Goal: Task Accomplishment & Management: Complete application form

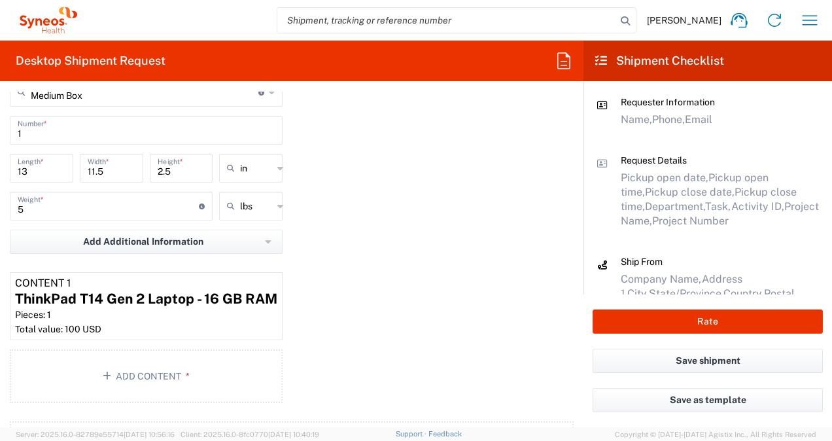
scroll to position [1112, 0]
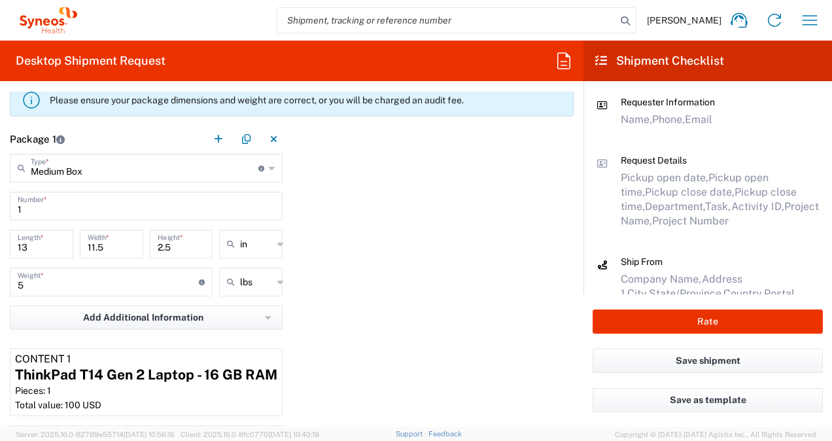
click at [270, 169] on icon at bounding box center [272, 168] width 6 height 21
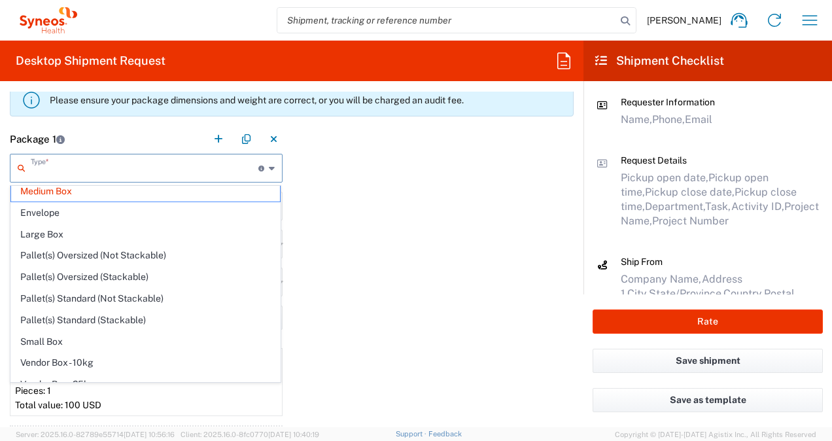
scroll to position [0, 0]
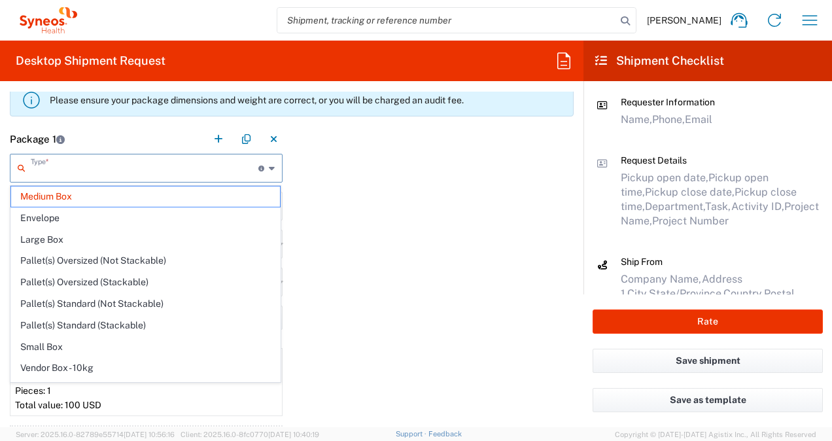
click at [436, 199] on div "Package 1 Type * Material used to package goods Medium Box Envelope Large Box P…" at bounding box center [291, 303] width 583 height 359
type input "Medium Box"
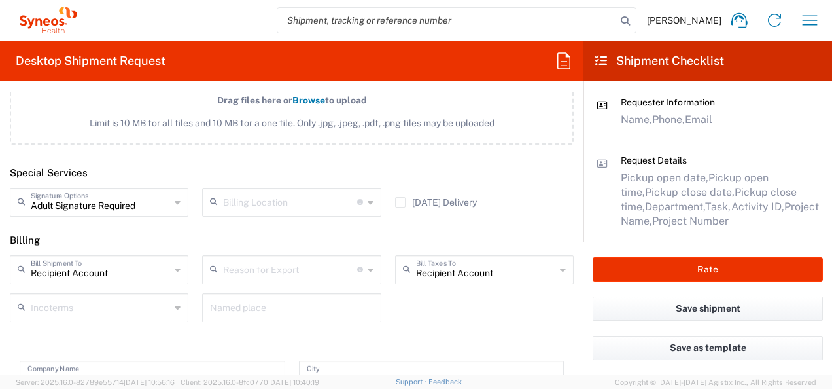
scroll to position [1635, 0]
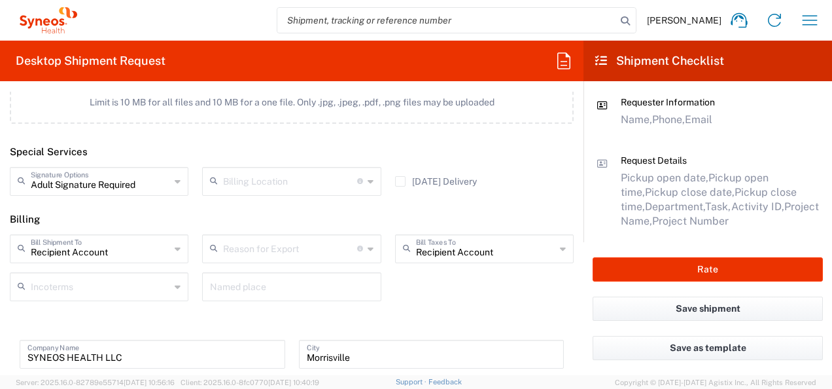
click at [175, 181] on icon at bounding box center [178, 181] width 6 height 21
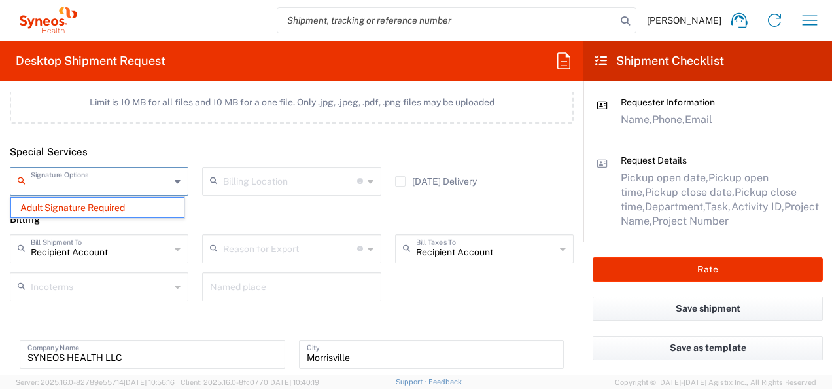
click at [182, 145] on header "Special Services" at bounding box center [291, 151] width 583 height 29
type input "Adult Signature Required"
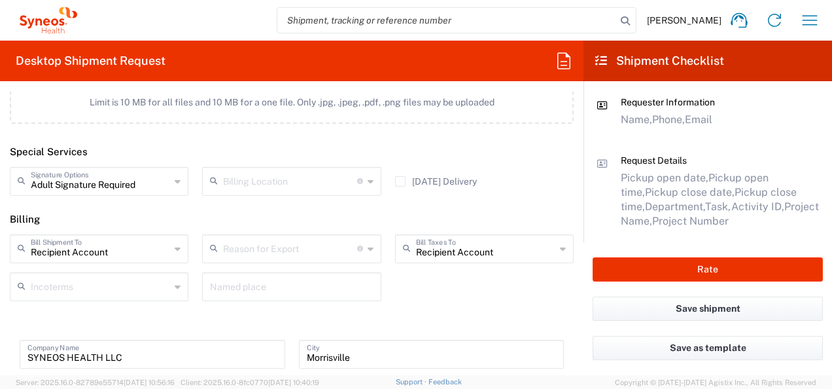
click at [143, 182] on input "Adult Signature Required" at bounding box center [100, 180] width 139 height 23
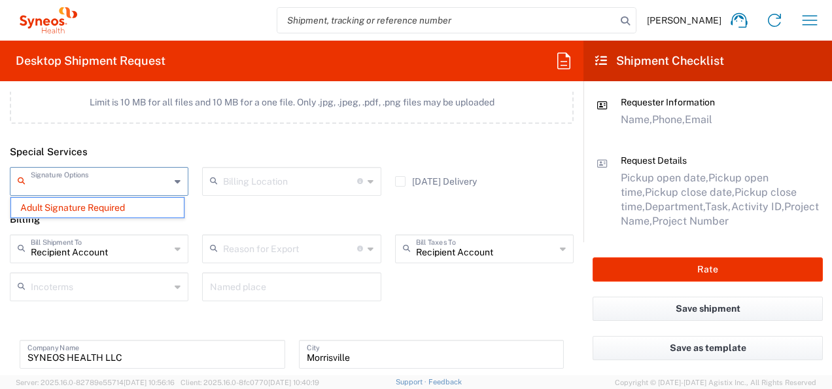
click at [154, 149] on header "Special Services" at bounding box center [291, 151] width 583 height 29
type input "Adult Signature Required"
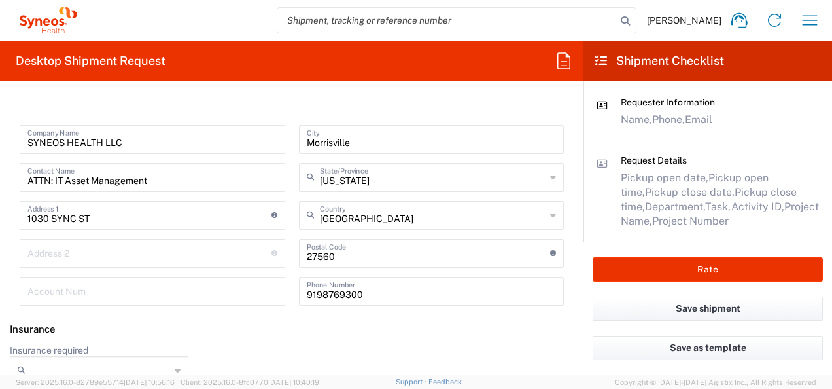
scroll to position [1866, 0]
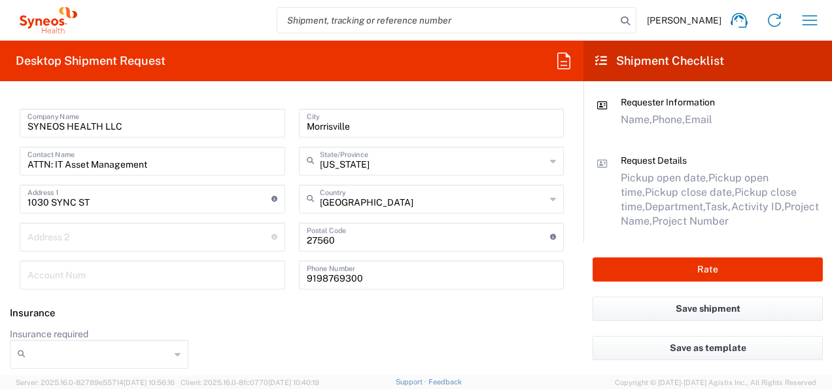
click at [176, 347] on icon at bounding box center [178, 353] width 6 height 21
click at [293, 328] on div "Insurance required No Yes" at bounding box center [292, 353] width 578 height 50
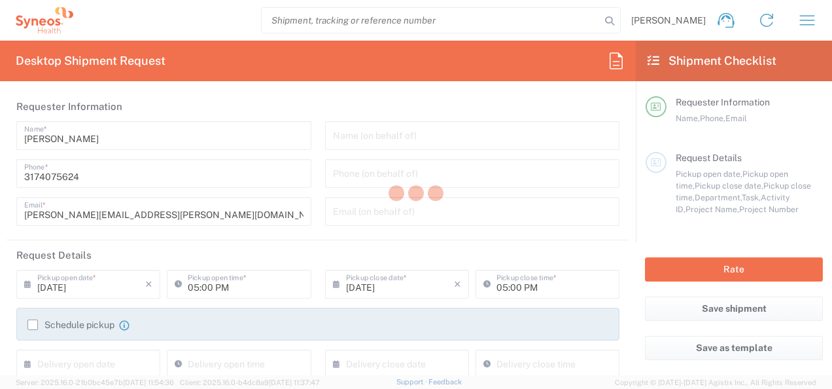
type input "4010"
type input "Medium Box"
type input "[US_STATE]"
type input "[GEOGRAPHIC_DATA]"
type input "SYNEOS HEALTH LLC Morrisville NC"
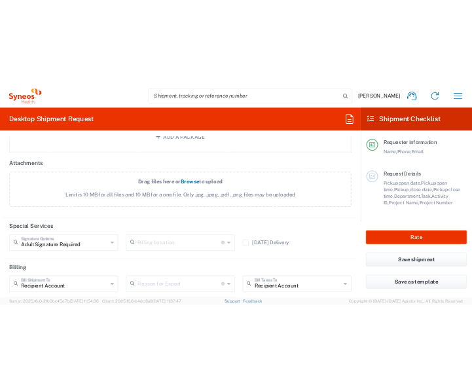
scroll to position [1635, 0]
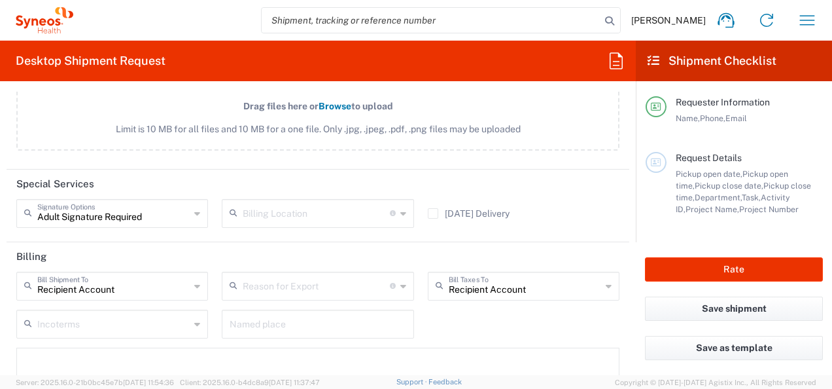
click at [175, 211] on input "Adult Signature Required" at bounding box center [113, 212] width 152 height 23
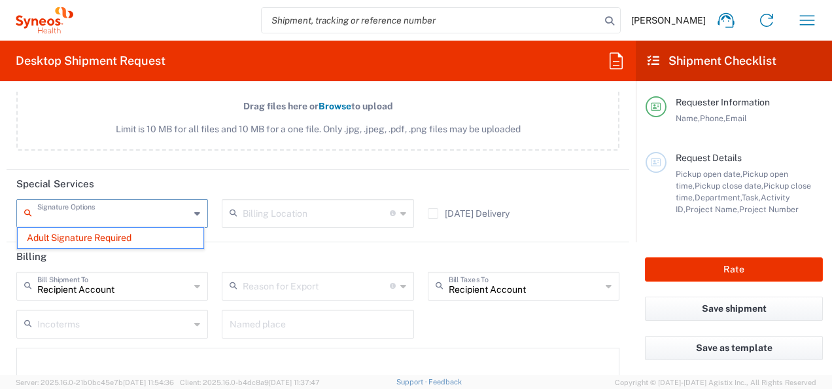
click at [63, 215] on input "text" at bounding box center [113, 212] width 152 height 23
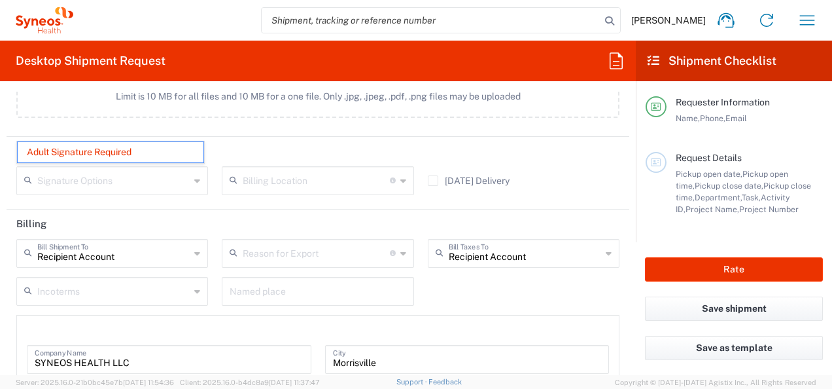
scroll to position [1655, 0]
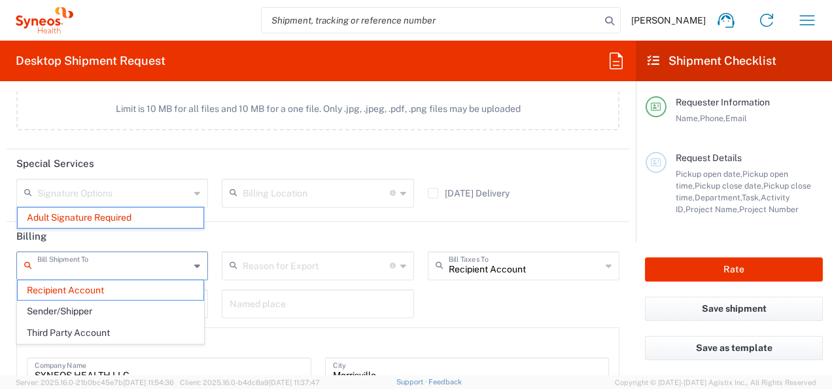
click at [149, 264] on input "text" at bounding box center [113, 264] width 152 height 23
type input "Adult Signature Required"
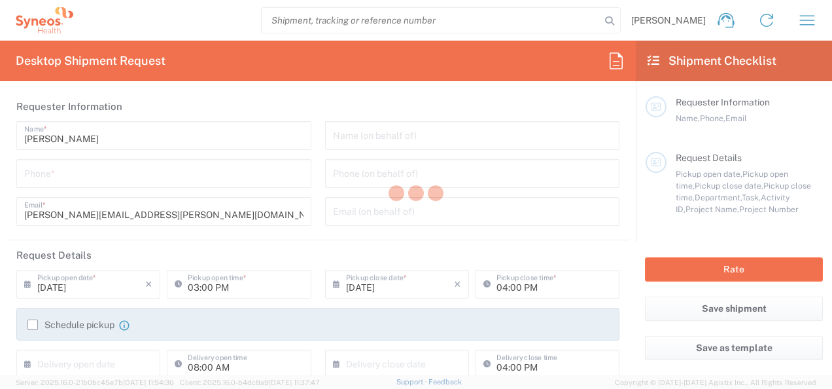
type input "4010"
type input "[US_STATE]"
type input "[GEOGRAPHIC_DATA]"
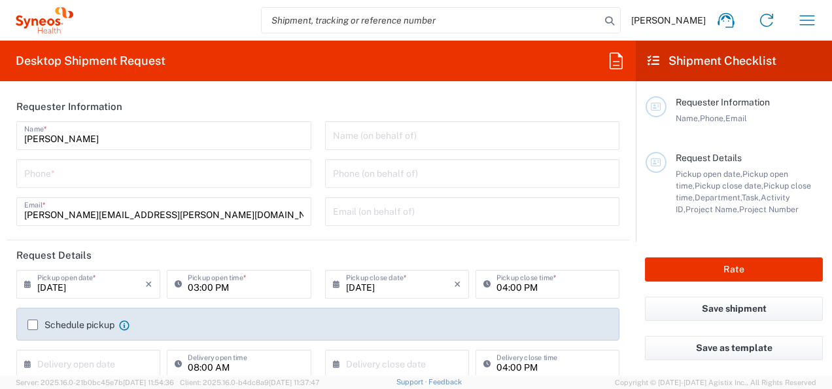
type input "Syneos Health, LLC-[GEOGRAPHIC_DATA] [GEOGRAPHIC_DATA] [GEOGRAPHIC_DATA]"
click at [807, 20] on icon "button" at bounding box center [807, 20] width 15 height 10
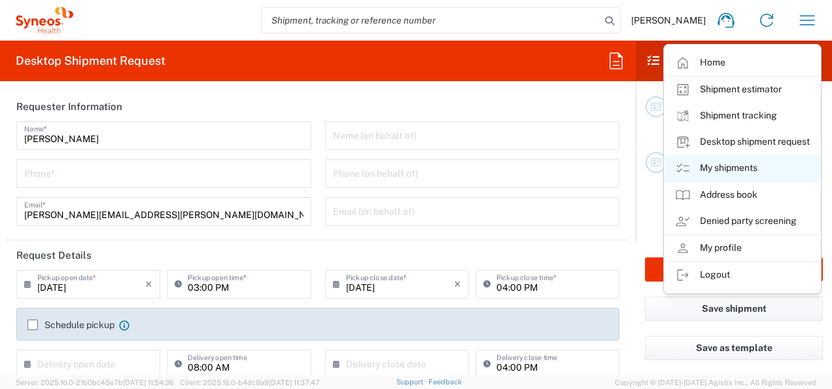
click at [723, 165] on link "My shipments" at bounding box center [743, 168] width 156 height 26
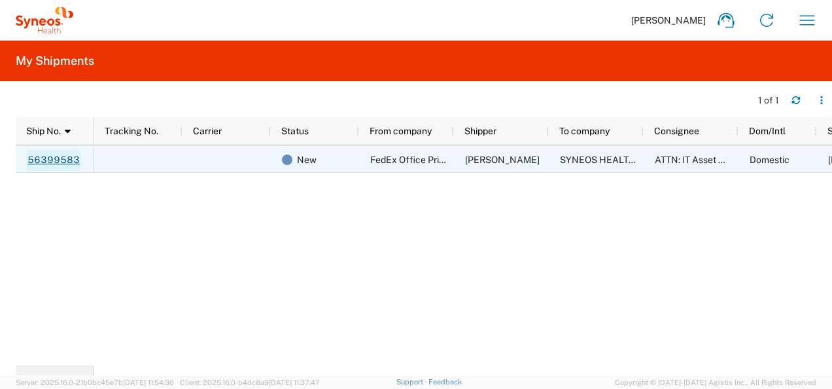
click at [46, 163] on link "56399583" at bounding box center [54, 160] width 54 height 21
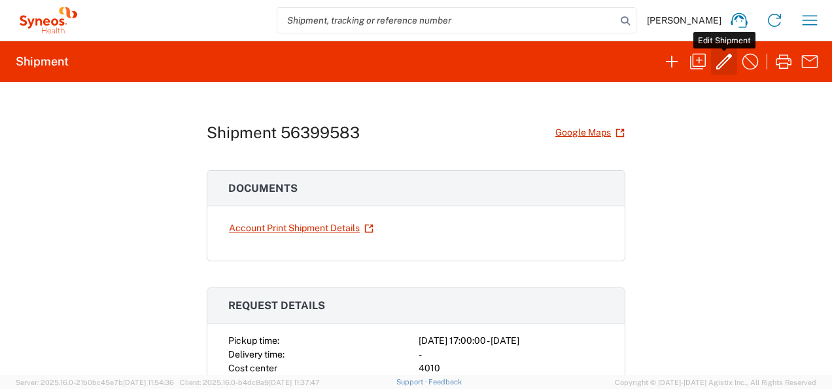
click at [722, 60] on icon "button" at bounding box center [724, 61] width 21 height 21
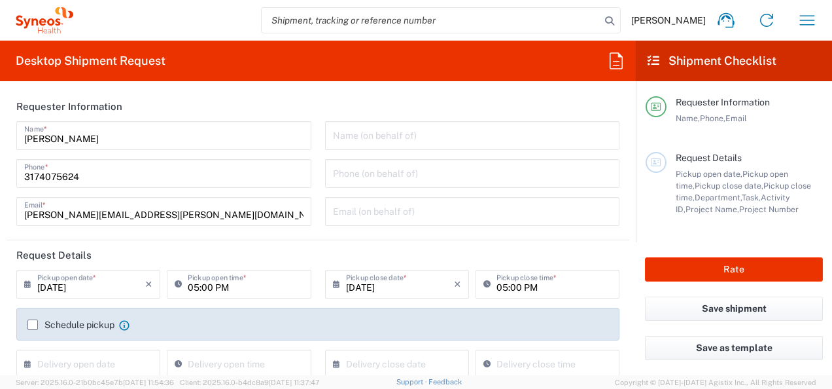
type input "4010"
type input "[US_STATE]"
type input "Medium Box"
type input "[US_STATE]"
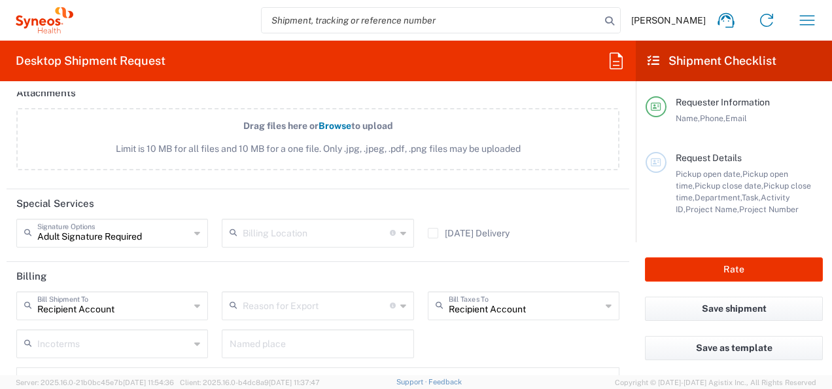
scroll to position [1701, 0]
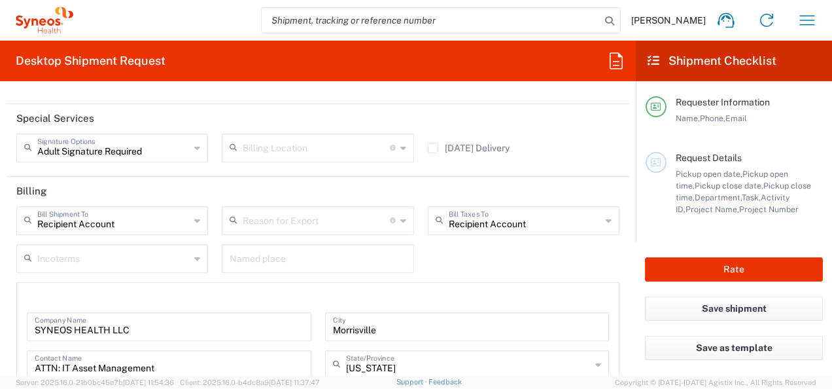
click at [194, 148] on icon at bounding box center [197, 147] width 6 height 21
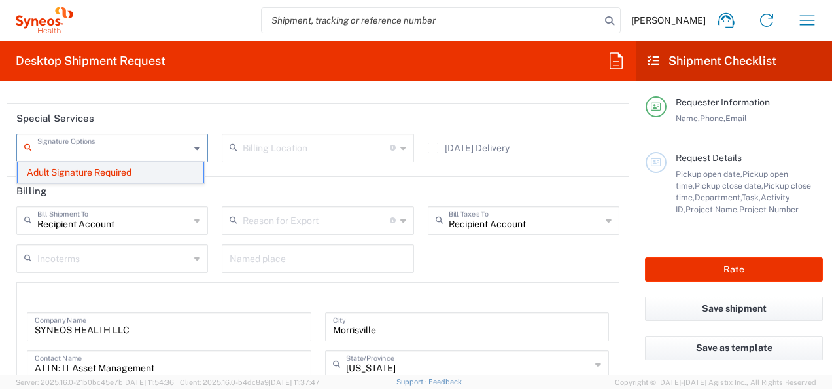
click at [129, 171] on span "Adult Signature Required" at bounding box center [111, 172] width 186 height 20
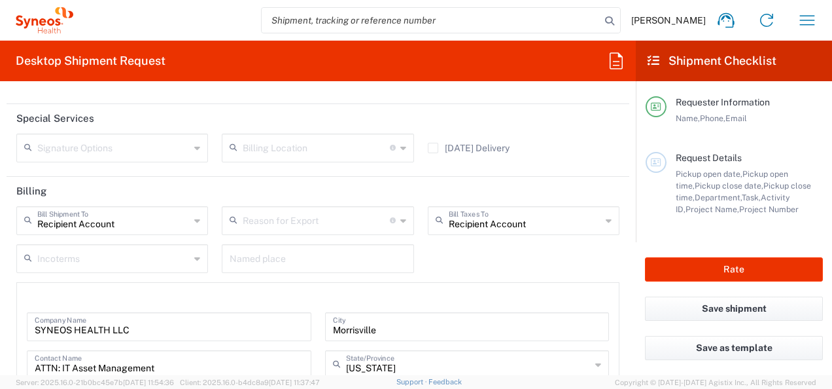
click at [215, 168] on agx-form-section "Special Services Signature Options Adult Signature Required Billing Location Fo…" at bounding box center [318, 140] width 623 height 73
click at [196, 217] on icon at bounding box center [197, 220] width 6 height 21
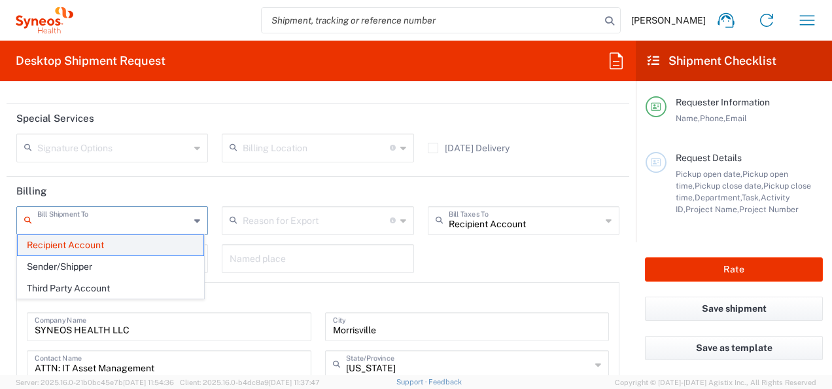
click at [97, 249] on span "Recipient Account" at bounding box center [111, 245] width 186 height 20
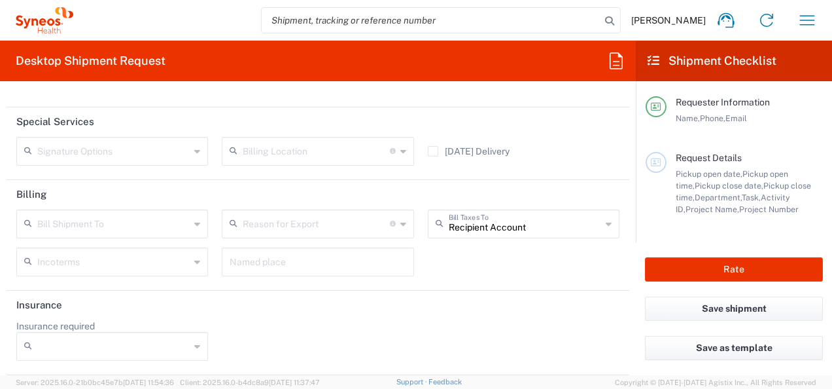
scroll to position [1693, 0]
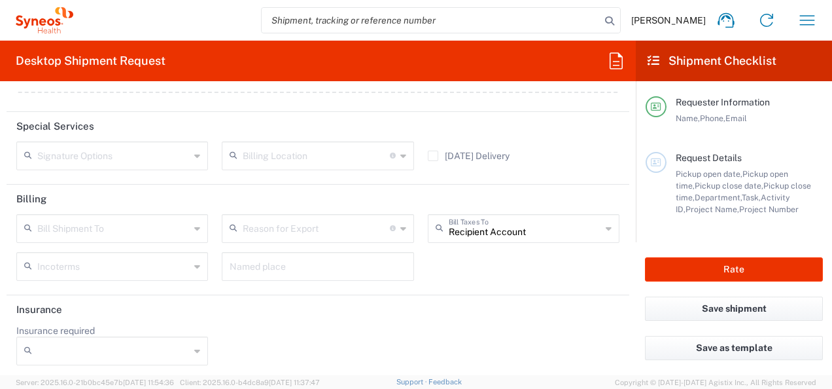
drag, startPoint x: 201, startPoint y: 191, endPoint x: 271, endPoint y: 200, distance: 70.6
click at [201, 191] on header "Billing" at bounding box center [318, 198] width 623 height 29
click at [606, 226] on icon at bounding box center [609, 228] width 6 height 21
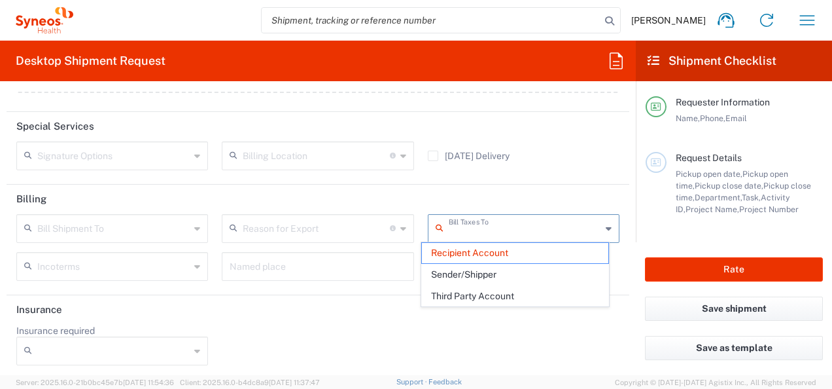
click at [472, 255] on span "Recipient Account" at bounding box center [515, 253] width 186 height 20
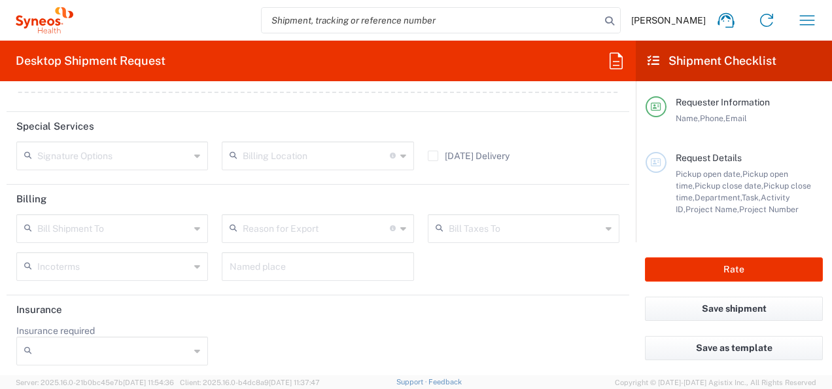
click at [396, 188] on header "Billing" at bounding box center [318, 198] width 623 height 29
click at [727, 307] on button "Save shipment" at bounding box center [734, 308] width 178 height 24
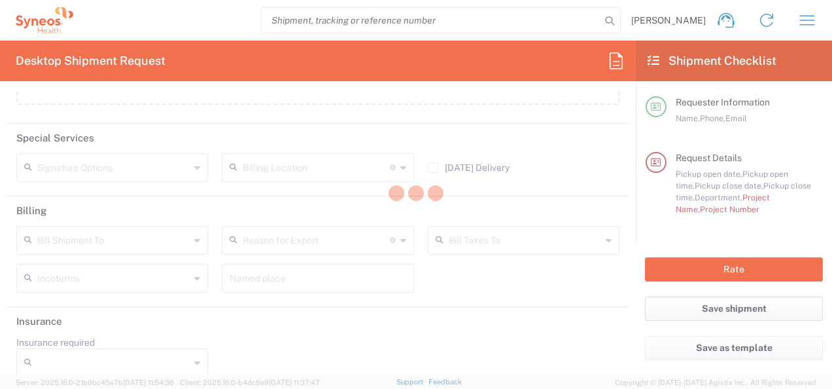
scroll to position [1705, 0]
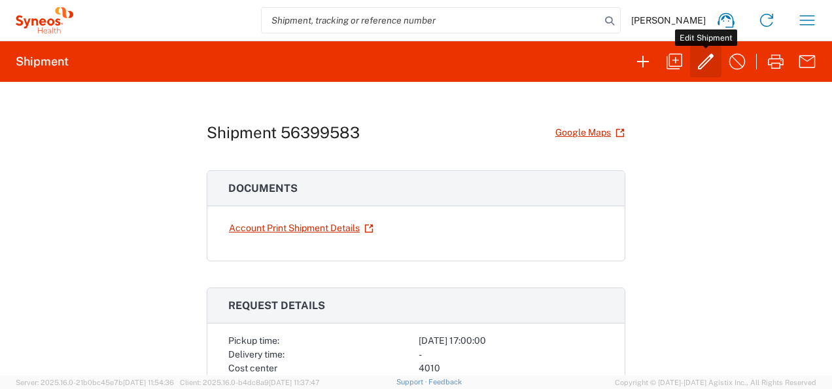
click at [702, 61] on icon "button" at bounding box center [706, 62] width 16 height 16
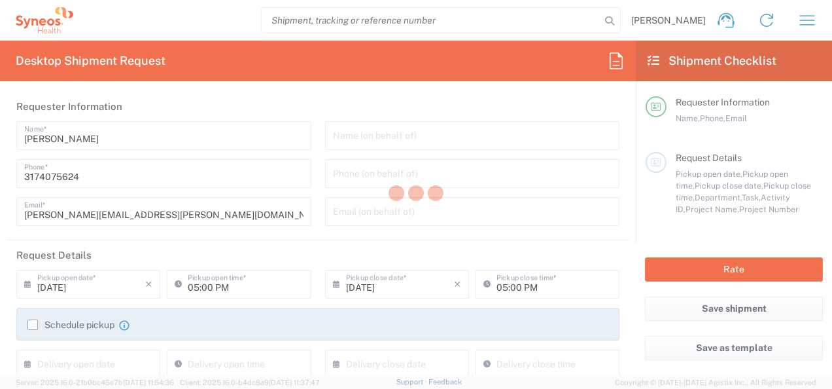
type input "4010"
type input "[US_STATE]"
type input "Medium Box"
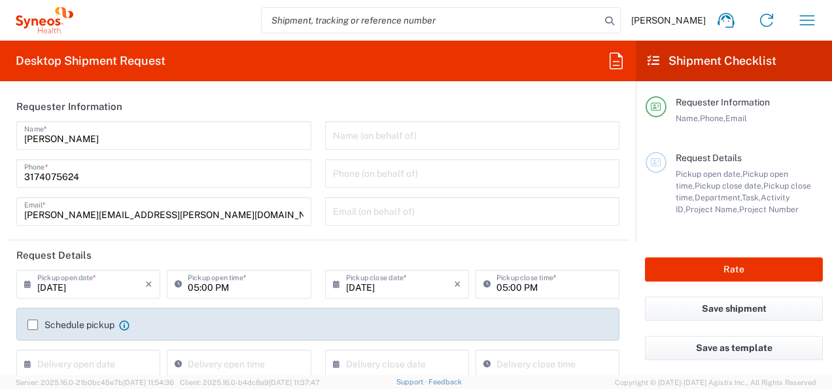
click at [257, 288] on input "05:00 PM" at bounding box center [245, 282] width 115 height 23
click at [241, 287] on input "05:00 PM" at bounding box center [245, 282] width 115 height 23
type input "0"
type input "12:00 PM"
click at [625, 268] on form "Requester Information Jared Roberts Name * 3174075624 Phone * jared.roberts@syn…" at bounding box center [318, 233] width 636 height 283
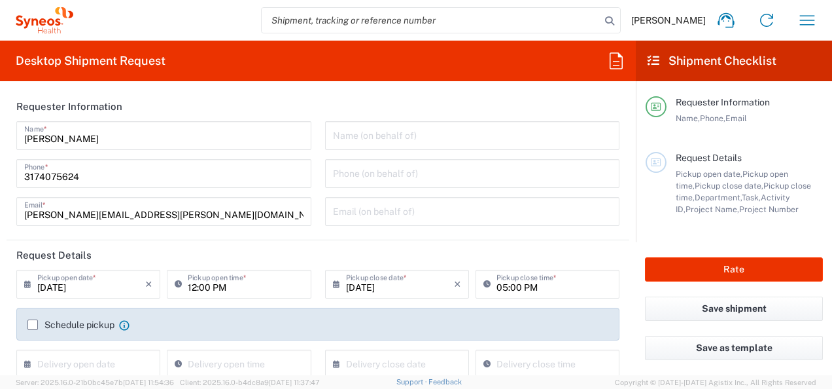
click at [589, 285] on input "05:00 PM" at bounding box center [553, 282] width 115 height 23
type input "07:00 PM"
click at [625, 281] on form "Requester Information Jared Roberts Name * 3174075624 Phone * jared.roberts@syn…" at bounding box center [318, 233] width 636 height 283
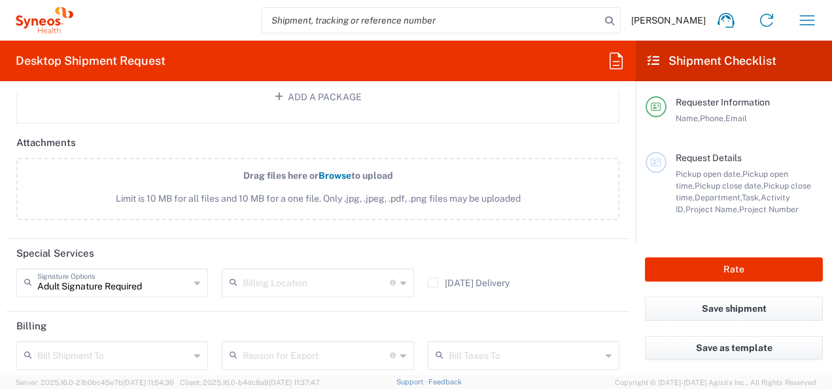
scroll to position [1562, 0]
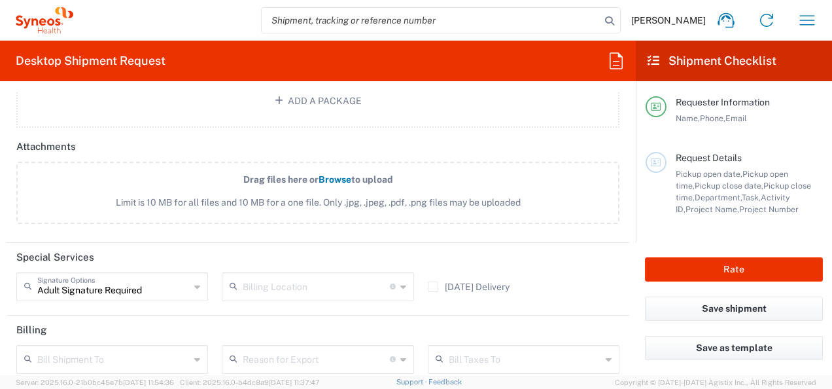
click at [194, 284] on icon at bounding box center [197, 286] width 6 height 21
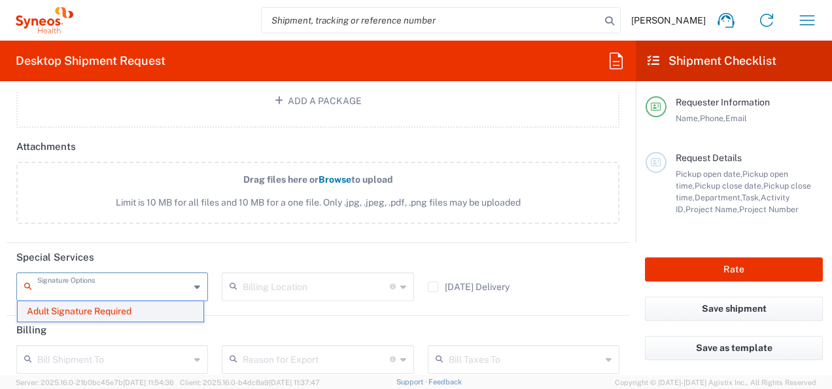
click at [119, 310] on span "Adult Signature Required" at bounding box center [111, 311] width 186 height 20
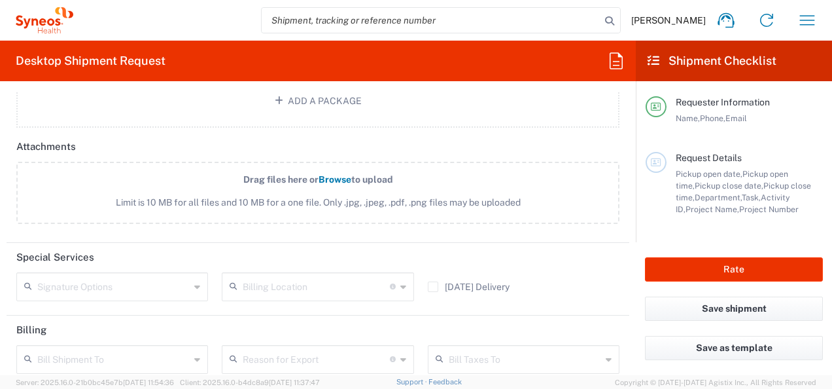
click at [262, 305] on div "Billing Location For standard shipments, leave this section blank. Only update …" at bounding box center [317, 291] width 205 height 38
click at [735, 306] on button "Save shipment" at bounding box center [734, 308] width 178 height 24
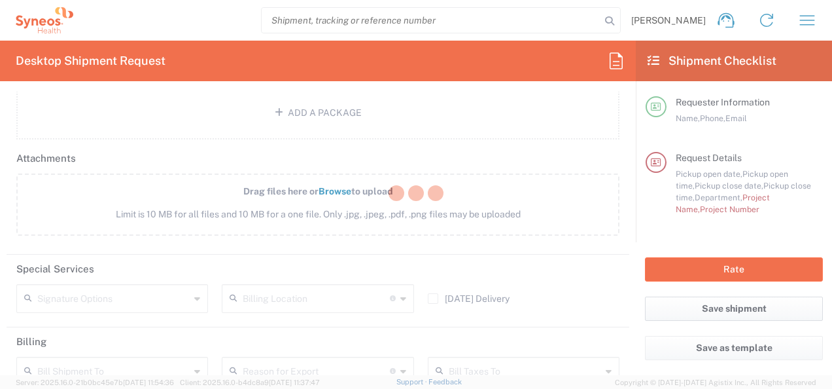
scroll to position [1574, 0]
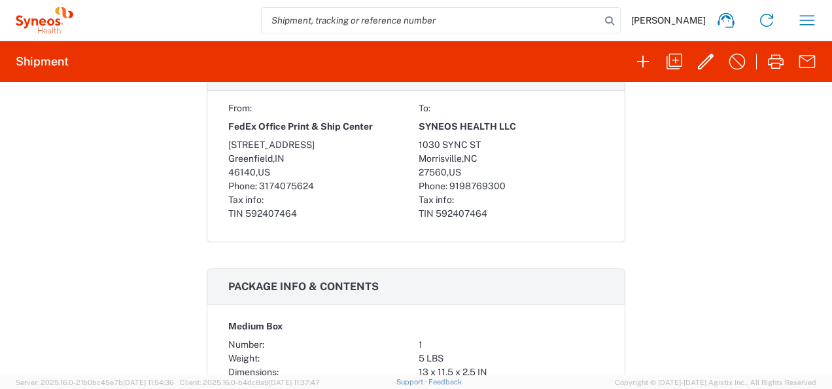
scroll to position [504, 0]
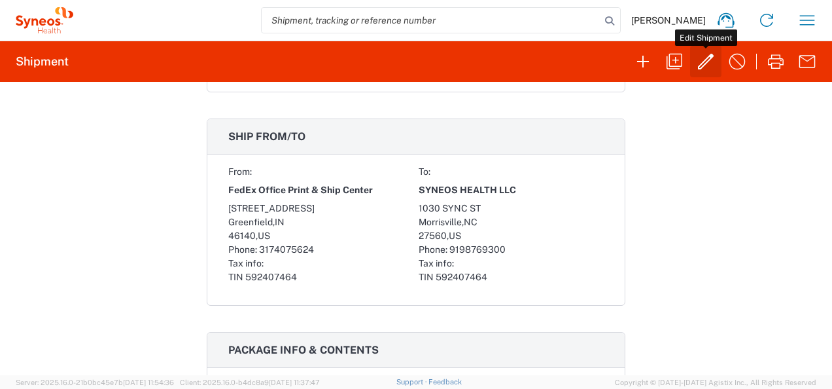
click at [708, 61] on icon "button" at bounding box center [706, 62] width 16 height 16
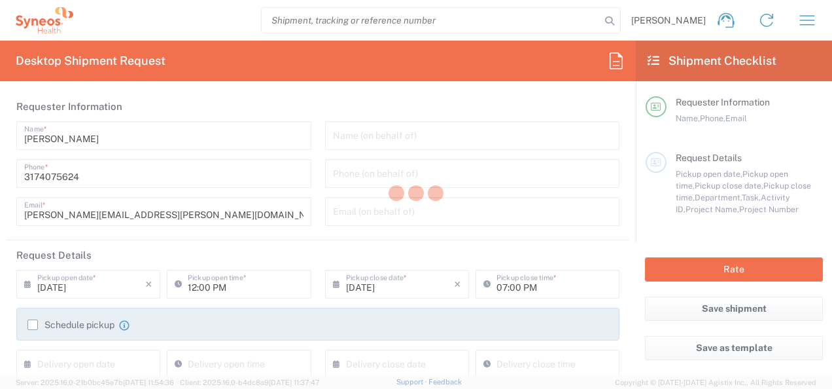
type input "4010"
type input "[US_STATE]"
type input "Medium Box"
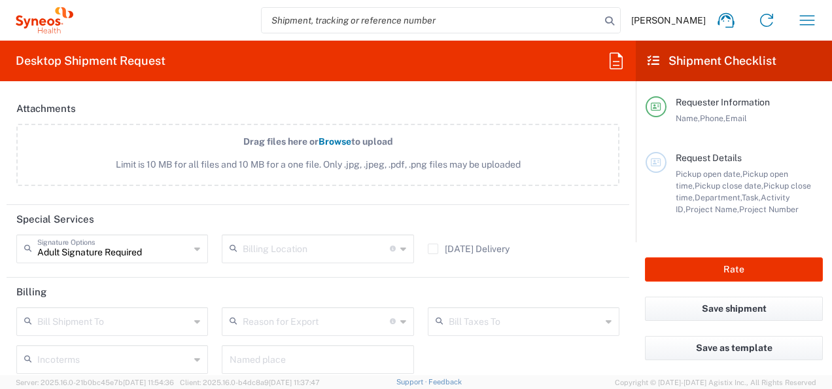
scroll to position [1562, 0]
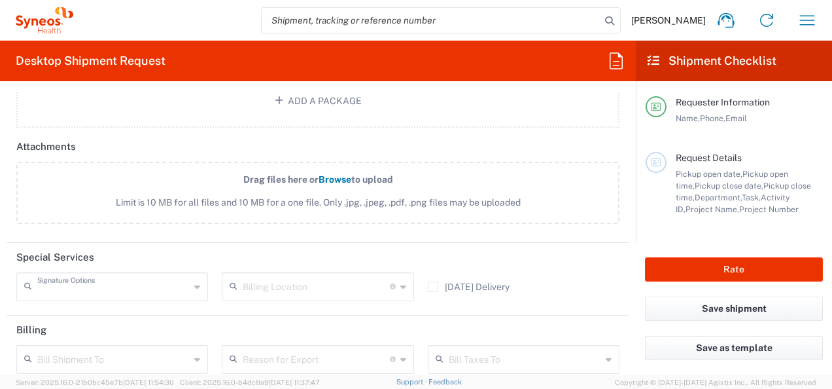
click at [105, 288] on input "text" at bounding box center [113, 285] width 152 height 23
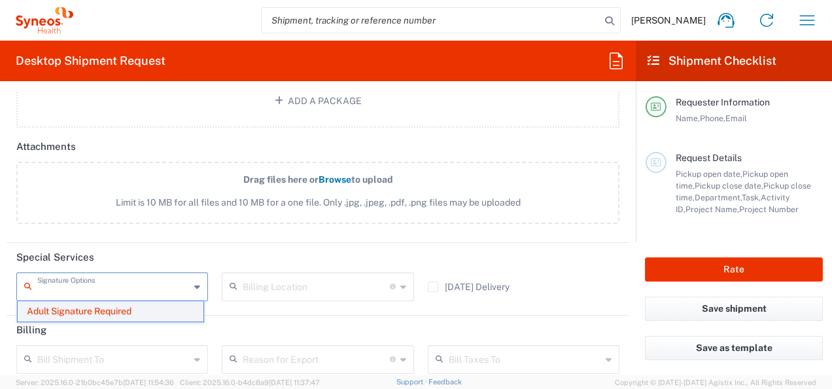
click at [97, 309] on span "Adult Signature Required" at bounding box center [111, 311] width 186 height 20
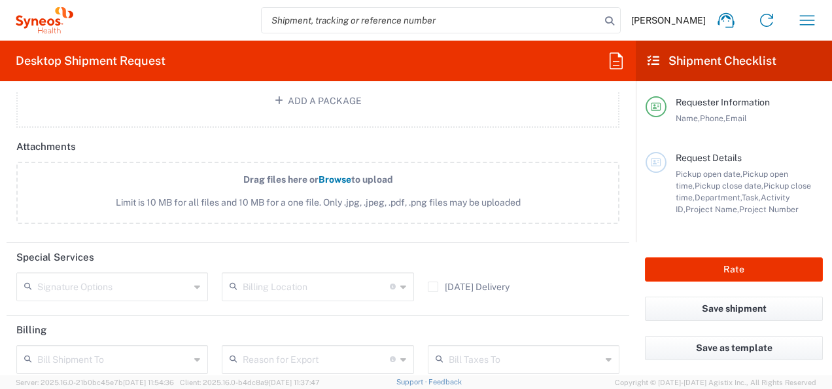
click at [190, 259] on header "Special Services" at bounding box center [318, 257] width 623 height 29
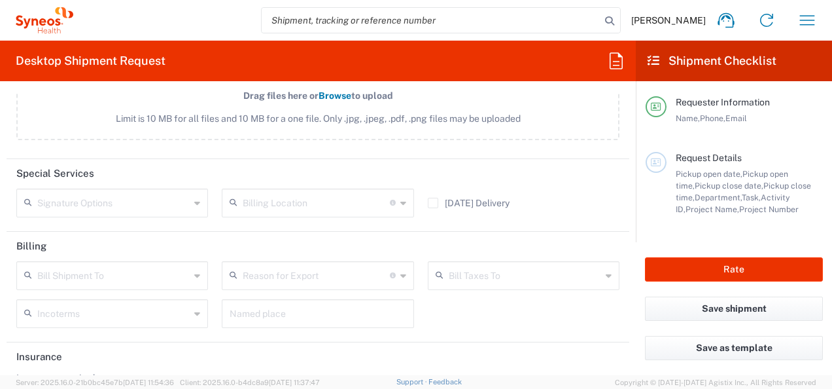
scroll to position [1693, 0]
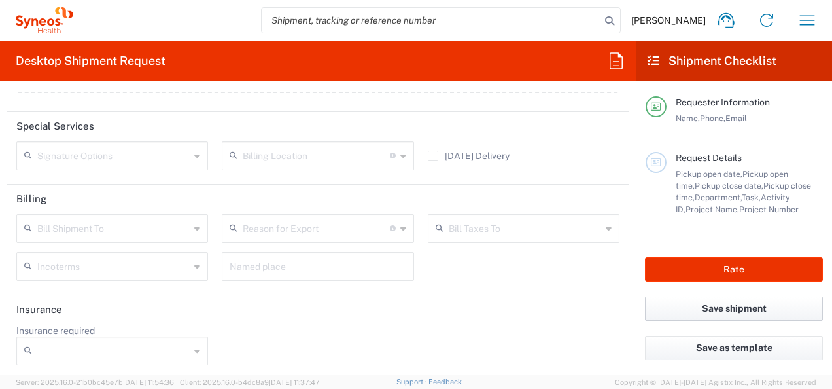
click at [722, 309] on button "Save shipment" at bounding box center [734, 308] width 178 height 24
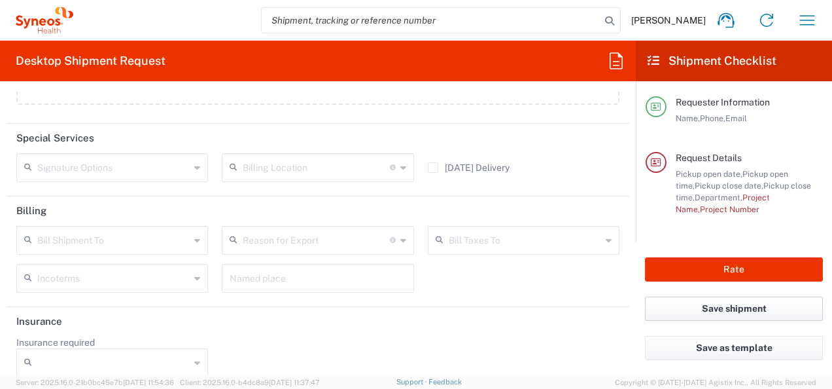
scroll to position [1705, 0]
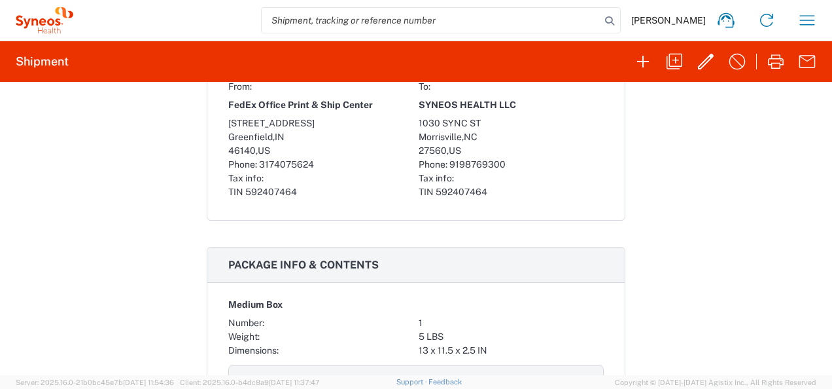
scroll to position [896, 0]
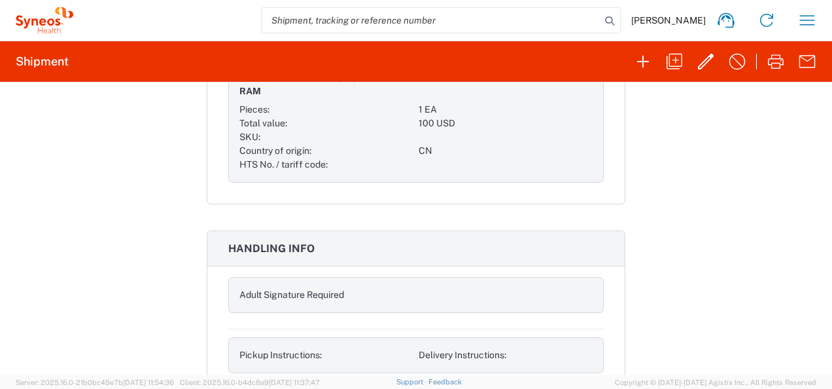
click at [331, 288] on div "Adult Signature Required" at bounding box center [326, 295] width 174 height 14
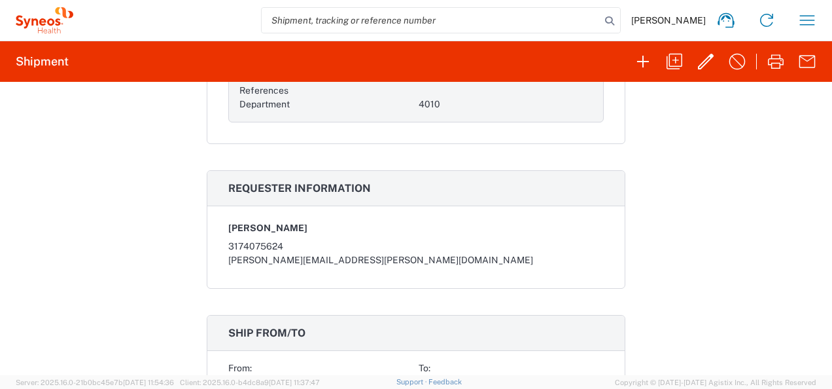
scroll to position [0, 0]
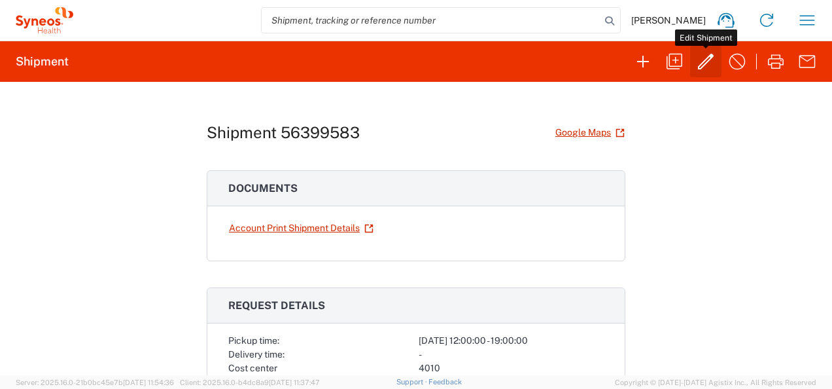
click at [703, 61] on icon "button" at bounding box center [706, 62] width 16 height 16
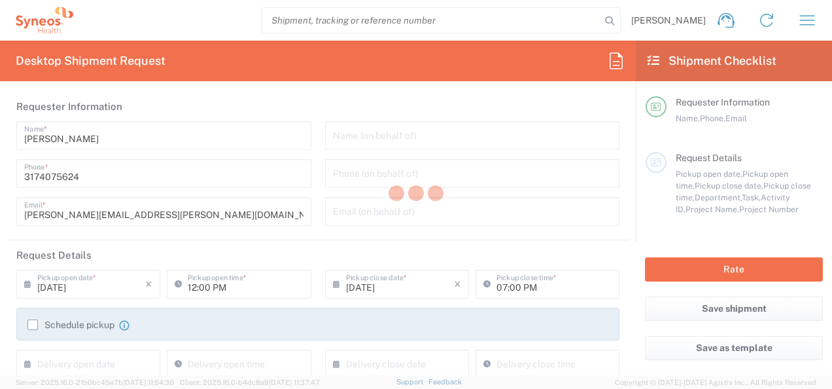
type input "[US_STATE]"
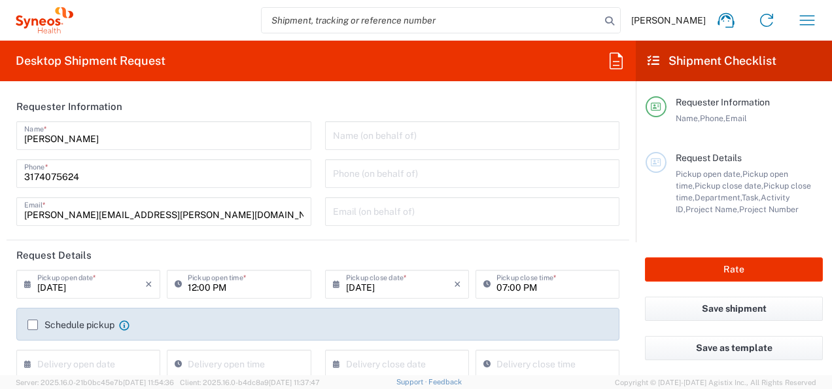
type input "4010"
type input "Medium Box"
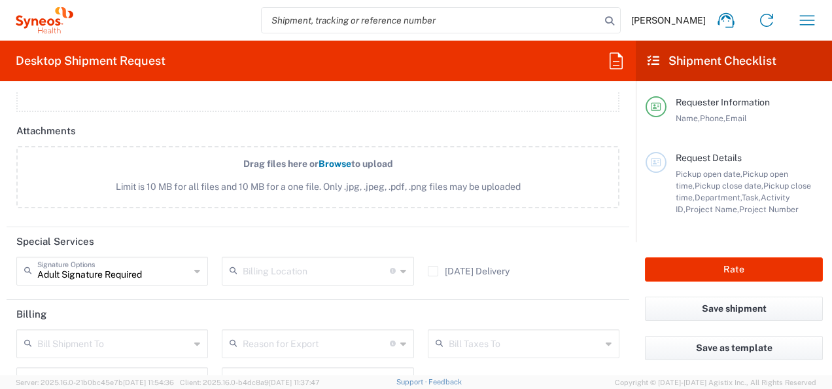
scroll to position [1693, 0]
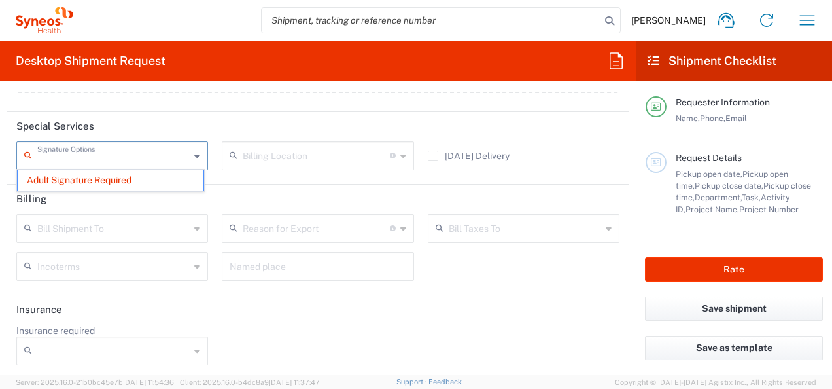
click at [139, 157] on input "text" at bounding box center [113, 154] width 152 height 23
click at [269, 193] on header "Billing" at bounding box center [318, 198] width 623 height 29
type input "Adult Signature Required"
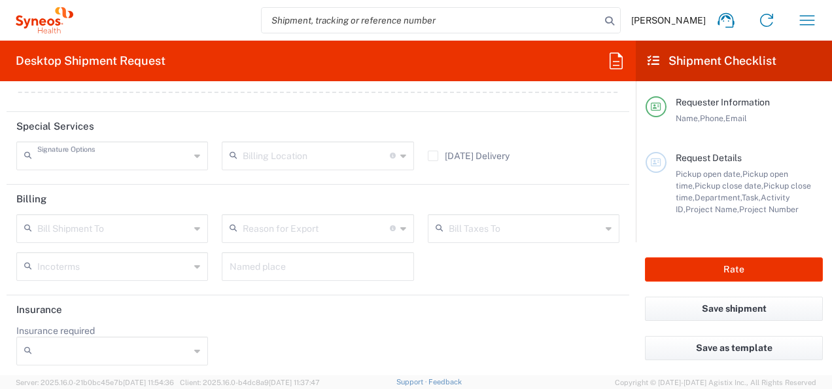
click at [113, 154] on input "text" at bounding box center [113, 154] width 152 height 23
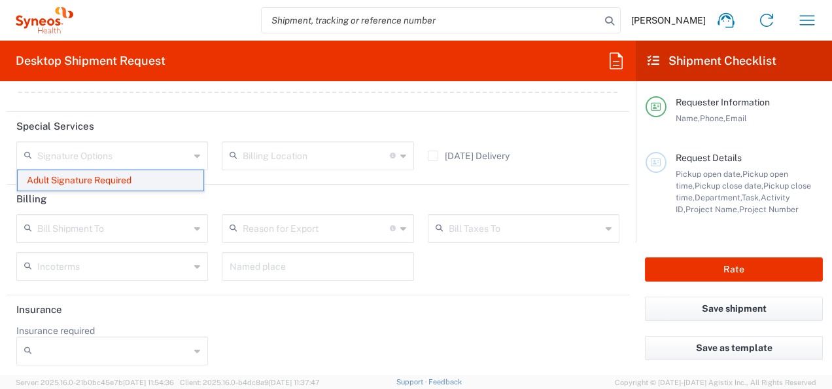
click at [83, 184] on span "Adult Signature Required" at bounding box center [111, 180] width 186 height 20
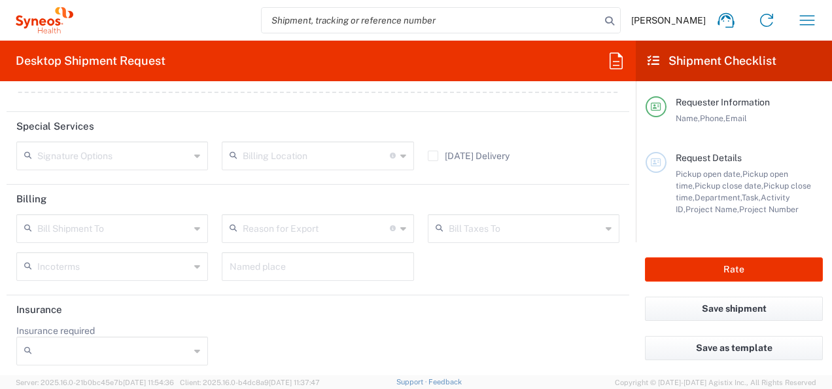
click at [230, 174] on div "Billing Location For standard shipments, leave this section blank. Only update …" at bounding box center [317, 160] width 205 height 38
click at [186, 229] on input "text" at bounding box center [113, 227] width 152 height 23
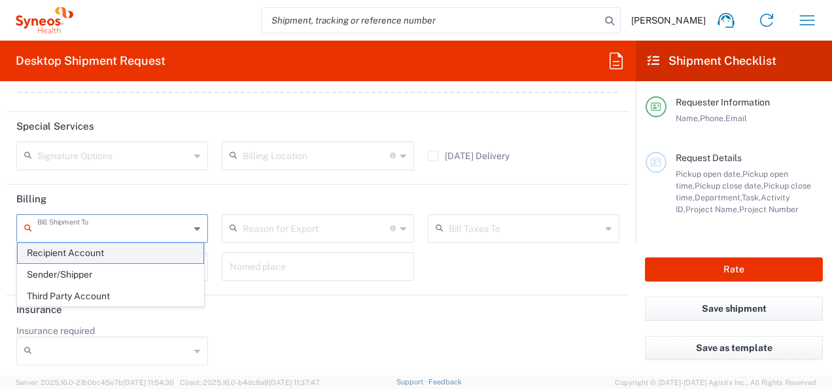
click at [70, 249] on span "Recipient Account" at bounding box center [111, 253] width 186 height 20
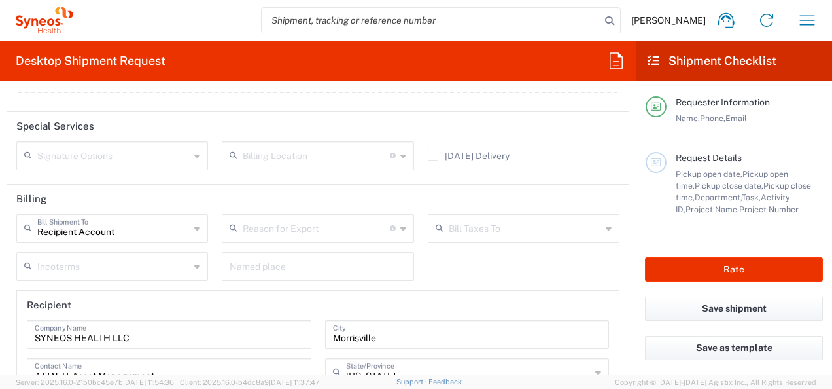
click at [194, 222] on icon at bounding box center [197, 228] width 6 height 21
type input "Recipient Account"
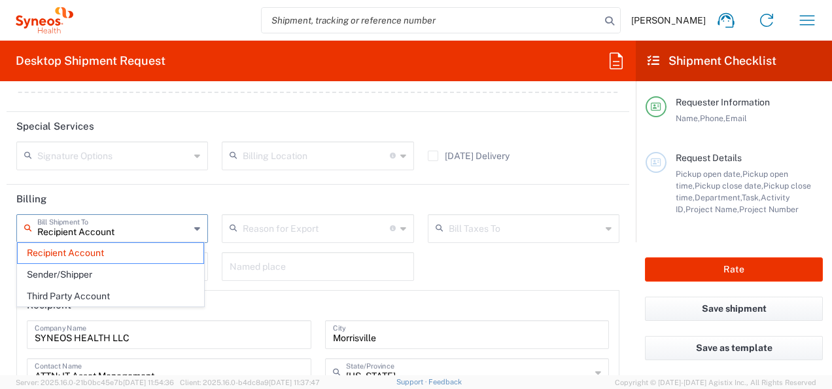
click at [105, 252] on span "Recipient Account" at bounding box center [111, 253] width 186 height 20
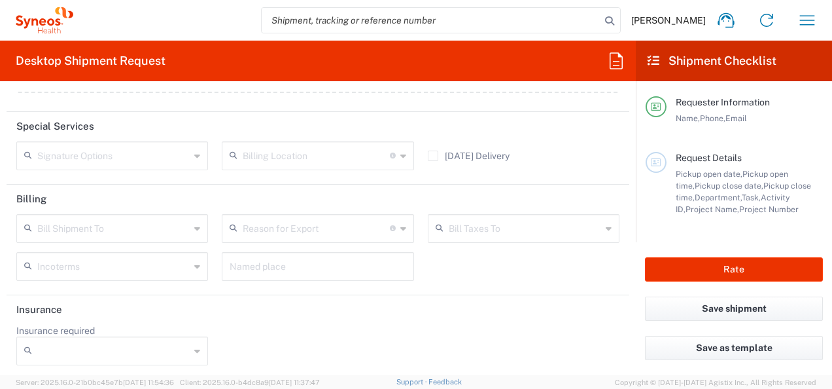
click at [225, 197] on header "Billing" at bounding box center [318, 198] width 623 height 29
click at [194, 152] on icon at bounding box center [197, 155] width 6 height 21
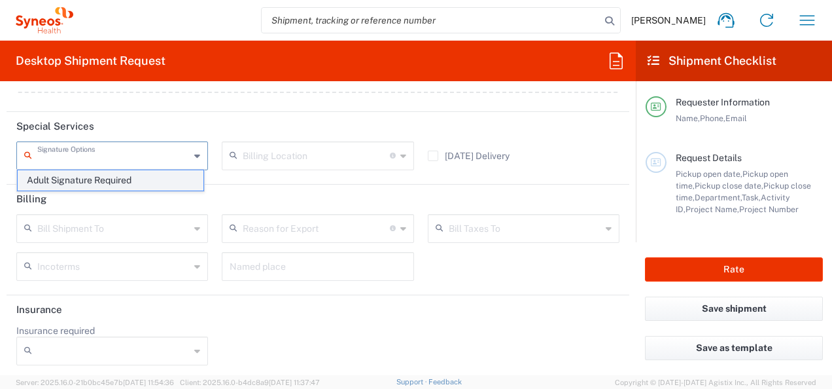
click at [110, 182] on span "Adult Signature Required" at bounding box center [111, 180] width 186 height 20
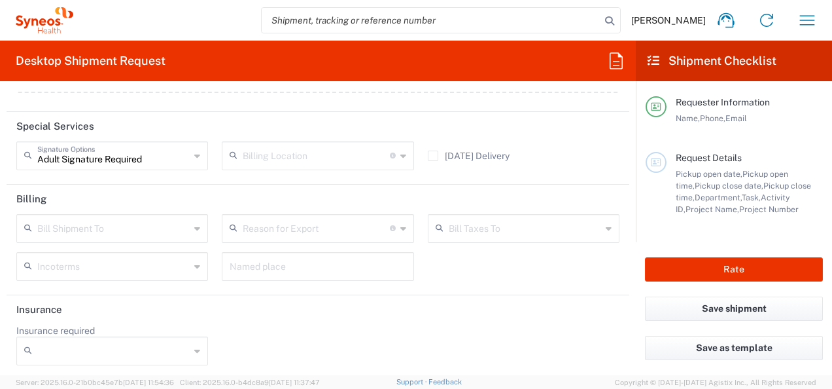
click at [195, 153] on icon at bounding box center [197, 155] width 6 height 21
type input "Adult Signature Required"
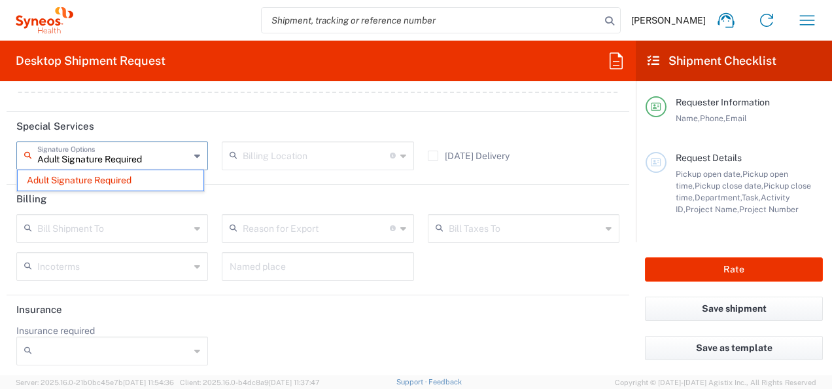
drag, startPoint x: 103, startPoint y: 181, endPoint x: 118, endPoint y: 181, distance: 14.4
click at [104, 181] on span "Adult Signature Required" at bounding box center [111, 180] width 186 height 20
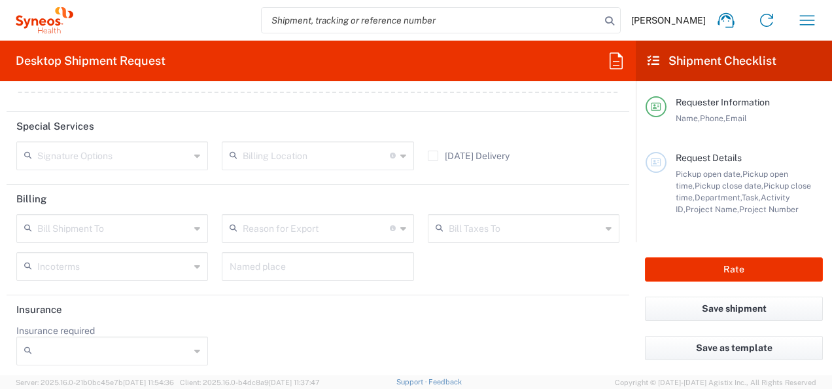
click at [277, 175] on div "Billing Location For standard shipments, leave this section blank. Only update …" at bounding box center [317, 160] width 205 height 38
click at [731, 308] on button "Save shipment" at bounding box center [734, 308] width 178 height 24
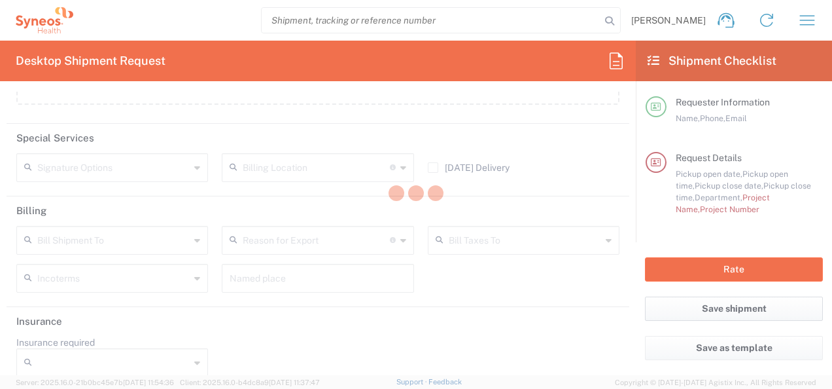
scroll to position [1705, 0]
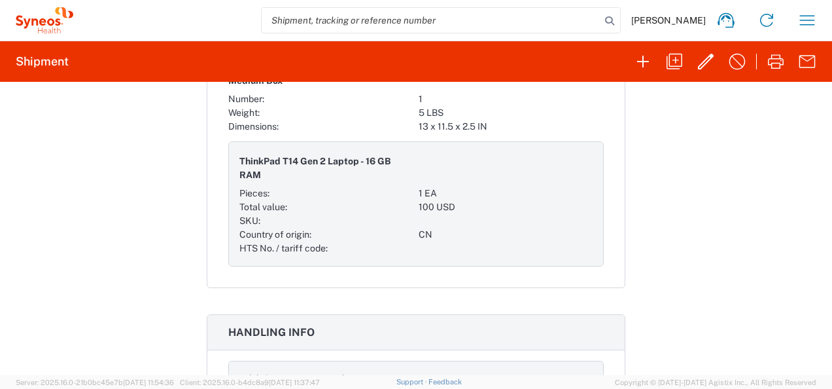
scroll to position [896, 0]
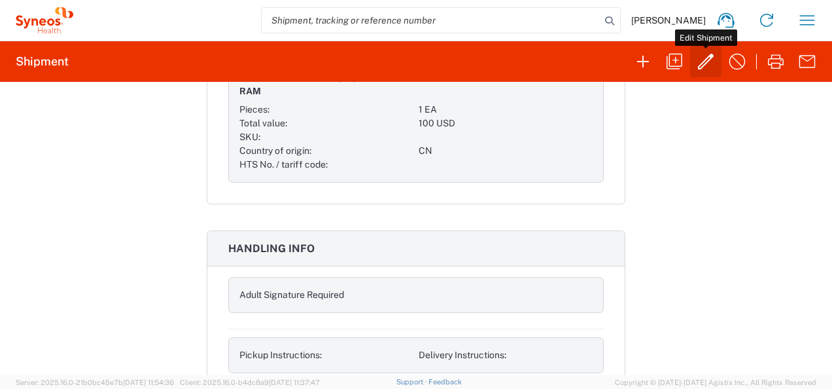
click at [708, 58] on icon "button" at bounding box center [705, 61] width 21 height 21
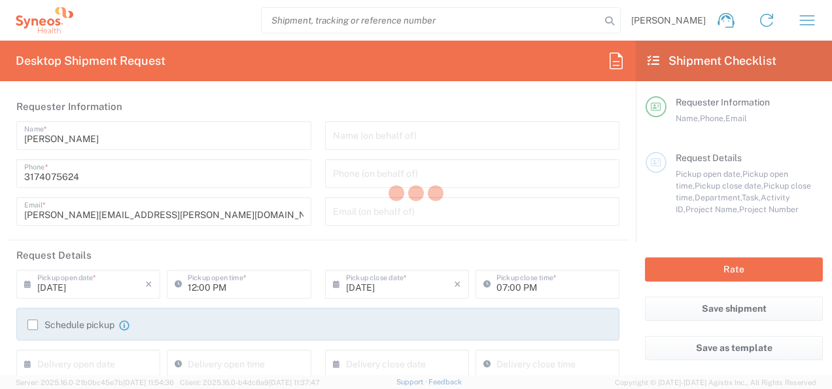
type input "4010"
type input "[US_STATE]"
type input "Medium Box"
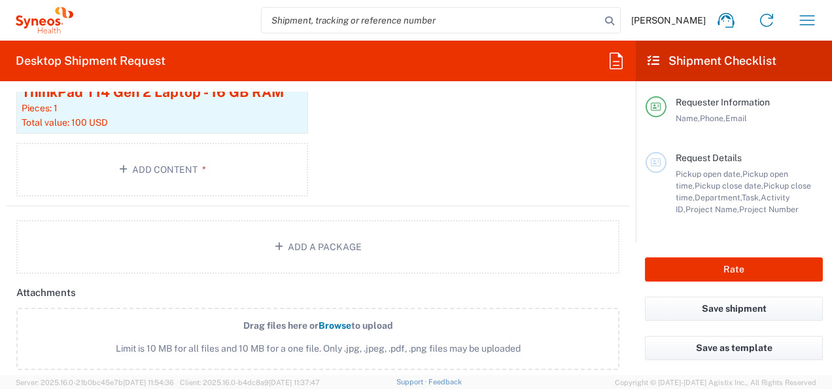
scroll to position [1693, 0]
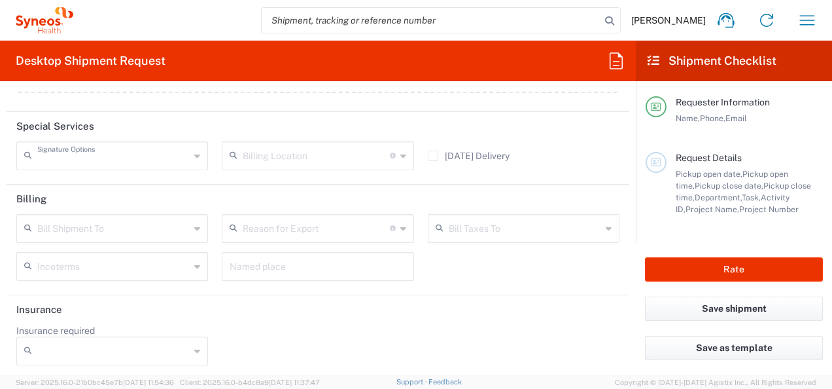
click at [116, 154] on input "text" at bounding box center [113, 154] width 152 height 23
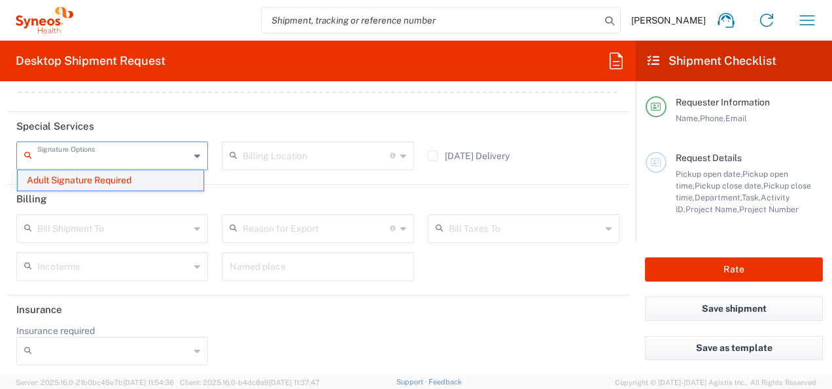
drag, startPoint x: 115, startPoint y: 154, endPoint x: 129, endPoint y: 171, distance: 21.9
click at [116, 154] on input "text" at bounding box center [113, 154] width 152 height 23
click at [165, 112] on header "Special Services" at bounding box center [318, 126] width 623 height 29
type input "Adult Signature Required"
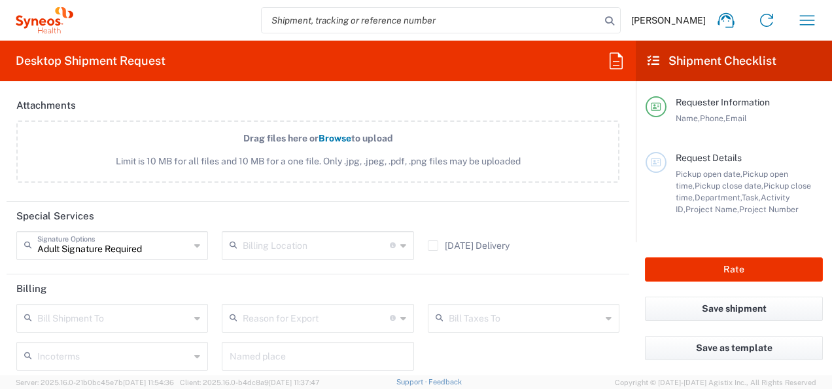
scroll to position [1235, 0]
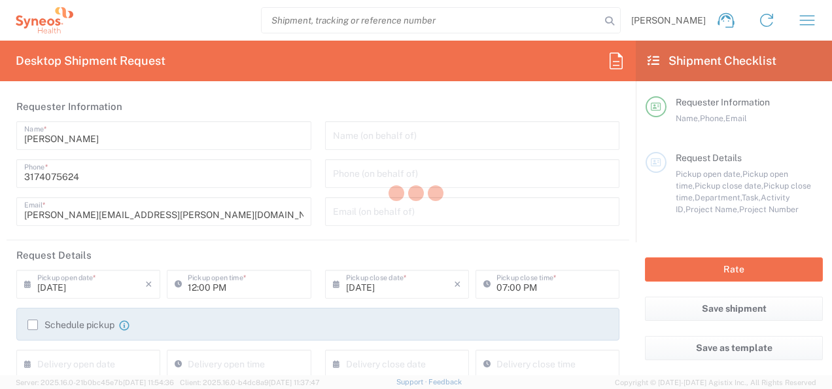
type input "4010"
type input "[GEOGRAPHIC_DATA]"
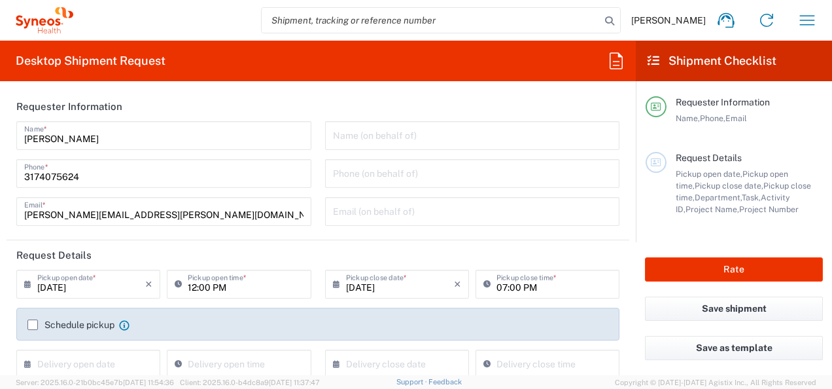
type input "SYNEOS HEALTH LLC [GEOGRAPHIC_DATA] [GEOGRAPHIC_DATA]"
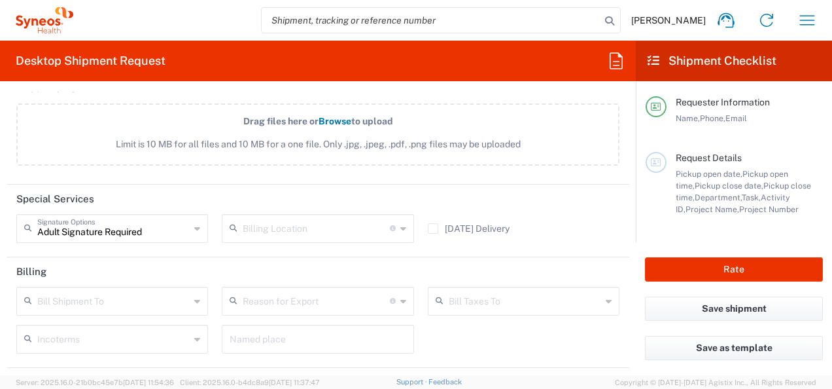
scroll to position [1693, 0]
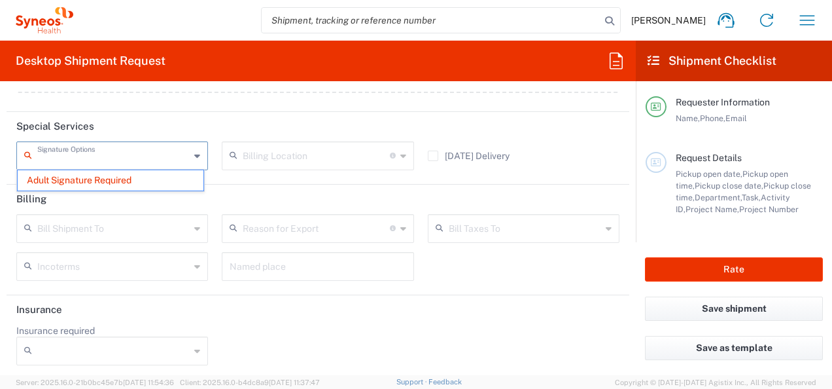
click at [165, 156] on input "text" at bounding box center [113, 154] width 152 height 23
click at [75, 175] on span "Adult Signature Required" at bounding box center [111, 180] width 186 height 20
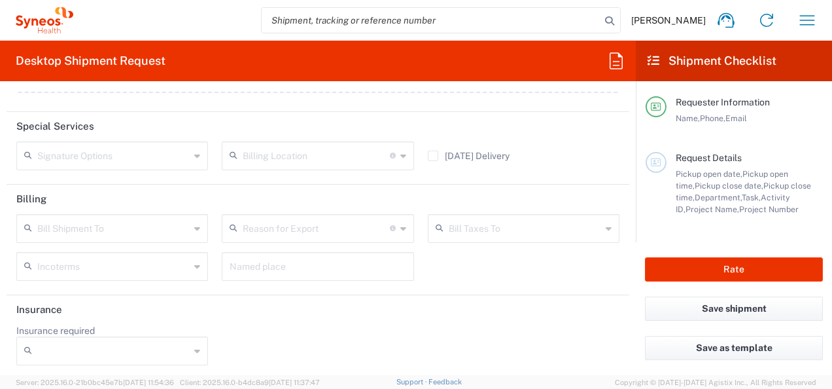
click at [188, 131] on header "Special Services" at bounding box center [318, 126] width 623 height 29
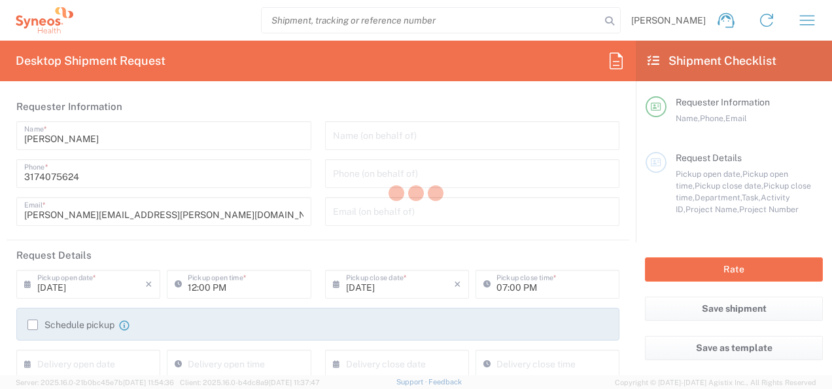
type input "4010"
type input "SYNEOS HEALTH LLC [GEOGRAPHIC_DATA] [GEOGRAPHIC_DATA]"
type input "Medium Box"
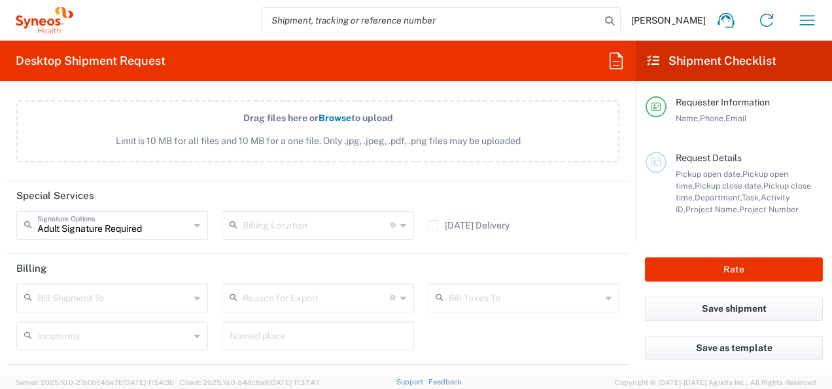
scroll to position [1693, 0]
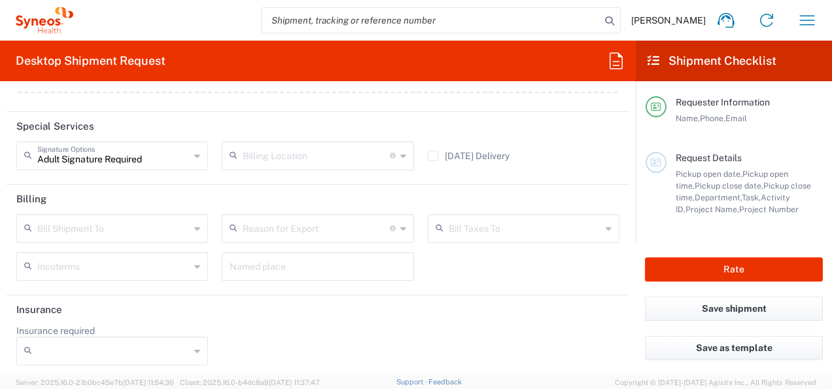
click at [190, 154] on div "Adult Signature Required Signature Options" at bounding box center [112, 155] width 192 height 29
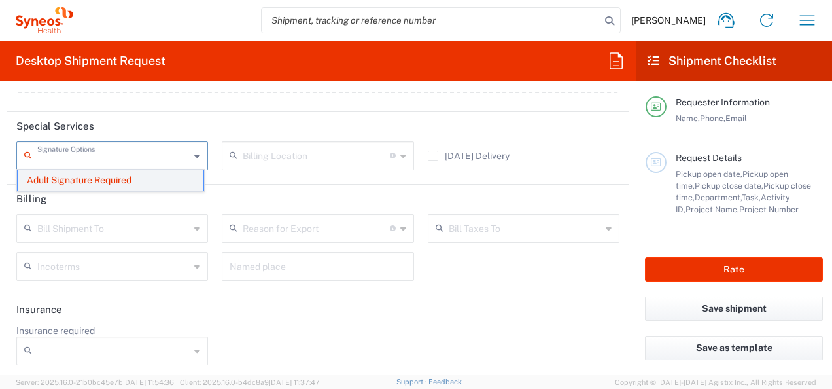
click at [85, 178] on span "Adult Signature Required" at bounding box center [111, 180] width 186 height 20
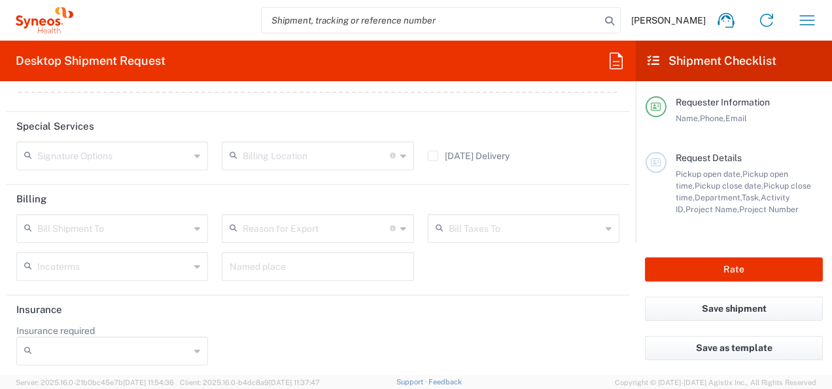
click at [207, 173] on div "Signature Options Adult Signature Required" at bounding box center [112, 160] width 205 height 38
drag, startPoint x: 501, startPoint y: 273, endPoint x: 449, endPoint y: 271, distance: 52.3
click at [500, 273] on div "Bill Shipment To Recipient Account Sender/Shipper Third Party Account Reason fo…" at bounding box center [318, 252] width 617 height 76
click at [528, 271] on div "Bill Shipment To Recipient Account Sender/Shipper Third Party Account Reason fo…" at bounding box center [318, 252] width 617 height 76
click at [730, 311] on button "Save shipment" at bounding box center [734, 308] width 178 height 24
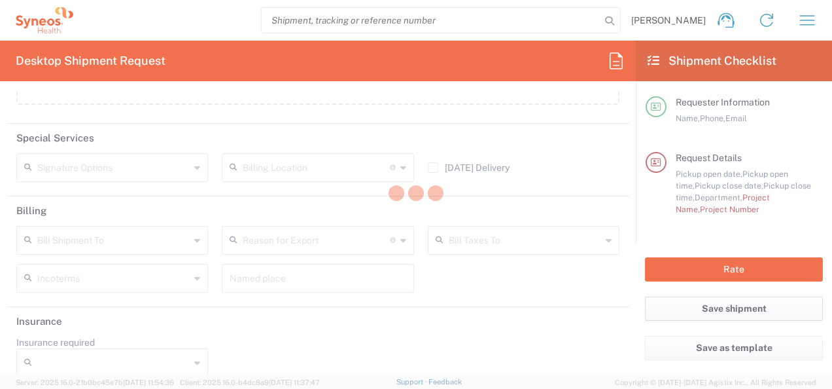
scroll to position [1705, 0]
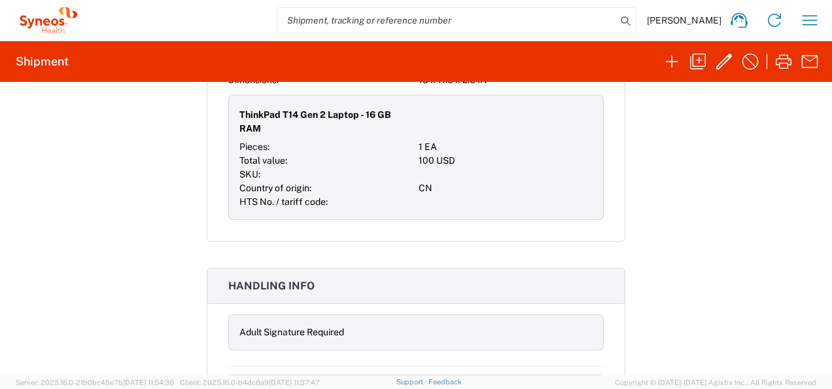
scroll to position [896, 0]
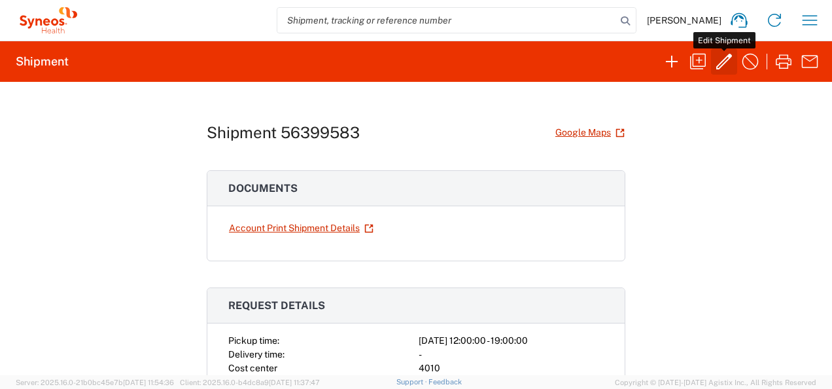
click at [721, 58] on icon "button" at bounding box center [724, 61] width 21 height 21
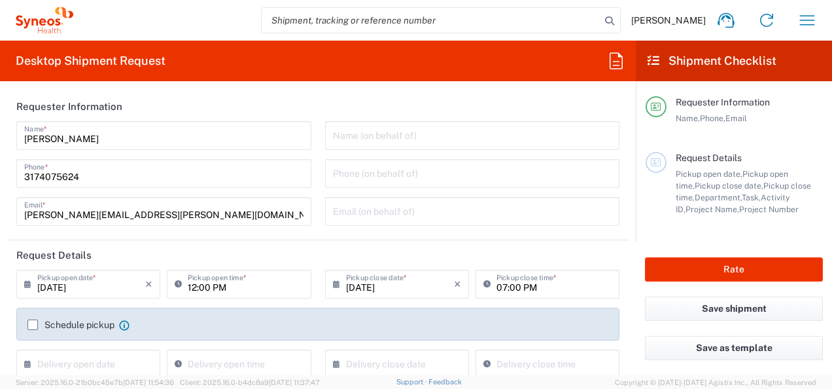
type input "4010"
type input "[US_STATE]"
type input "[GEOGRAPHIC_DATA]"
type input "Business (General)"
type input "Medium Box"
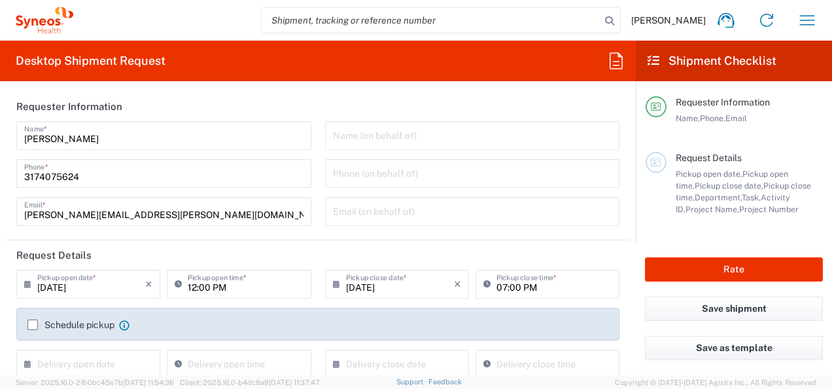
type input "SYNEOS HEALTH LLC [GEOGRAPHIC_DATA] [GEOGRAPHIC_DATA]"
click at [706, 60] on h2 "Shipment Checklist" at bounding box center [712, 61] width 129 height 16
click at [796, 20] on button "button" at bounding box center [806, 20] width 31 height 31
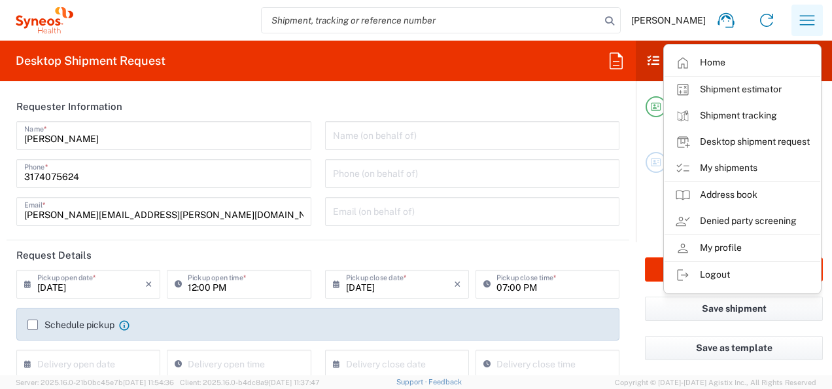
click at [794, 16] on button "button" at bounding box center [806, 20] width 31 height 31
click at [566, 38] on agx-form-navbar "Jared Roberts Home Shipment estimator Shipment tracking Desktop shipment reques…" at bounding box center [416, 20] width 832 height 41
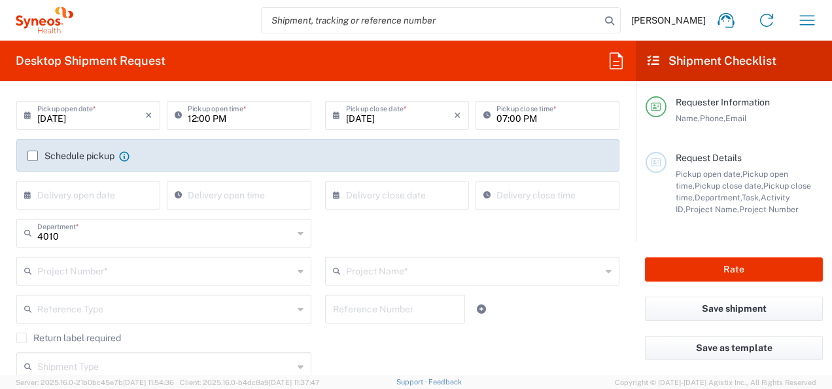
scroll to position [196, 0]
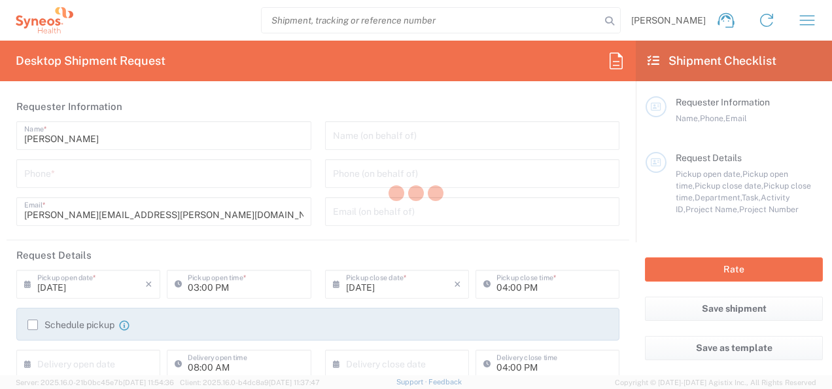
type input "[US_STATE]"
type input "[GEOGRAPHIC_DATA]"
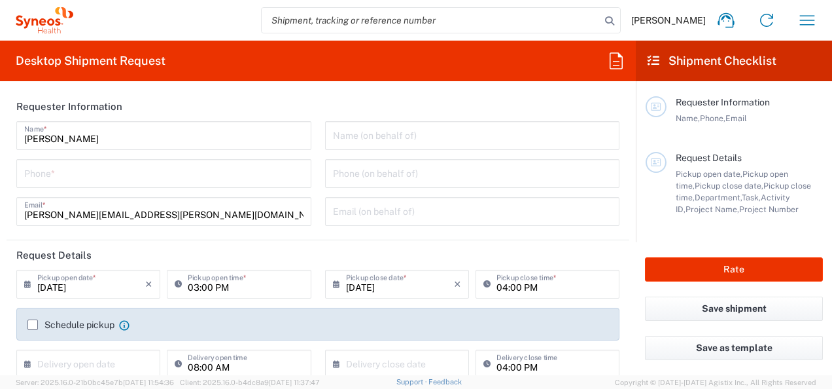
type input "4010"
type input "Syneos Health, LLC-[GEOGRAPHIC_DATA] [GEOGRAPHIC_DATA] [GEOGRAPHIC_DATA]"
click at [810, 21] on icon "button" at bounding box center [807, 20] width 21 height 21
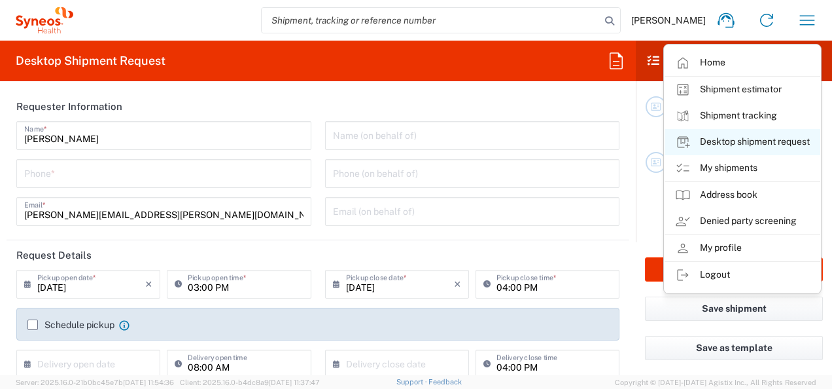
click at [738, 139] on link "Desktop shipment request" at bounding box center [743, 142] width 156 height 26
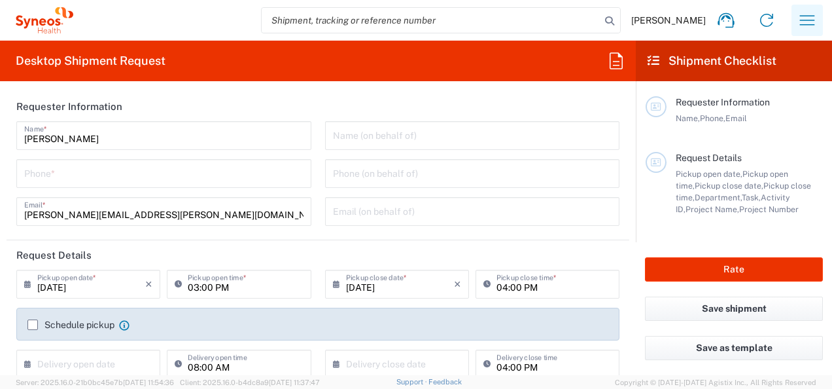
click at [815, 22] on icon "button" at bounding box center [807, 20] width 21 height 21
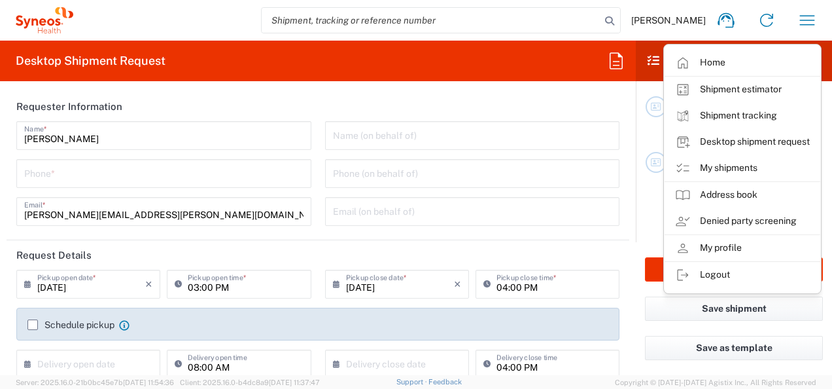
click at [725, 167] on link "My shipments" at bounding box center [743, 168] width 156 height 26
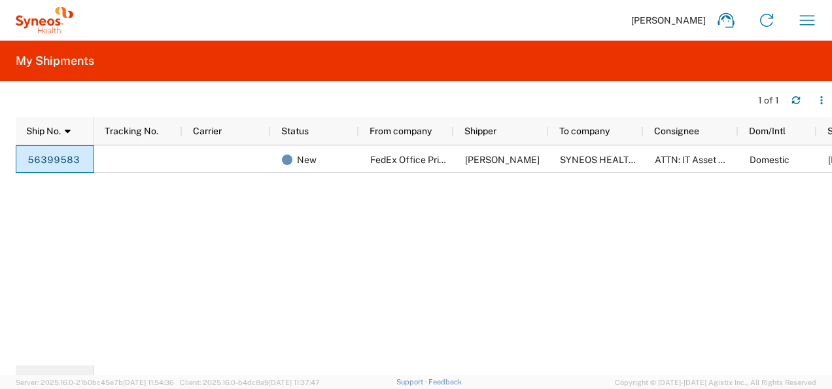
drag, startPoint x: 63, startPoint y: 162, endPoint x: 458, endPoint y: 271, distance: 409.1
click at [421, 287] on div "New FedEx Office Print & Ship Center Jared Roberts SYNEOS HEALTH LLC ATTN: IT A…" at bounding box center [463, 255] width 738 height 220
click at [827, 99] on button "button" at bounding box center [821, 100] width 21 height 21
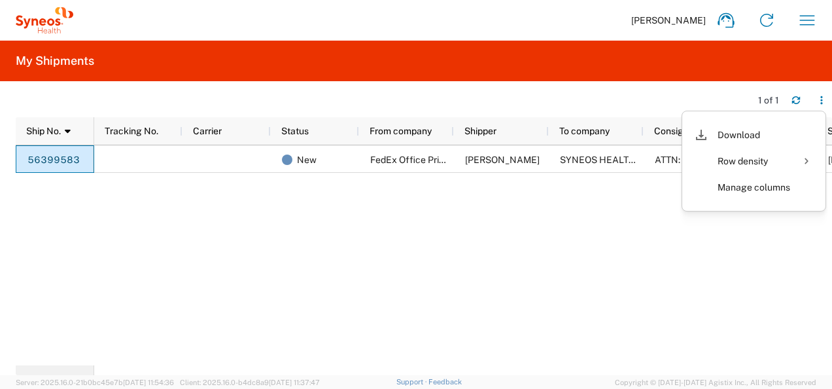
click at [425, 245] on div "New FedEx Office Print & Ship Center Jared Roberts SYNEOS HEALTH LLC ATTN: IT A…" at bounding box center [463, 255] width 738 height 220
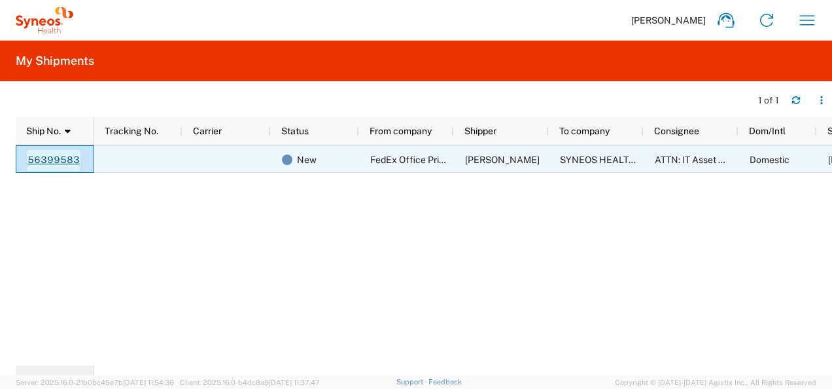
click at [39, 156] on link "56399583" at bounding box center [54, 160] width 54 height 21
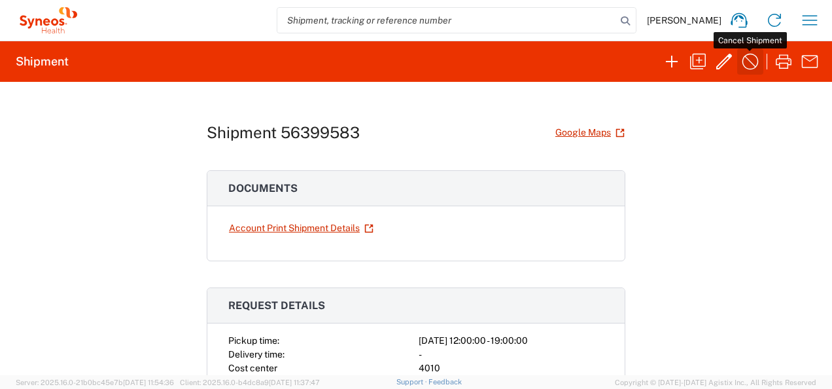
click at [752, 58] on icon "button" at bounding box center [750, 61] width 21 height 21
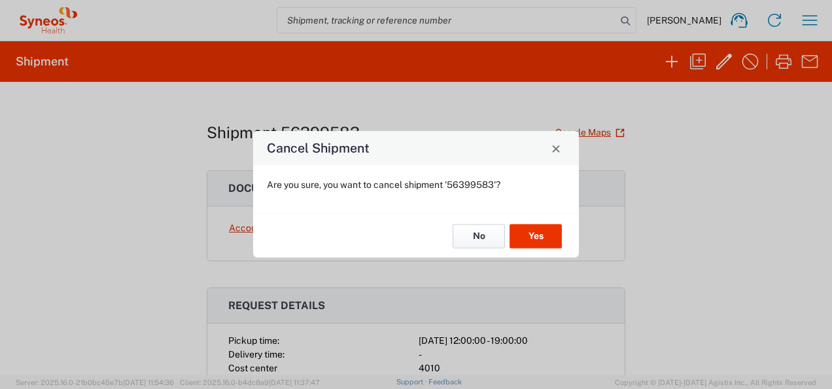
click at [482, 233] on button "No" at bounding box center [479, 236] width 52 height 24
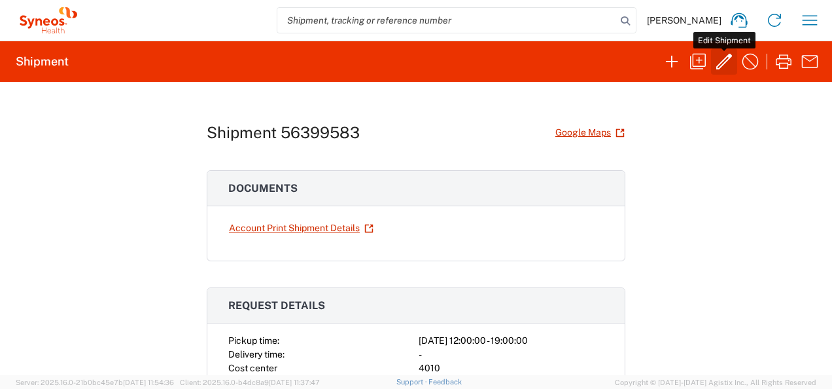
click at [724, 59] on icon "button" at bounding box center [724, 62] width 16 height 16
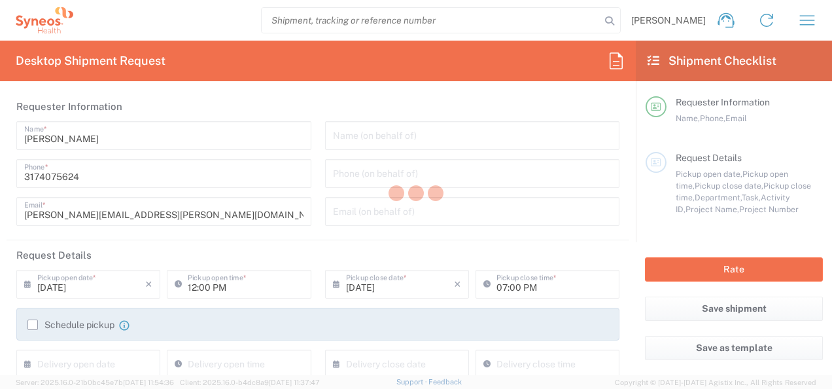
type input "Indiana"
type input "North Carolina"
type input "Medium Box"
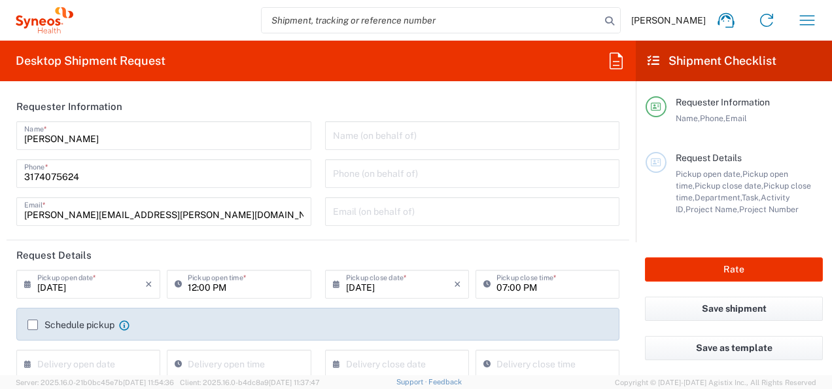
type input "4010"
click at [801, 14] on icon "button" at bounding box center [807, 20] width 21 height 21
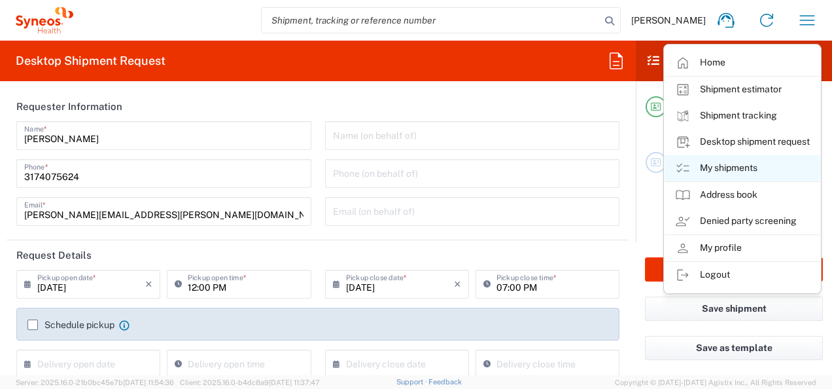
click at [712, 167] on link "My shipments" at bounding box center [743, 168] width 156 height 26
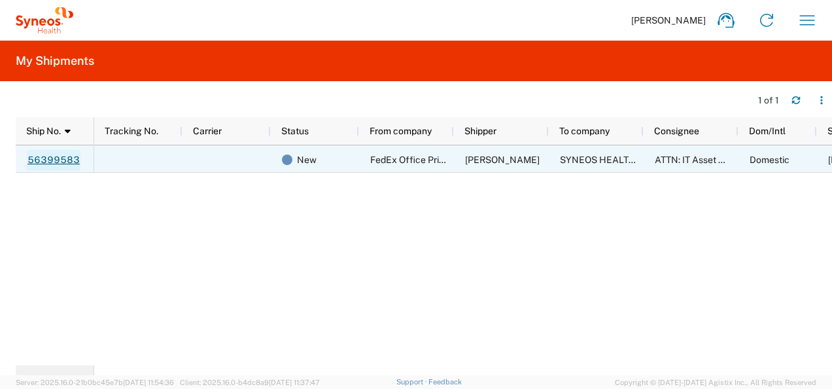
click at [67, 158] on link "56399583" at bounding box center [54, 160] width 54 height 21
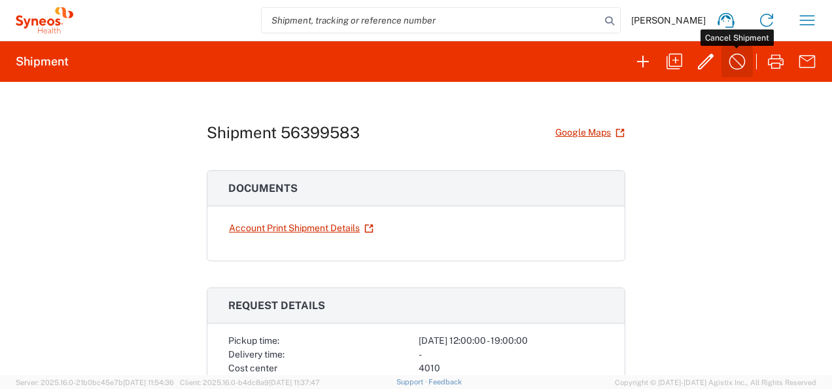
click at [744, 61] on icon "button" at bounding box center [737, 62] width 16 height 16
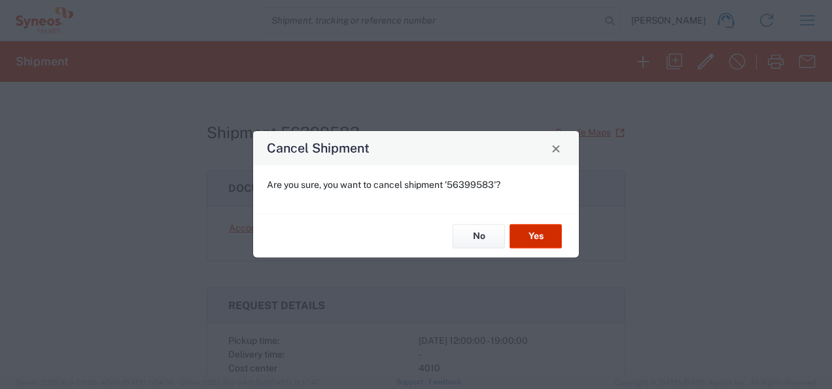
click at [538, 235] on button "Yes" at bounding box center [536, 236] width 52 height 24
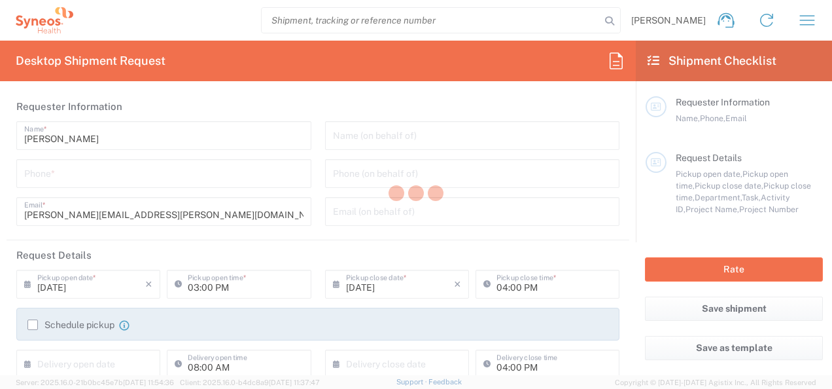
type input "4010"
type input "[US_STATE]"
type input "[GEOGRAPHIC_DATA]"
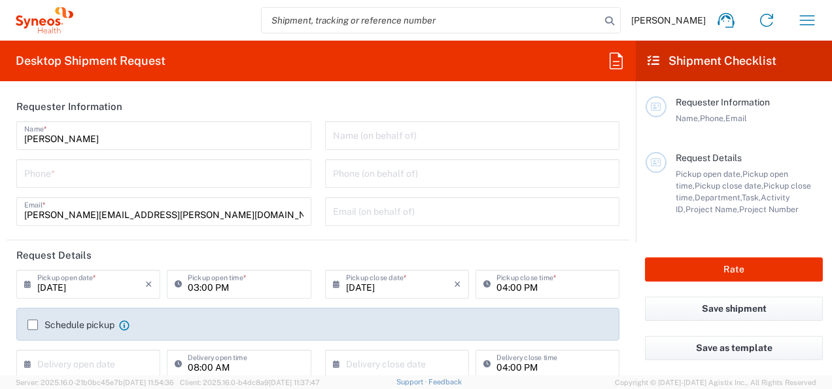
type input "Syneos Health, LLC-[GEOGRAPHIC_DATA] [GEOGRAPHIC_DATA] [GEOGRAPHIC_DATA]"
click at [61, 173] on input "tel" at bounding box center [163, 172] width 279 height 23
type input "3174075624"
click at [338, 235] on agx-form-section "Requester Information [PERSON_NAME] Name * [PHONE_NUMBER] Phone * [PERSON_NAME]…" at bounding box center [318, 166] width 623 height 148
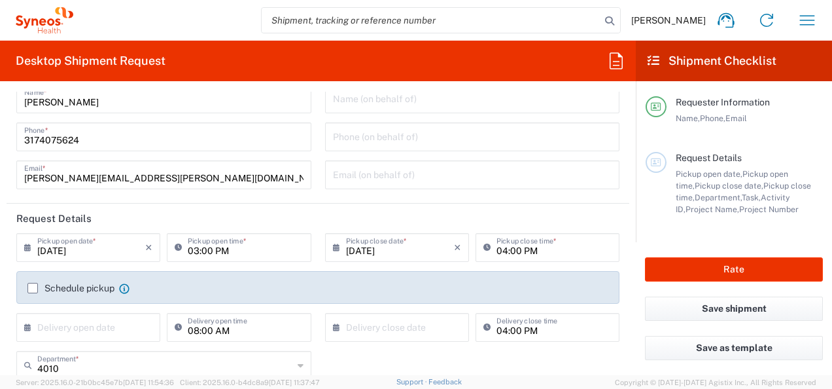
scroll to position [65, 0]
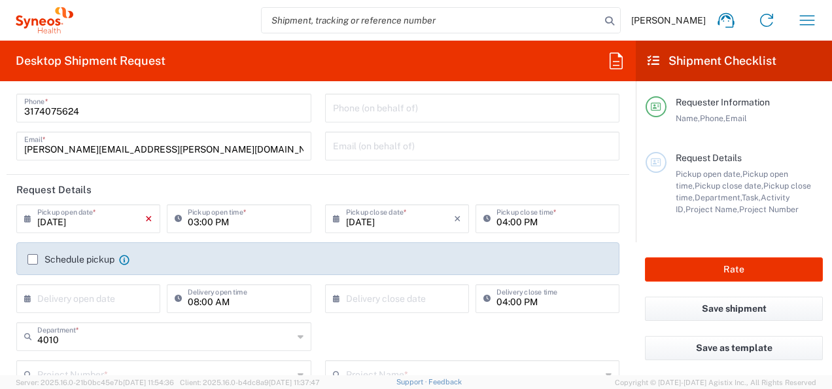
click at [145, 221] on icon "×" at bounding box center [148, 218] width 7 height 21
click at [26, 220] on icon at bounding box center [30, 218] width 13 height 21
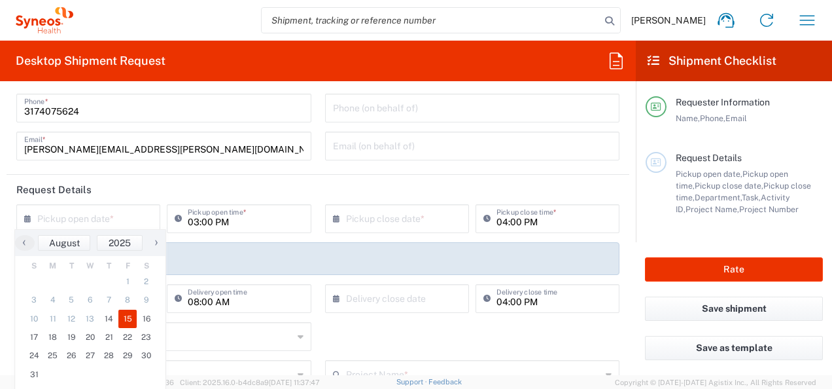
click at [128, 320] on span "15" at bounding box center [127, 318] width 19 height 18
type input "[DATE]"
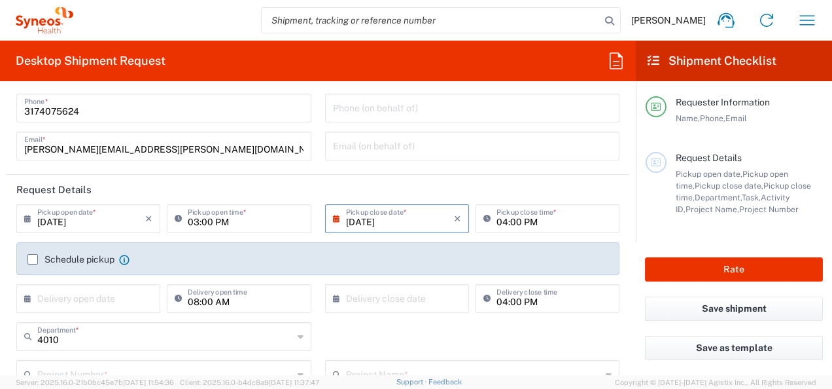
click at [231, 221] on input "03:00 PM" at bounding box center [245, 217] width 115 height 23
type input "12:00 PM"
click at [499, 222] on input "04:00 PM" at bounding box center [553, 217] width 115 height 23
type input "07:00 PM"
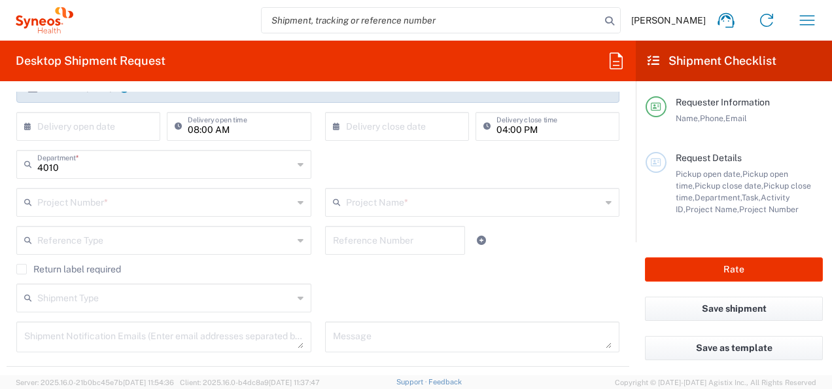
scroll to position [37, 0]
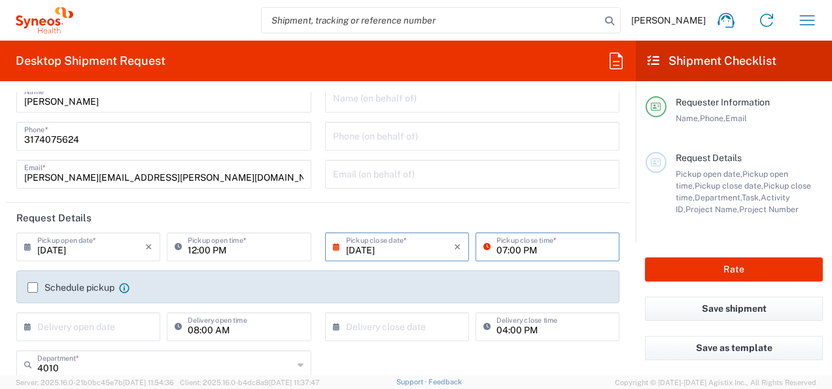
click at [610, 215] on header "Request Details" at bounding box center [318, 217] width 623 height 29
click at [300, 266] on div "12:00 PM Pickup open time *" at bounding box center [239, 251] width 150 height 38
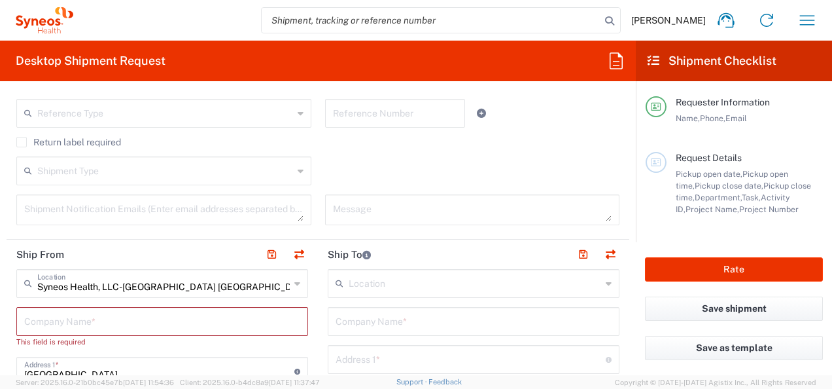
scroll to position [430, 0]
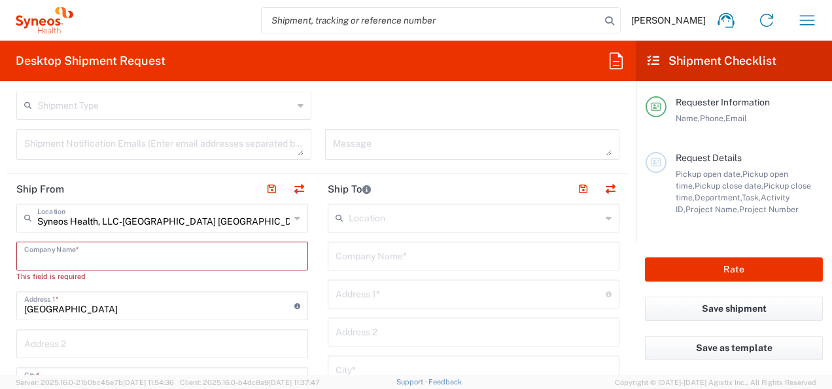
click at [80, 246] on input "text" at bounding box center [162, 254] width 276 height 23
click at [217, 217] on input "text" at bounding box center [163, 216] width 252 height 23
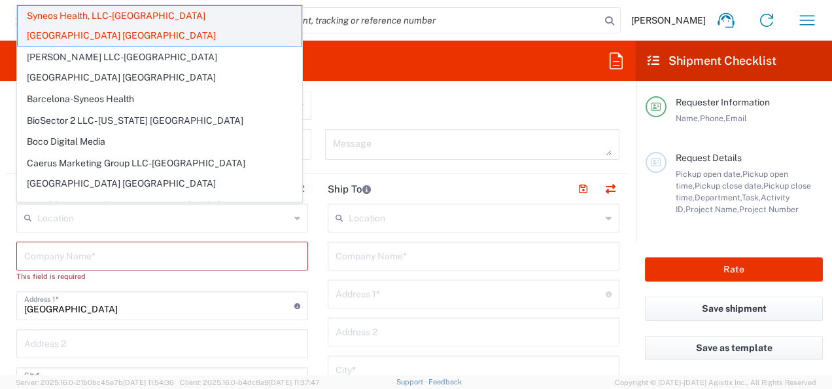
click at [127, 14] on span "Syneos Health, LLC-[GEOGRAPHIC_DATA] [GEOGRAPHIC_DATA] [GEOGRAPHIC_DATA]" at bounding box center [160, 26] width 284 height 41
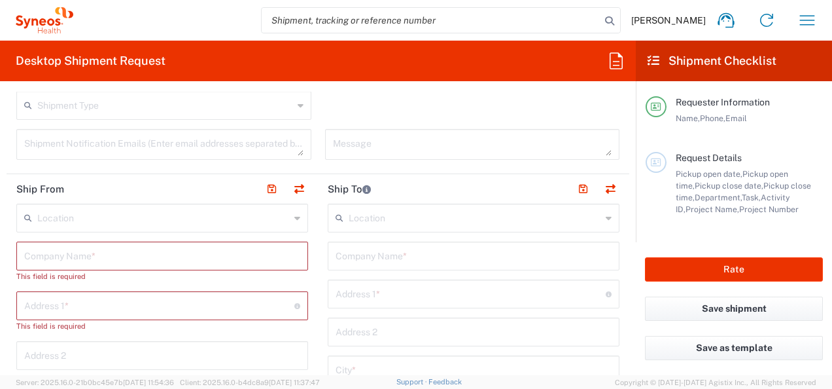
click at [82, 256] on input "text" at bounding box center [162, 254] width 276 height 23
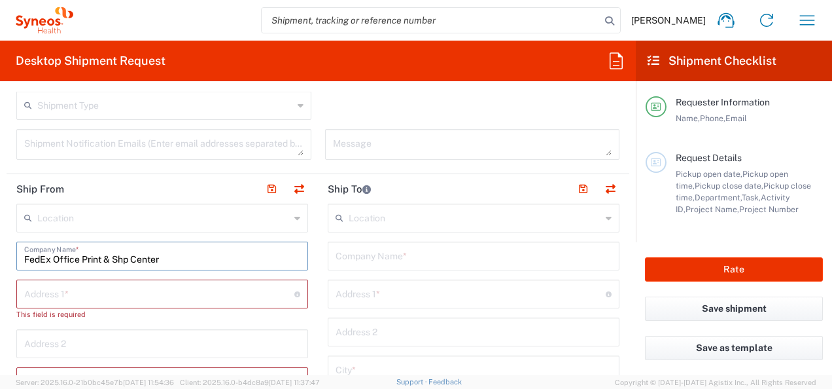
type input "FedEx Office Print & Shp Center"
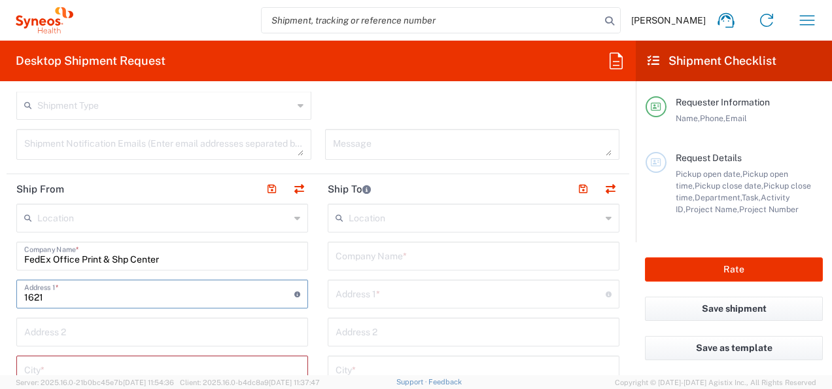
type input "[STREET_ADDRESS]"
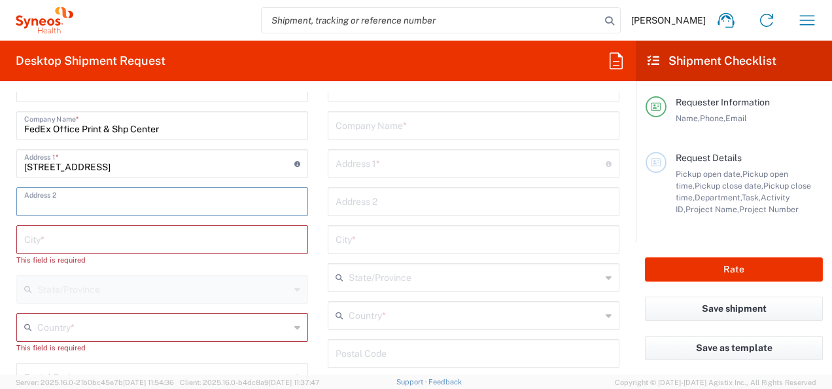
scroll to position [561, 0]
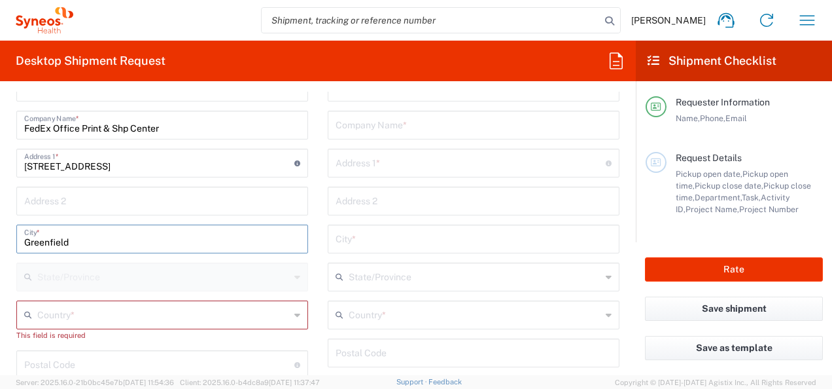
type input "Greenfield"
click at [113, 305] on input "text" at bounding box center [163, 313] width 252 height 23
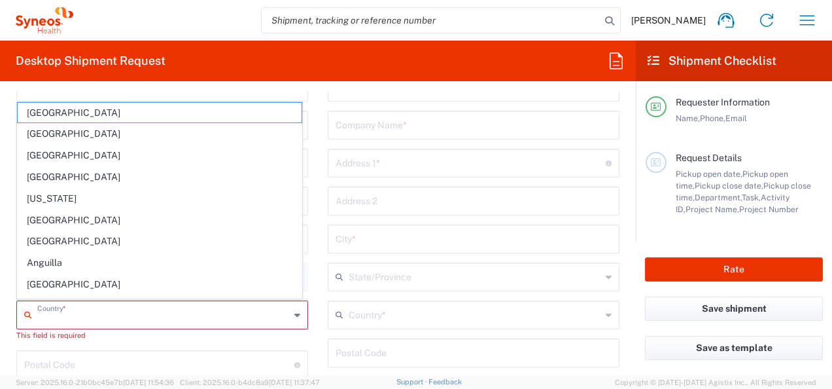
click at [306, 98] on main "Location [PERSON_NAME] LLC-[GEOGRAPHIC_DATA] [GEOGRAPHIC_DATA] [GEOGRAPHIC_DATA…" at bounding box center [162, 359] width 311 height 573
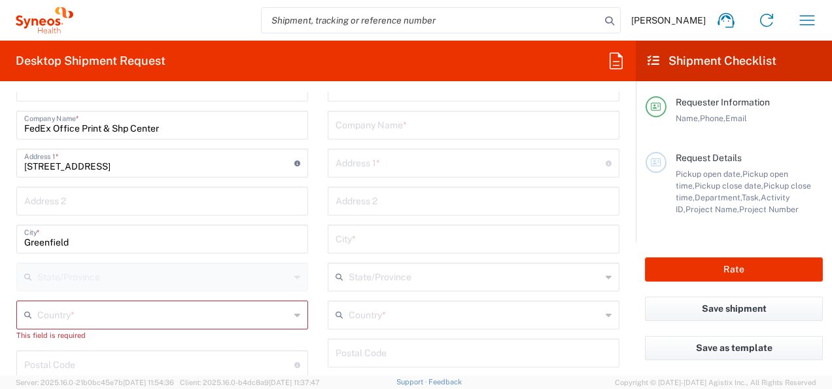
click at [71, 315] on input "text" at bounding box center [163, 313] width 252 height 23
type input "[GEOGRAPHIC_DATA]"
click at [318, 319] on main "Location [PERSON_NAME] LLC-[GEOGRAPHIC_DATA] [GEOGRAPHIC_DATA] [GEOGRAPHIC_DATA…" at bounding box center [473, 347] width 311 height 549
click at [294, 273] on icon at bounding box center [297, 276] width 6 height 21
click at [294, 318] on icon at bounding box center [297, 314] width 6 height 21
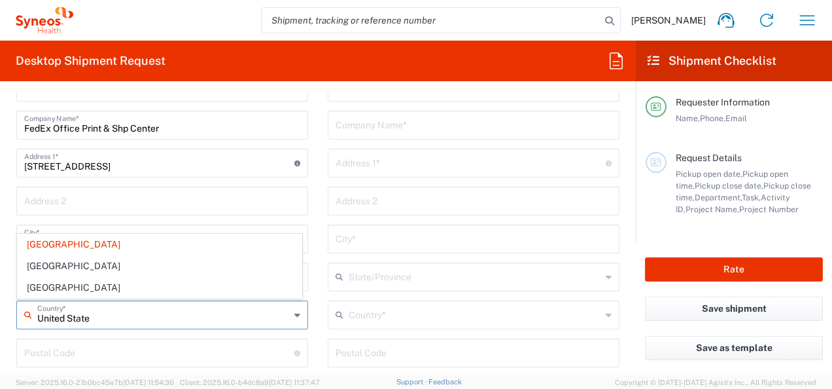
type input "[GEOGRAPHIC_DATA]"
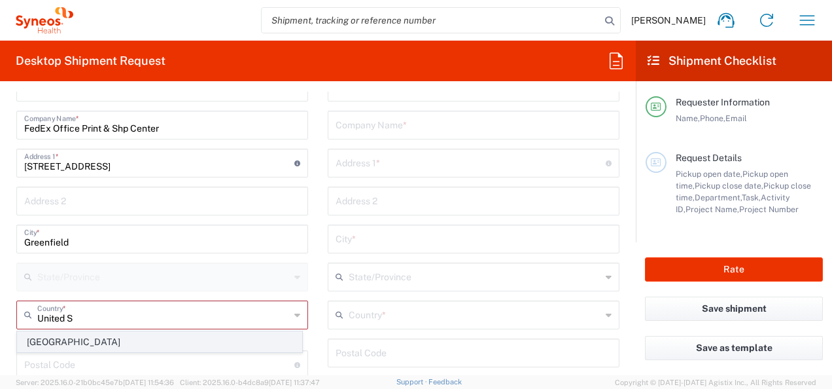
click at [68, 344] on span "[GEOGRAPHIC_DATA]" at bounding box center [160, 342] width 284 height 20
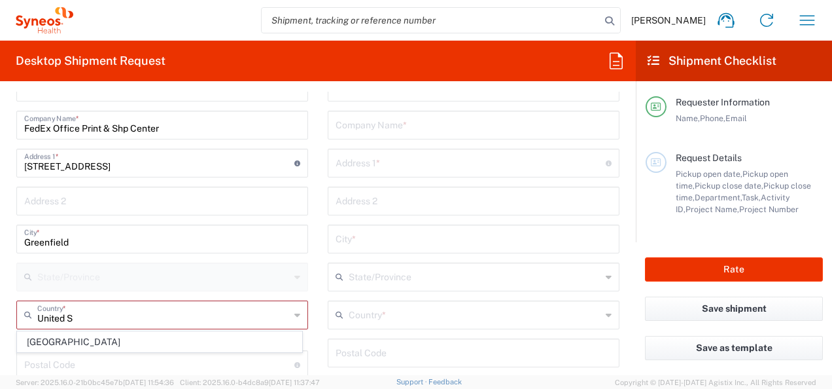
type input "[GEOGRAPHIC_DATA]"
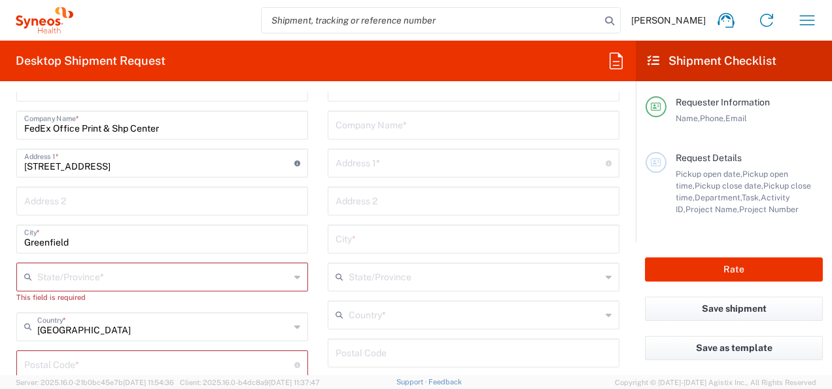
click at [318, 326] on main "Location [PERSON_NAME] LLC-[GEOGRAPHIC_DATA] [GEOGRAPHIC_DATA] [GEOGRAPHIC_DATA…" at bounding box center [473, 347] width 311 height 549
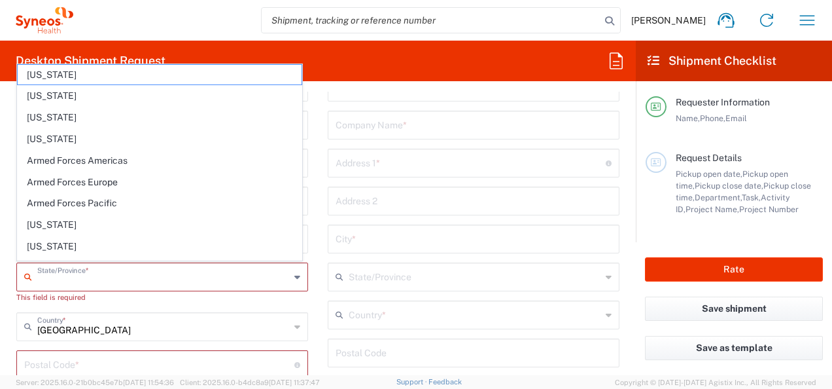
click at [198, 283] on input "text" at bounding box center [163, 275] width 252 height 23
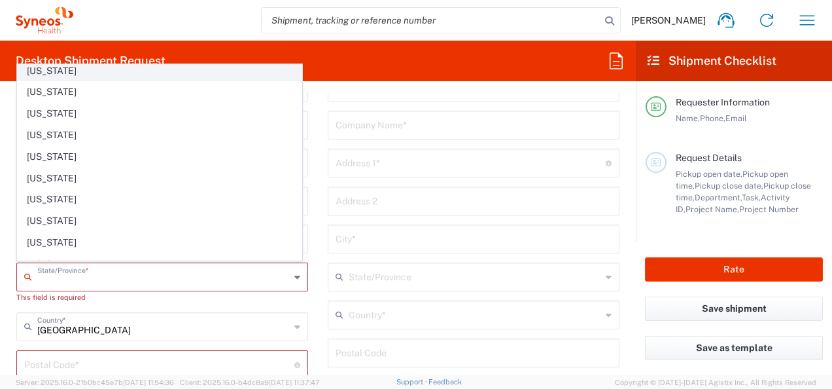
scroll to position [327, 0]
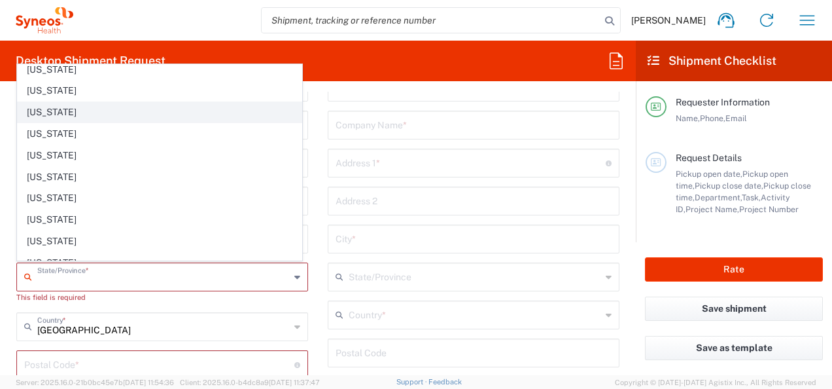
click at [46, 105] on span "[US_STATE]" at bounding box center [160, 112] width 284 height 20
type input "[US_STATE]"
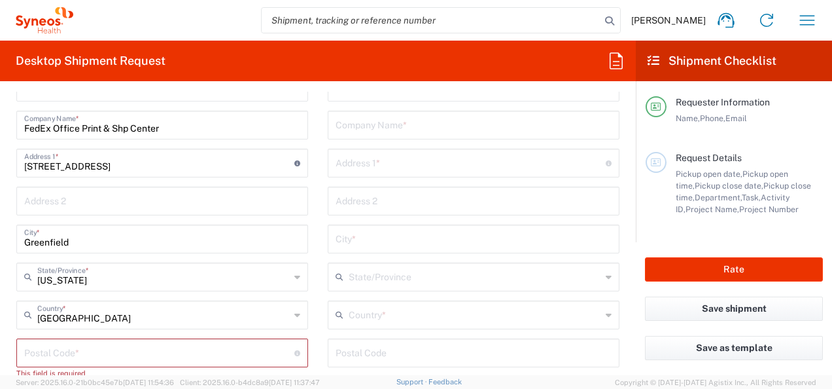
click at [318, 271] on main "Location [PERSON_NAME] LLC-[GEOGRAPHIC_DATA] [GEOGRAPHIC_DATA] [GEOGRAPHIC_DATA…" at bounding box center [473, 347] width 311 height 549
click at [94, 355] on input "undefined" at bounding box center [159, 351] width 270 height 23
type input "46140"
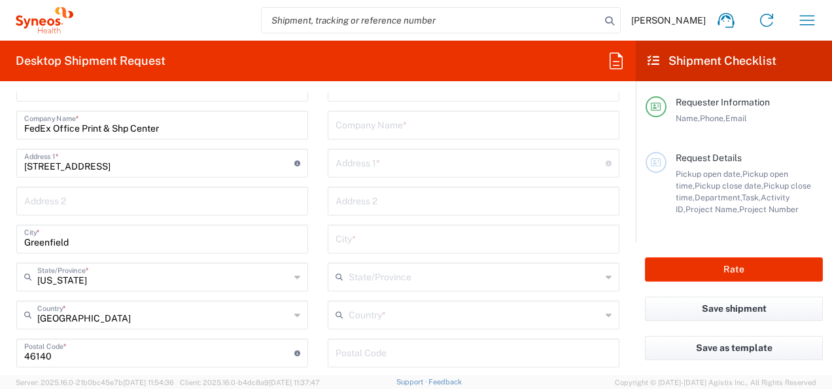
click at [318, 345] on main "Location [PERSON_NAME] LLC-[GEOGRAPHIC_DATA] [GEOGRAPHIC_DATA] [GEOGRAPHIC_DATA…" at bounding box center [473, 347] width 311 height 549
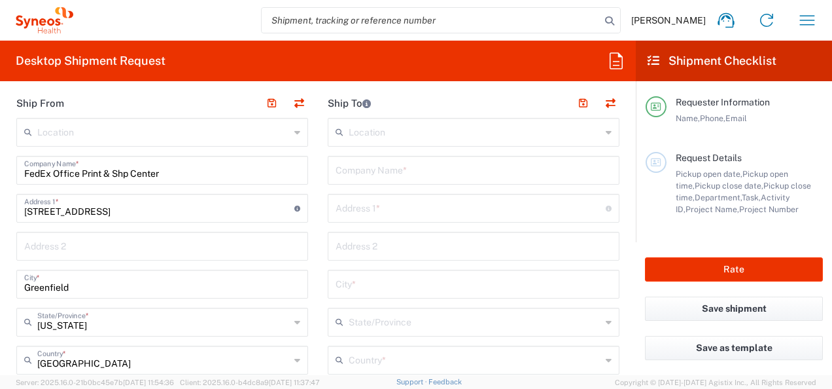
scroll to position [495, 0]
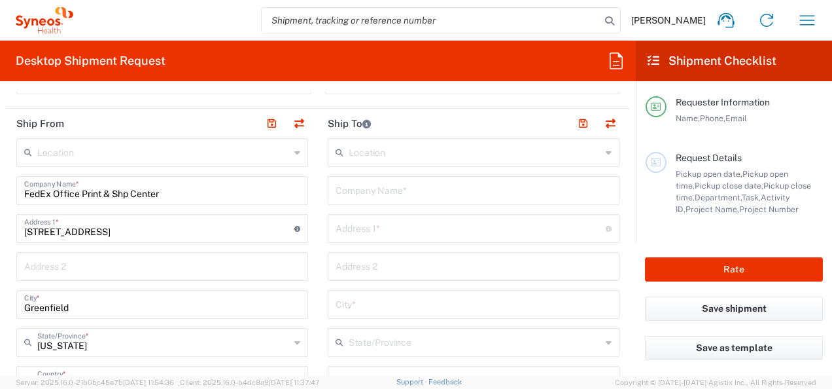
click at [606, 146] on icon at bounding box center [609, 152] width 6 height 21
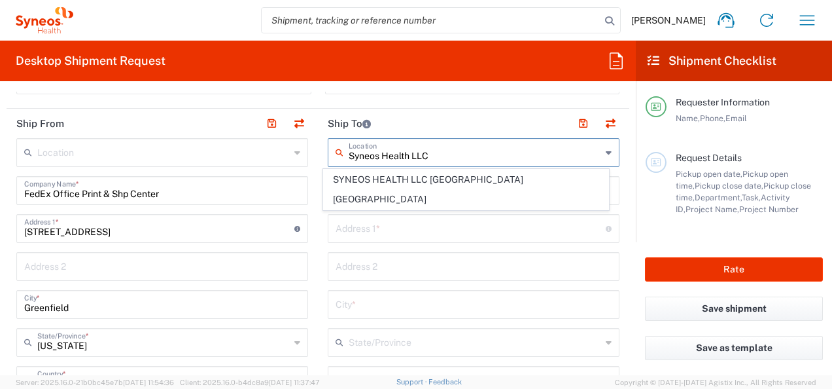
scroll to position [0, 0]
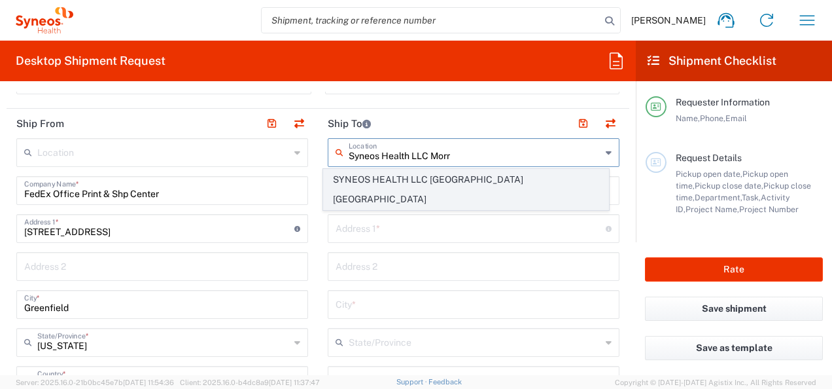
click at [442, 180] on span "SYNEOS HEALTH LLC [GEOGRAPHIC_DATA] [GEOGRAPHIC_DATA]" at bounding box center [466, 189] width 284 height 41
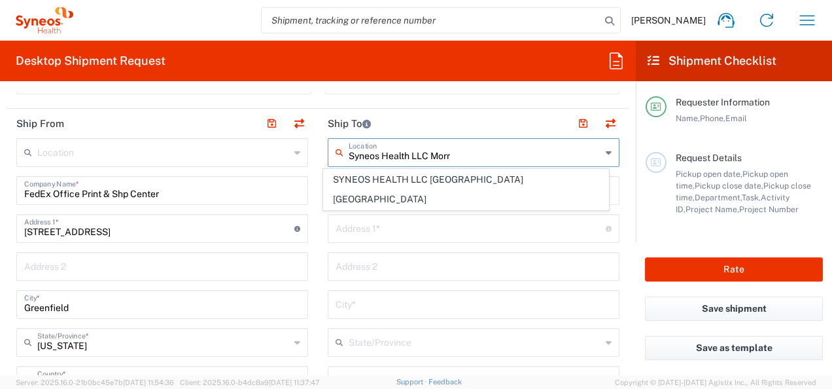
type input "SYNEOS HEALTH LLC [GEOGRAPHIC_DATA] [GEOGRAPHIC_DATA]"
type input "SYNEOS HEALTH LLC"
type input "1030 SYNC ST"
type input "Morrisville"
type input "[GEOGRAPHIC_DATA]"
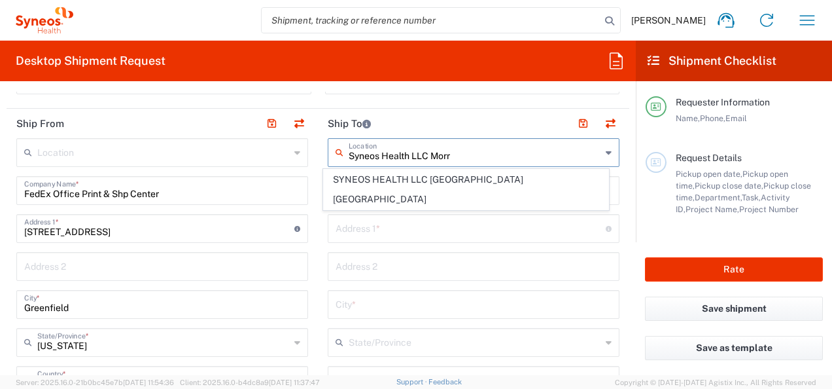
type input "27560"
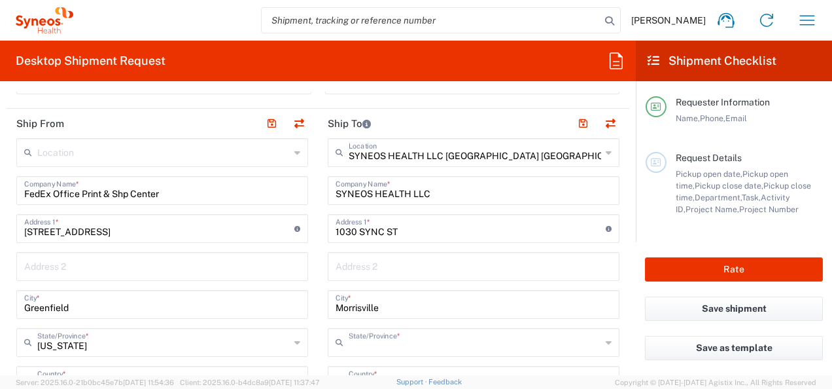
type input "[US_STATE]"
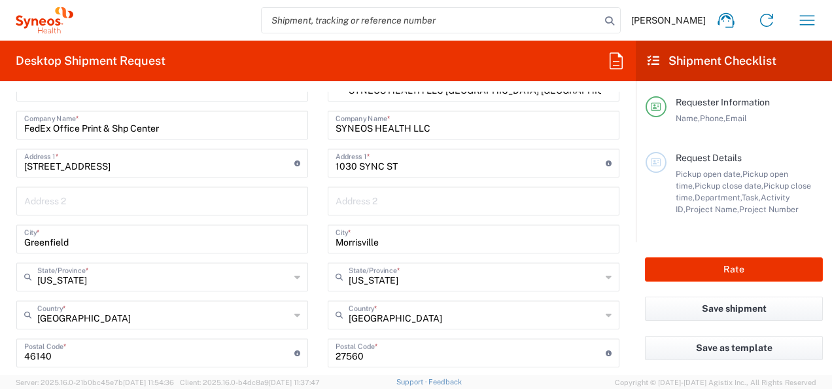
scroll to position [626, 0]
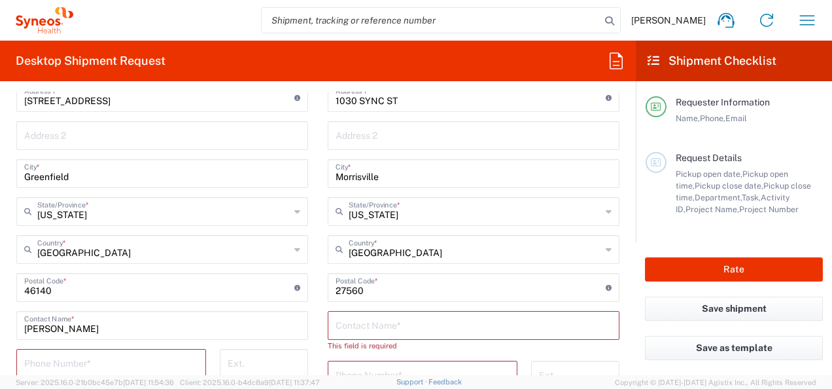
click at [365, 324] on input "text" at bounding box center [474, 324] width 276 height 23
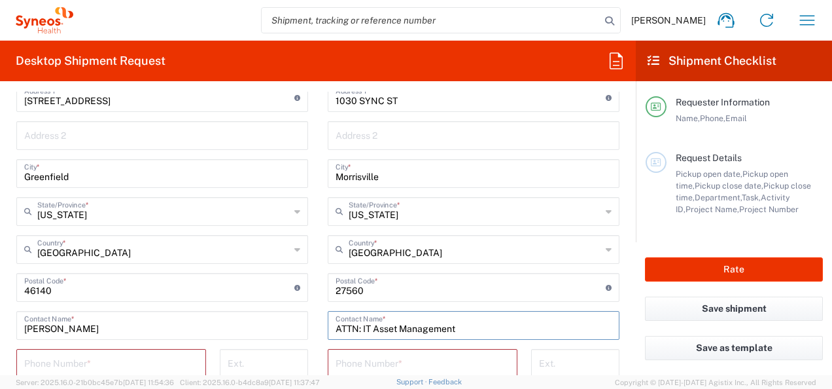
type input "ATTN: IT Asset Management"
click at [621, 331] on form "Requester Information [PERSON_NAME] Name * [PHONE_NUMBER] Phone * [PERSON_NAME]…" at bounding box center [318, 233] width 636 height 283
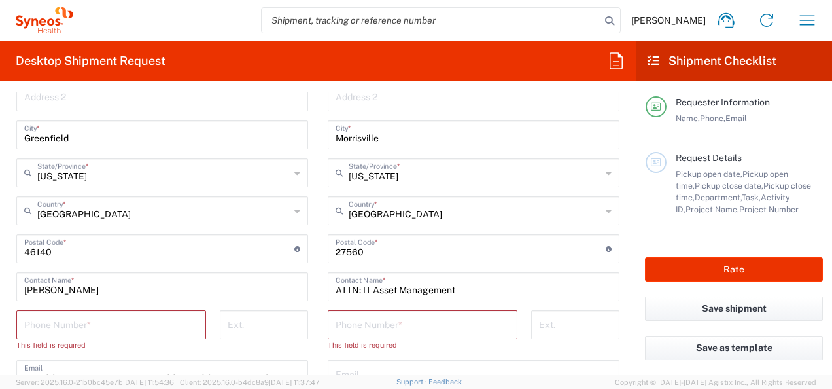
scroll to position [691, 0]
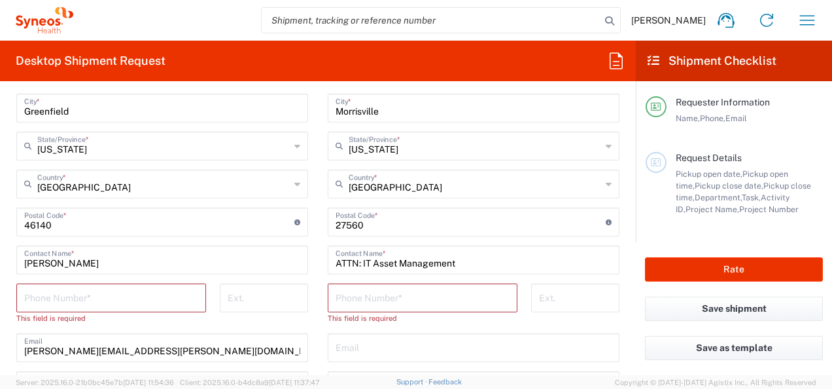
click at [382, 297] on input "tel" at bounding box center [423, 296] width 174 height 23
type input "9198769300"
click at [489, 311] on div "[PHONE_NUMBER] Phone Number *" at bounding box center [422, 302] width 203 height 38
click at [118, 290] on input "tel" at bounding box center [111, 296] width 174 height 23
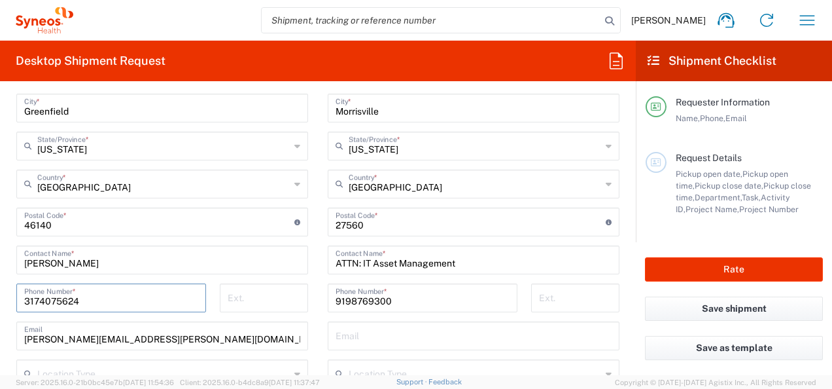
type input "3174075624"
click at [216, 313] on div "Ext." at bounding box center [264, 302] width 102 height 38
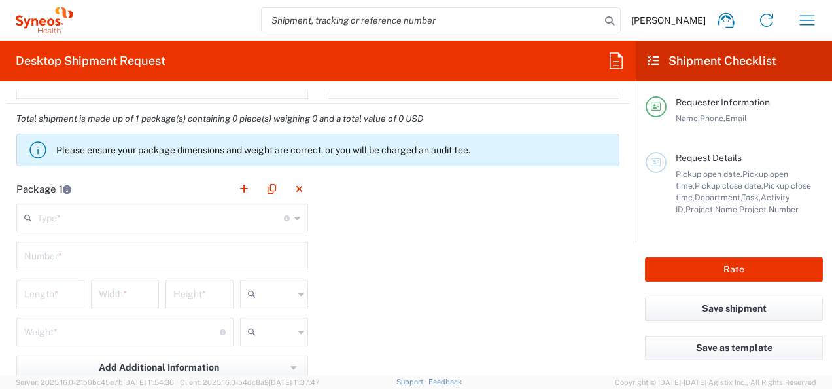
scroll to position [1149, 0]
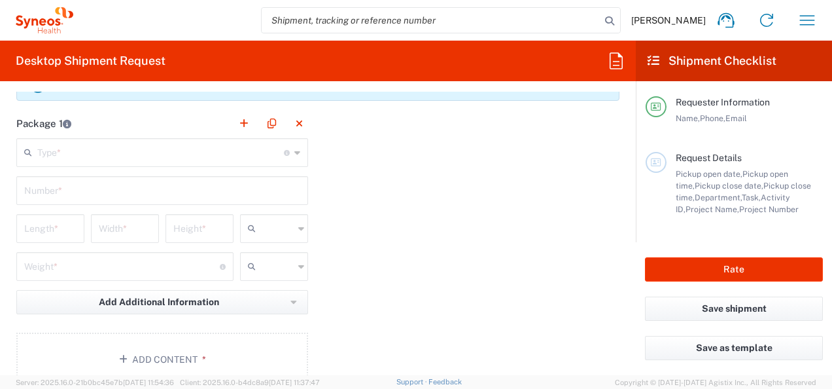
click at [294, 150] on icon at bounding box center [297, 152] width 6 height 21
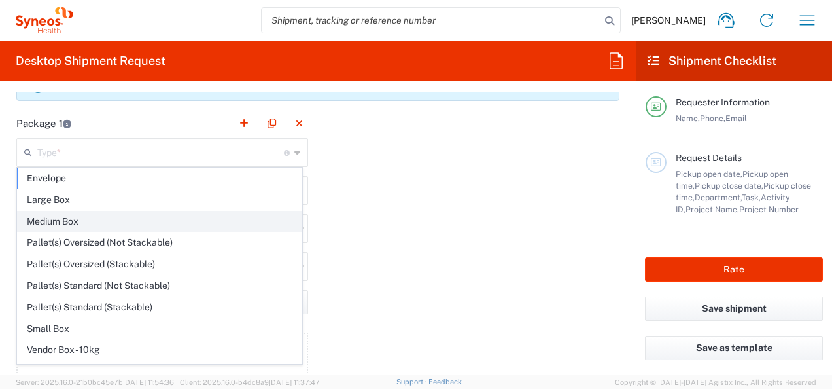
click at [72, 220] on span "Medium Box" at bounding box center [160, 221] width 284 height 20
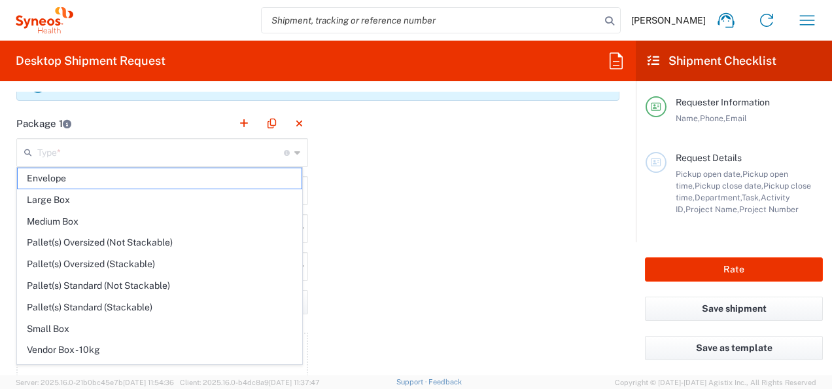
type input "Medium Box"
type input "13"
type input "11.5"
type input "2.5"
type input "in"
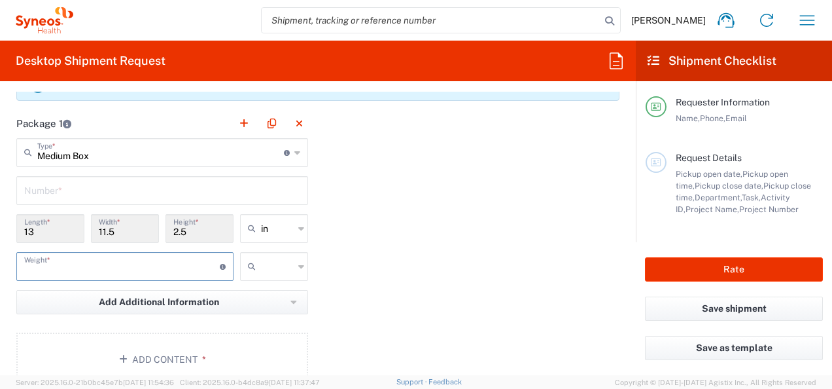
click at [154, 262] on input "number" at bounding box center [122, 265] width 196 height 23
type input "5"
click at [299, 262] on icon at bounding box center [301, 266] width 6 height 21
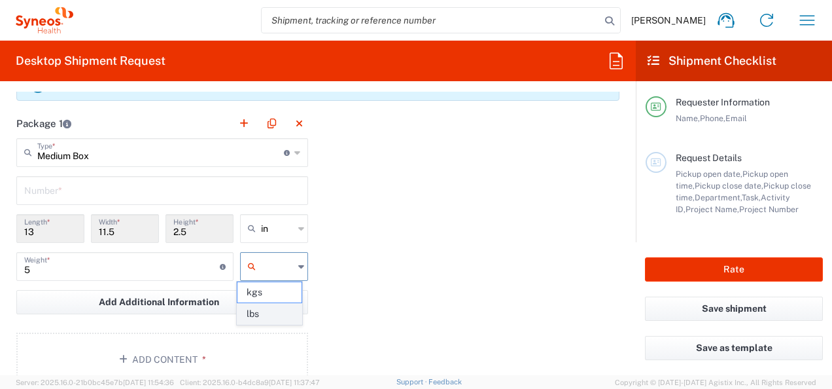
click at [258, 314] on span "lbs" at bounding box center [269, 313] width 64 height 20
type input "lbs"
click at [398, 279] on div "Package 1 Medium Box Type * Material used to package goods Envelope Large Box M…" at bounding box center [318, 252] width 623 height 287
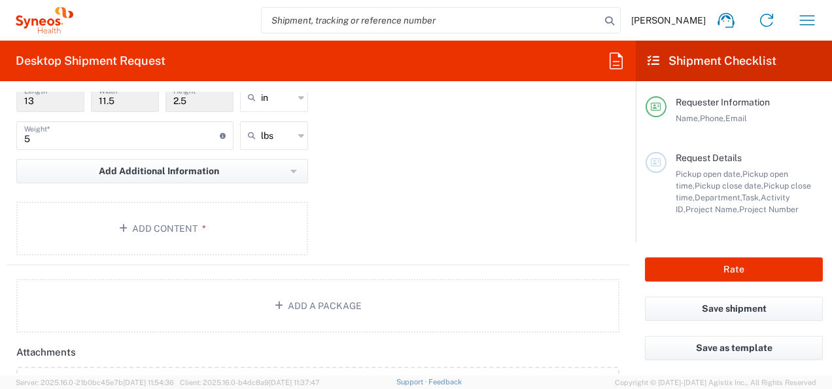
scroll to position [1345, 0]
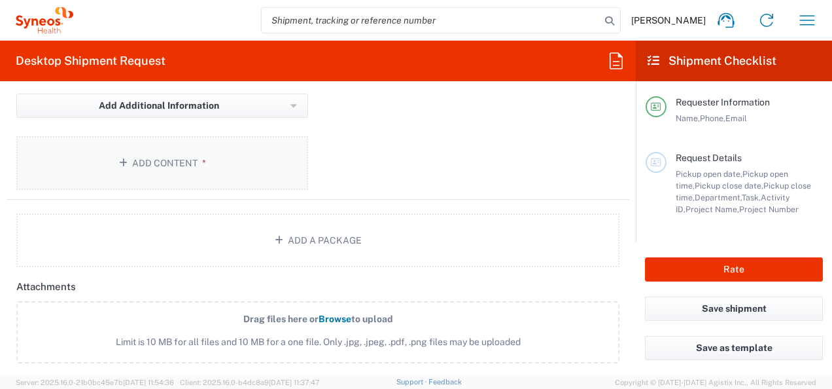
click at [188, 158] on button "Add Content *" at bounding box center [162, 163] width 292 height 54
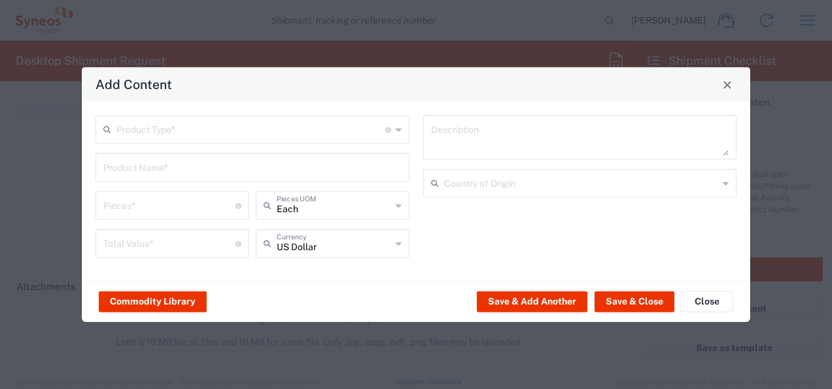
click at [399, 128] on icon at bounding box center [399, 129] width 6 height 21
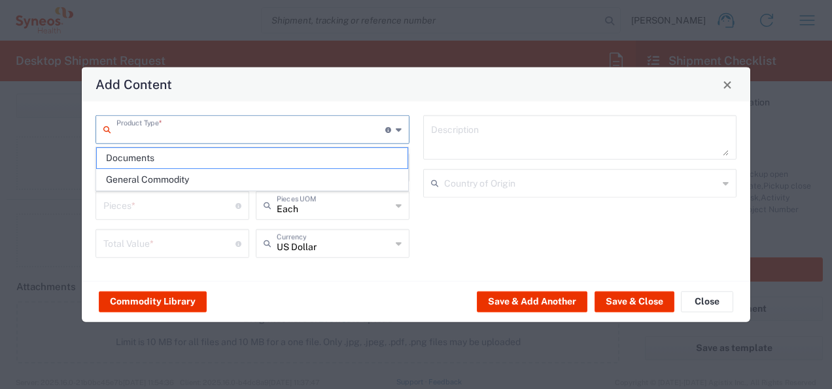
click at [167, 172] on span "General Commodity" at bounding box center [252, 179] width 311 height 20
type input "General Commodity"
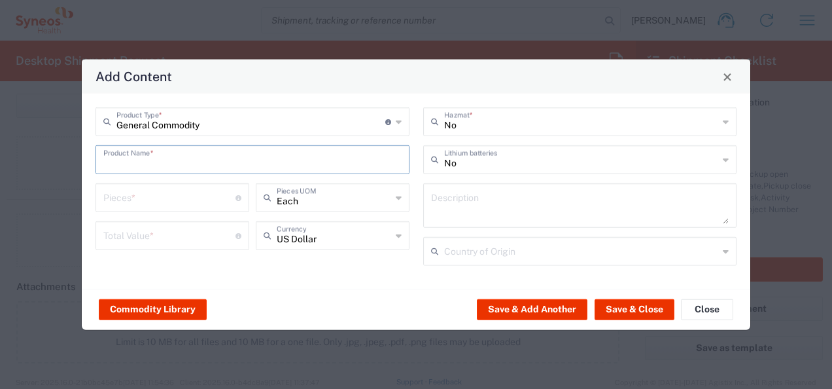
click at [163, 164] on input "text" at bounding box center [252, 158] width 298 height 23
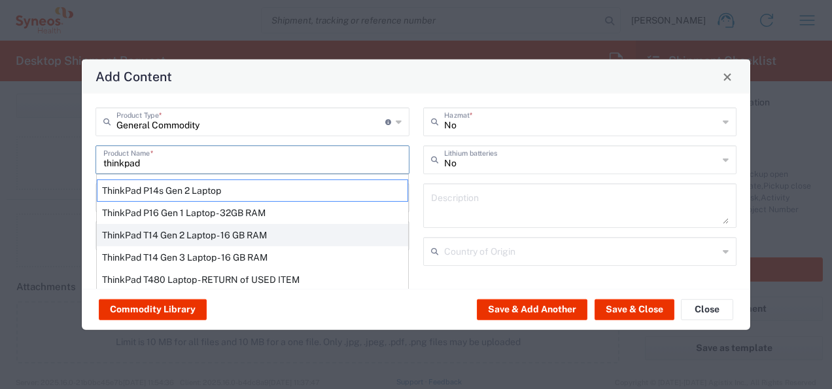
click at [220, 235] on div "ThinkPad T14 Gen 2 Laptop - 16 GB RAM" at bounding box center [252, 235] width 311 height 22
type input "ThinkPad T14 Gen 2 Laptop - 16 GB RAM"
type input "1"
type textarea "Intel Core i7-1156G7 vProÂ® Processor - 14"- 16 GB RAM - 512 GB SSD"
type input "[GEOGRAPHIC_DATA]"
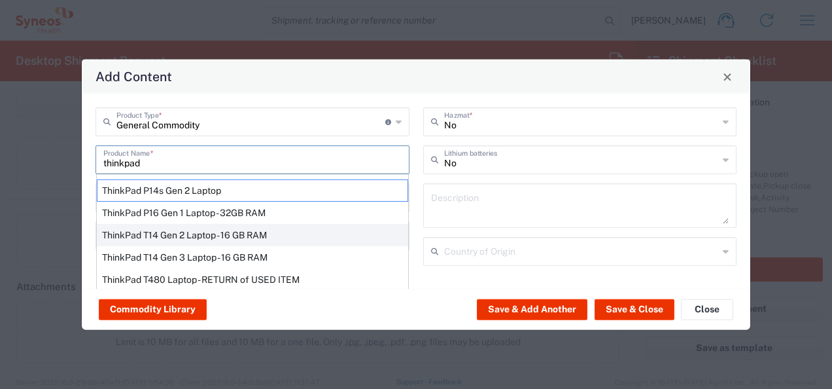
type input "Yes"
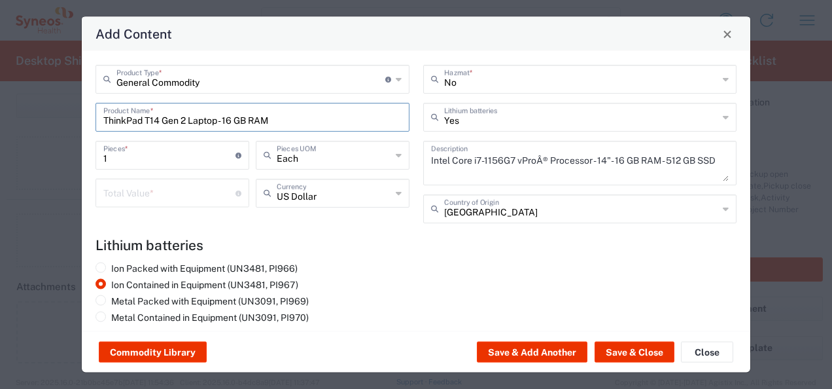
scroll to position [9, 0]
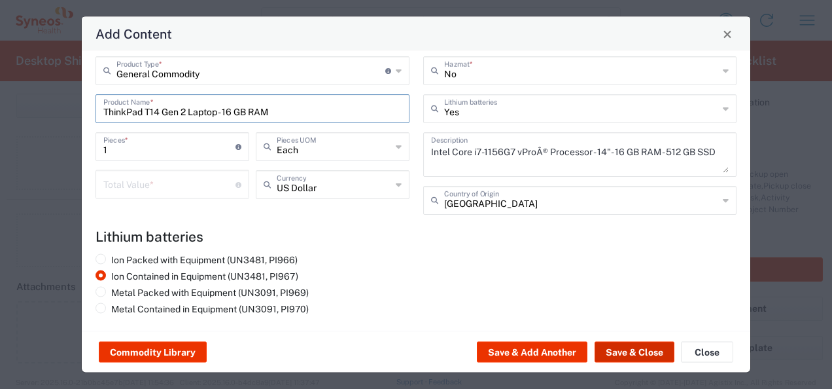
click at [642, 351] on button "Save & Close" at bounding box center [635, 351] width 80 height 21
click at [169, 188] on input "number" at bounding box center [169, 183] width 132 height 23
type input "100"
click at [396, 249] on agx-lithium-batteries-content "Lithium batteries Ion Packed with Equipment (UN3481, PI966) Ion Contained in Eq…" at bounding box center [415, 273] width 641 height 91
click at [617, 356] on button "Save & Close" at bounding box center [635, 351] width 80 height 21
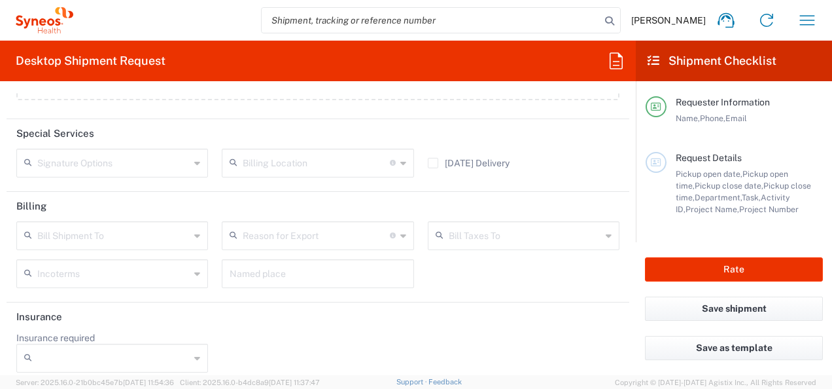
scroll to position [1693, 0]
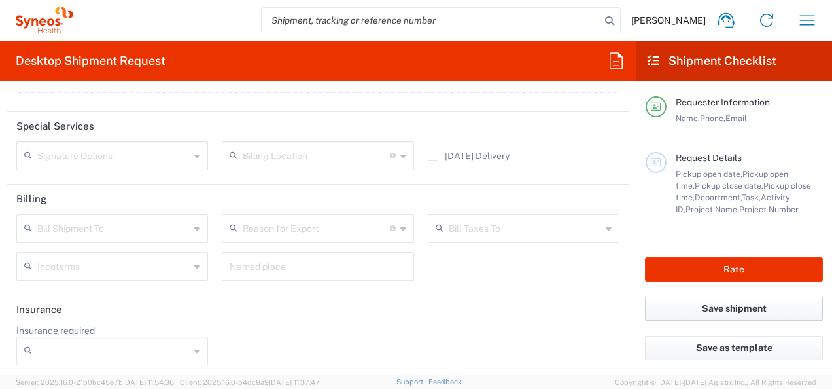
click at [719, 310] on button "Save shipment" at bounding box center [734, 308] width 178 height 24
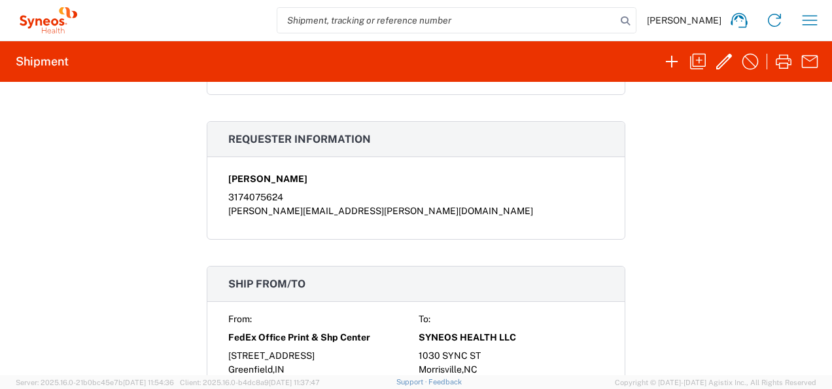
scroll to position [249, 0]
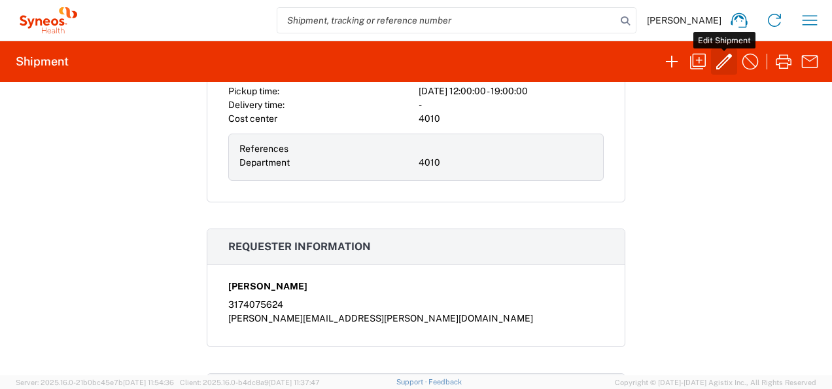
click at [726, 58] on icon "button" at bounding box center [724, 61] width 21 height 21
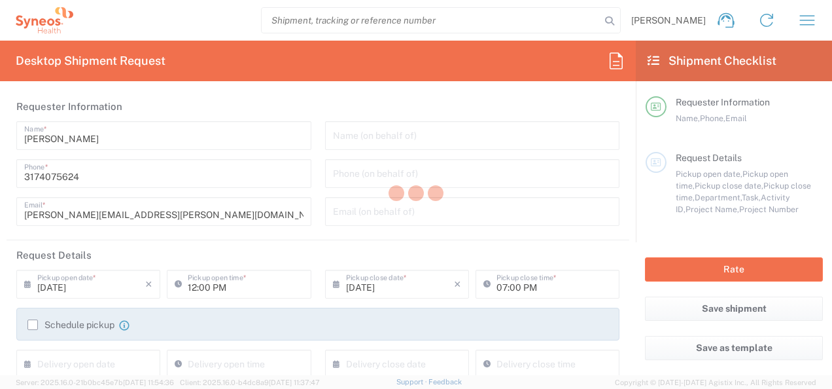
type input "4010"
type input "[US_STATE]"
type input "Medium Box"
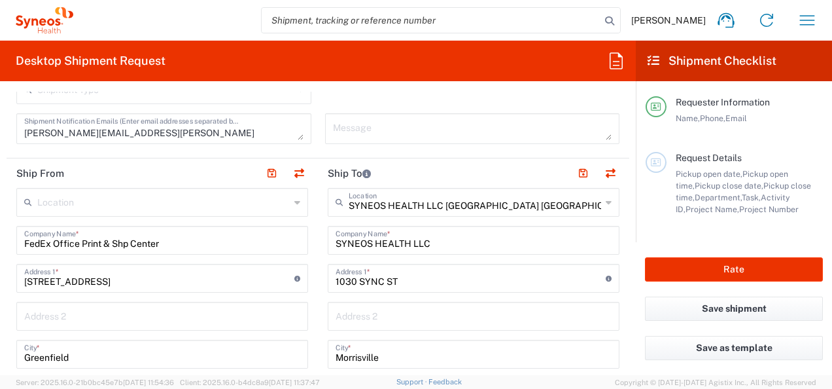
scroll to position [458, 0]
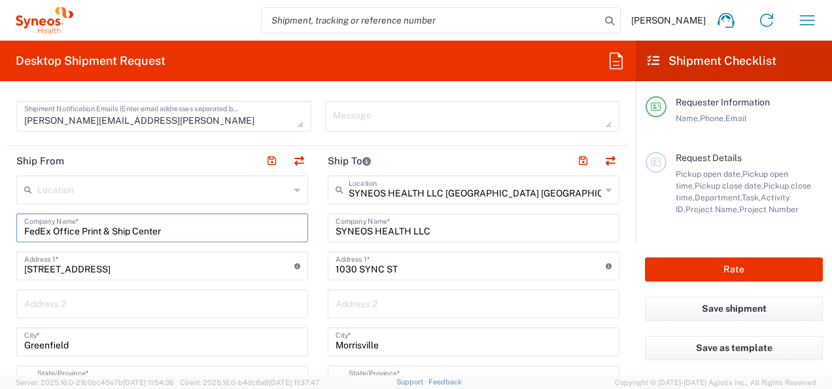
type input "FedEx Office Print & Ship Center"
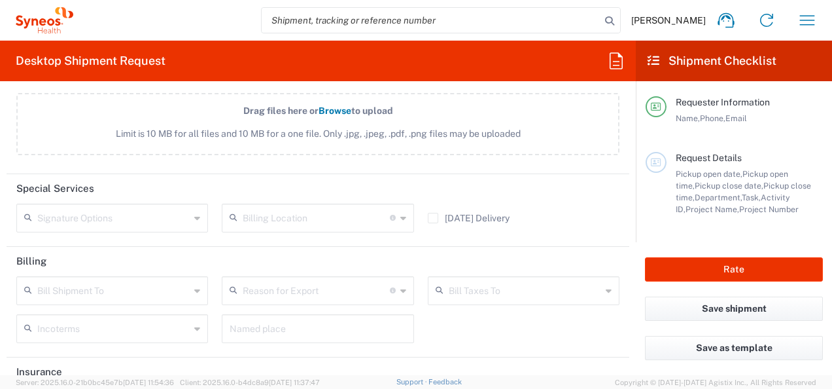
scroll to position [1693, 0]
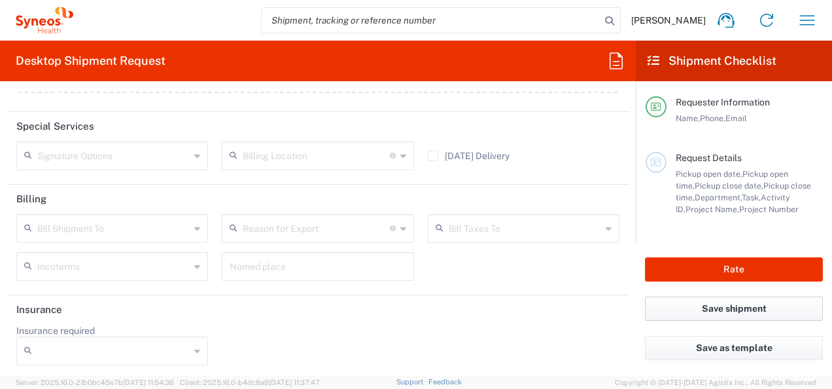
click at [724, 310] on button "Save shipment" at bounding box center [734, 308] width 178 height 24
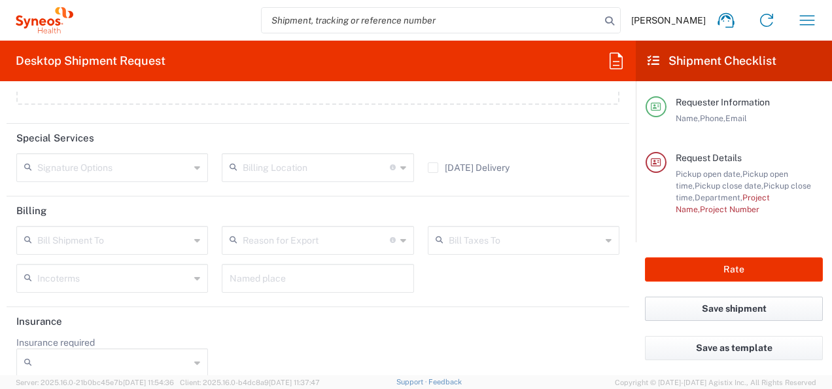
scroll to position [1705, 0]
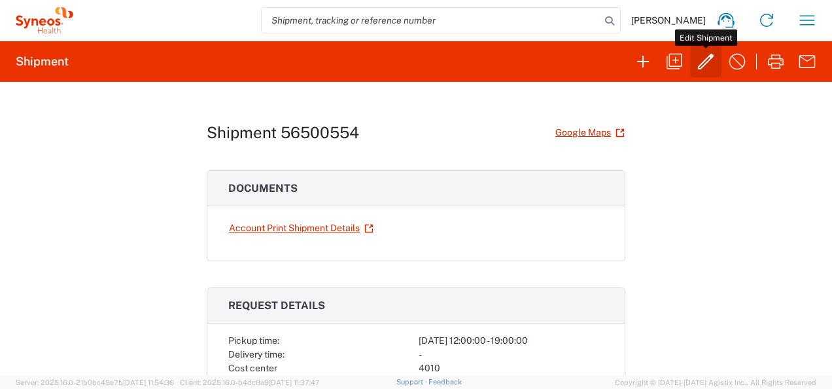
click at [710, 63] on icon "button" at bounding box center [705, 61] width 21 height 21
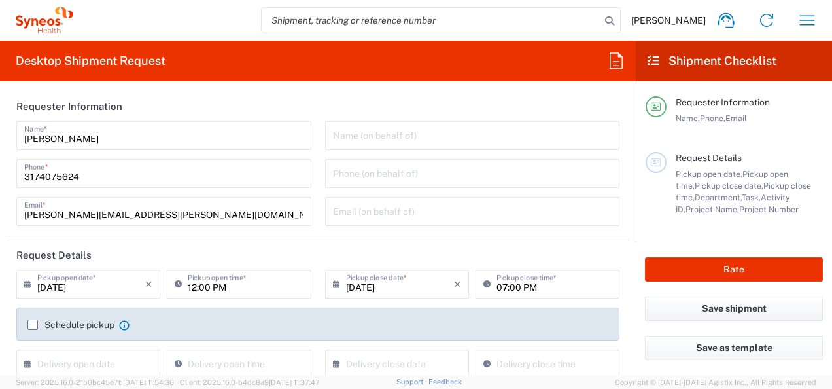
type input "4010"
type input "[US_STATE]"
type input "Medium Box"
click at [733, 269] on button "Rate" at bounding box center [734, 269] width 178 height 24
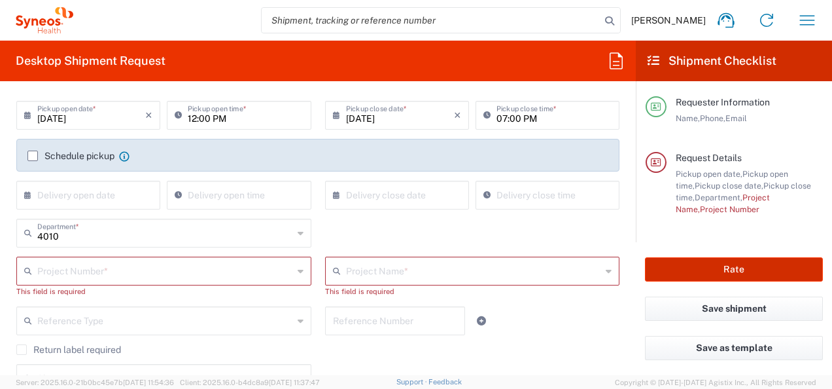
scroll to position [196, 0]
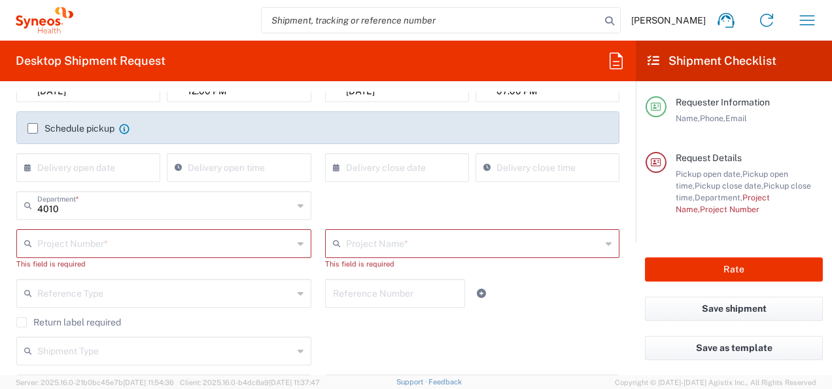
click at [298, 244] on icon at bounding box center [301, 243] width 6 height 21
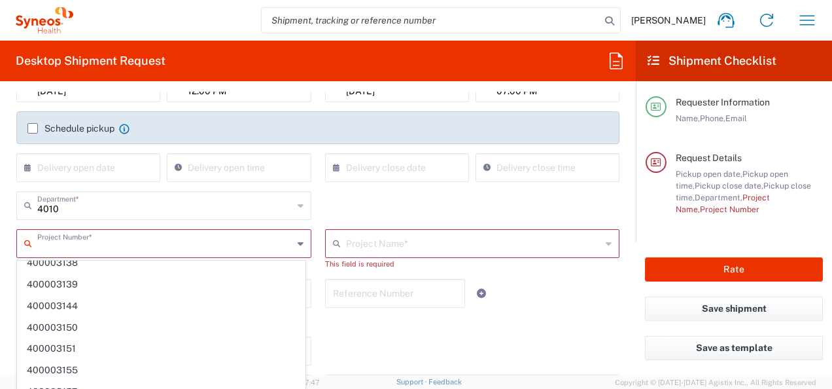
scroll to position [34870, 0]
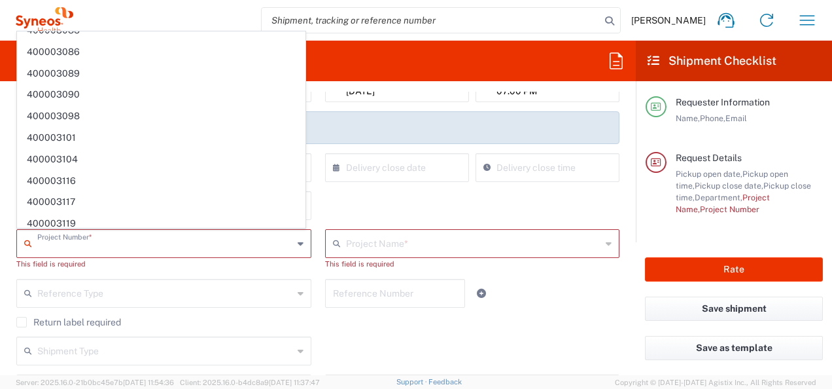
type input "4011 DEPARTMENTAL EXPENSE"
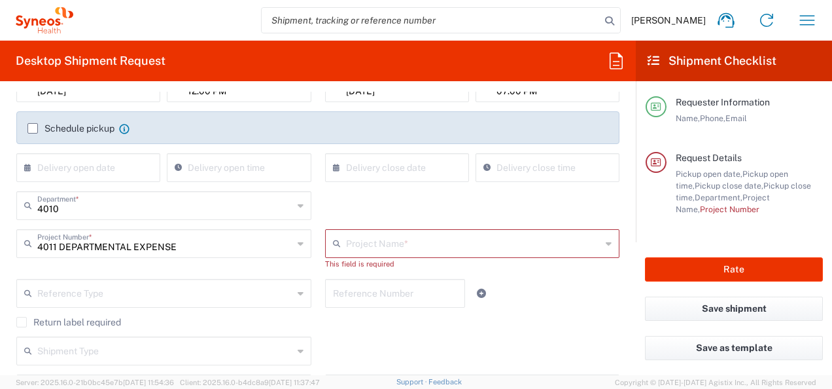
type input "4011 DEPARTMENTAL EXPENSE"
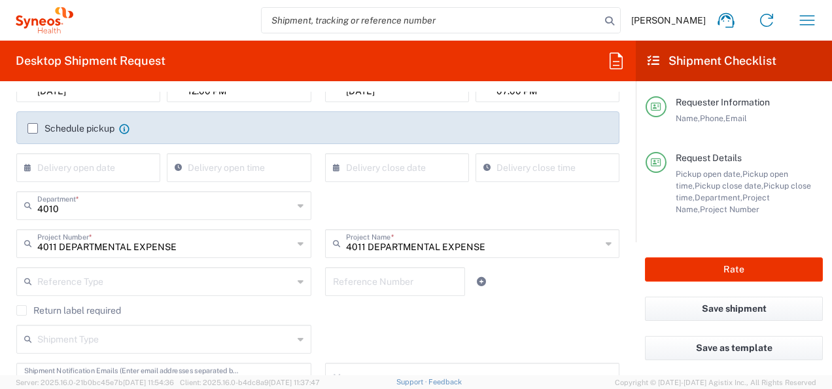
click at [298, 241] on icon at bounding box center [301, 243] width 6 height 21
type input "4011 DEPARTMENTAL EXPENSE"
click at [298, 244] on icon at bounding box center [301, 243] width 6 height 21
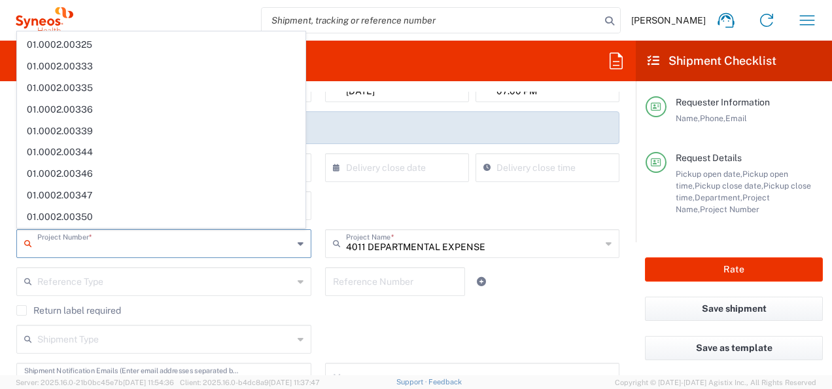
scroll to position [0, 0]
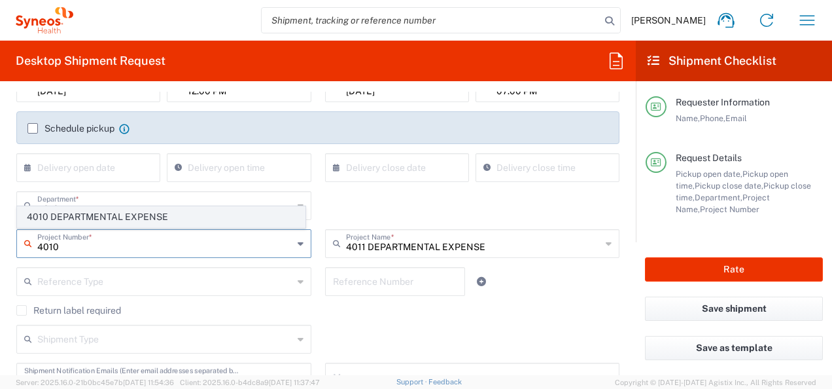
click at [99, 217] on span "4010 DEPARTMENTAL EXPENSE" at bounding box center [161, 217] width 287 height 20
type input "4010 DEPARTMENTAL EXPENSE"
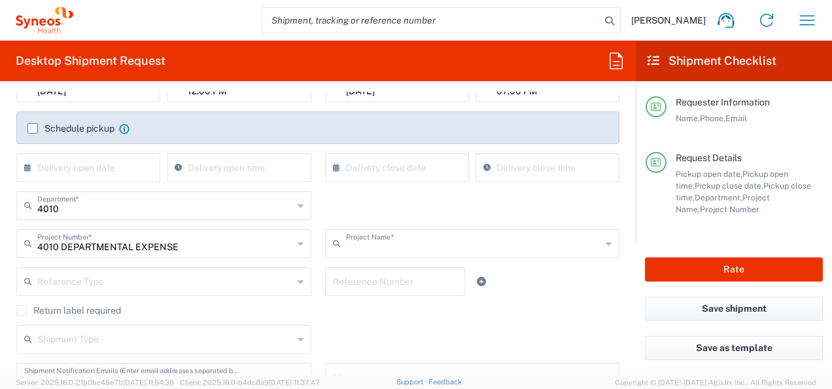
type input "4010 DEPARTMENTAL EXPENSE"
click at [586, 290] on div "Reference Type Account Type Activity ID Airline Appointment Number ASN Batch Re…" at bounding box center [318, 286] width 617 height 38
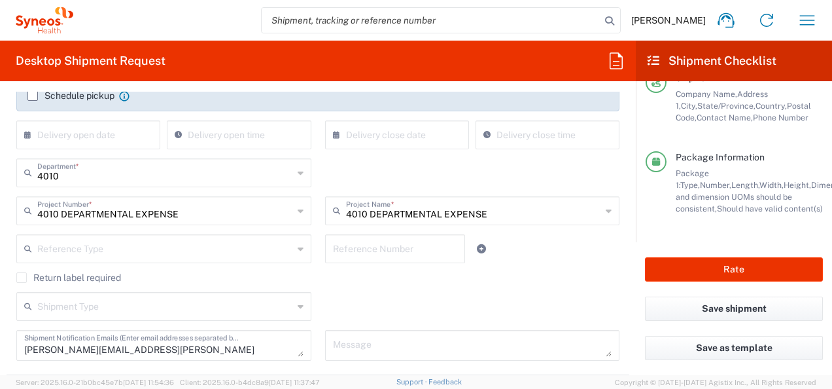
scroll to position [327, 0]
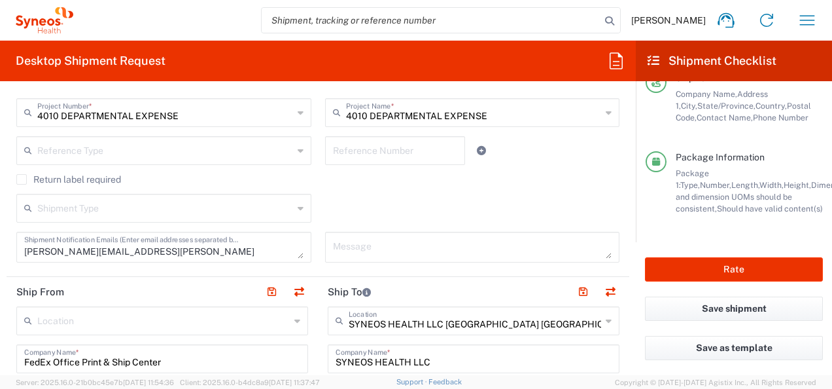
click at [298, 108] on icon at bounding box center [301, 112] width 6 height 21
type input "4010 DEPARTMENTAL EXPENSE"
click at [298, 111] on icon at bounding box center [301, 112] width 6 height 21
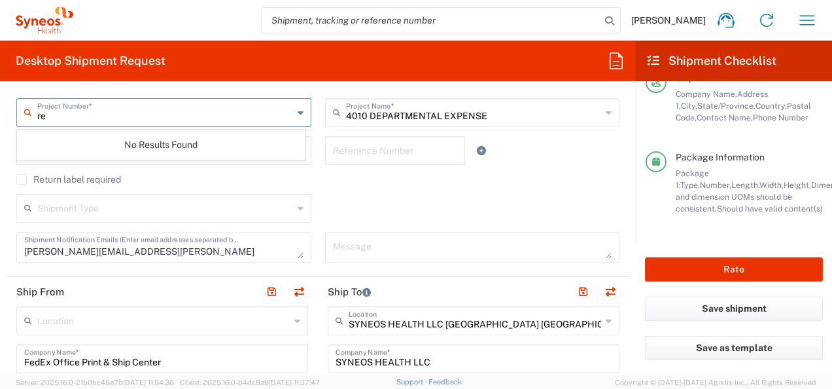
type input "r"
type input "I"
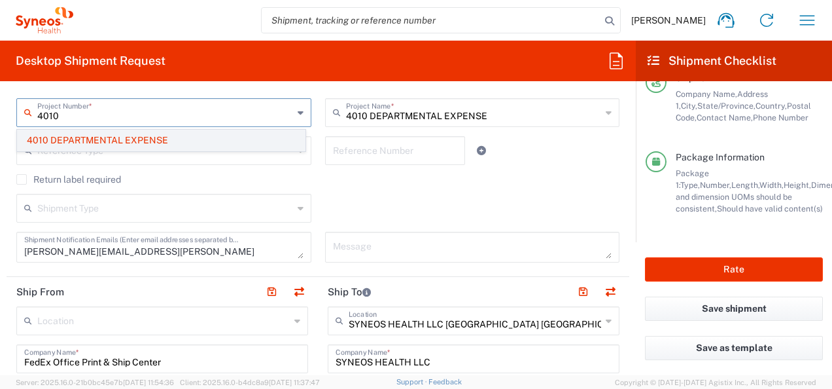
type input "4010"
click at [92, 137] on span "4010 DEPARTMENTAL EXPENSE" at bounding box center [161, 140] width 287 height 20
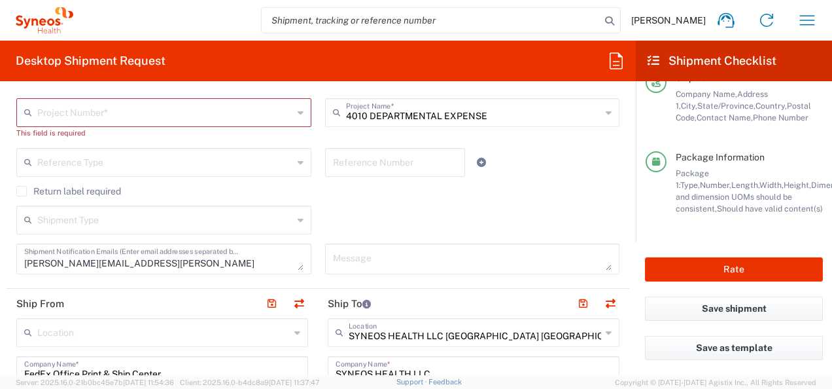
click at [598, 196] on div "Return label required" at bounding box center [317, 196] width 603 height 20
click at [298, 114] on icon at bounding box center [301, 112] width 6 height 21
click at [122, 117] on input "text" at bounding box center [165, 111] width 256 height 23
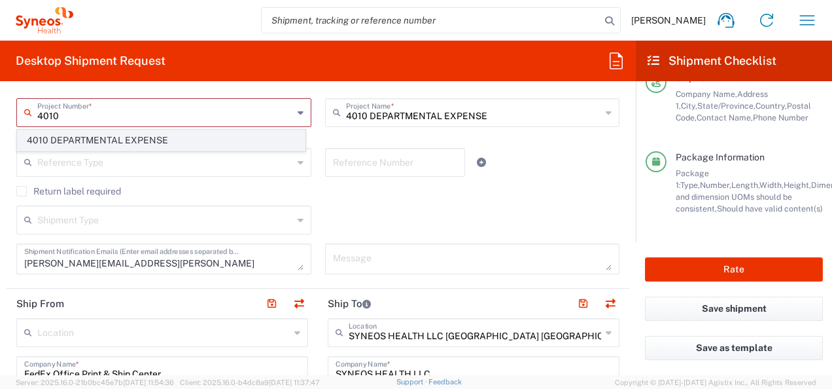
click at [80, 139] on span "4010 DEPARTMENTAL EXPENSE" at bounding box center [161, 140] width 287 height 20
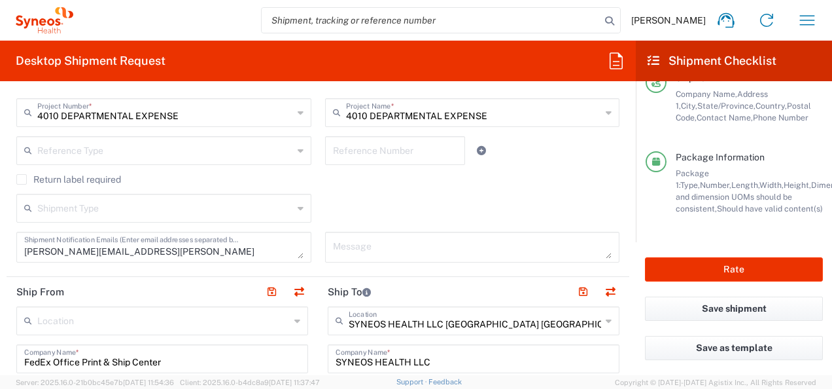
click at [538, 190] on div "Return label required" at bounding box center [317, 184] width 603 height 20
click at [722, 312] on button "Save shipment" at bounding box center [734, 308] width 178 height 24
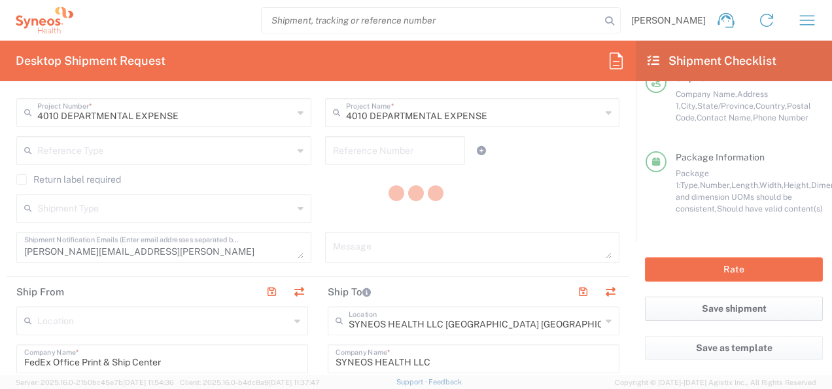
type input "4010 DEPARTMENTAL EXPENSE"
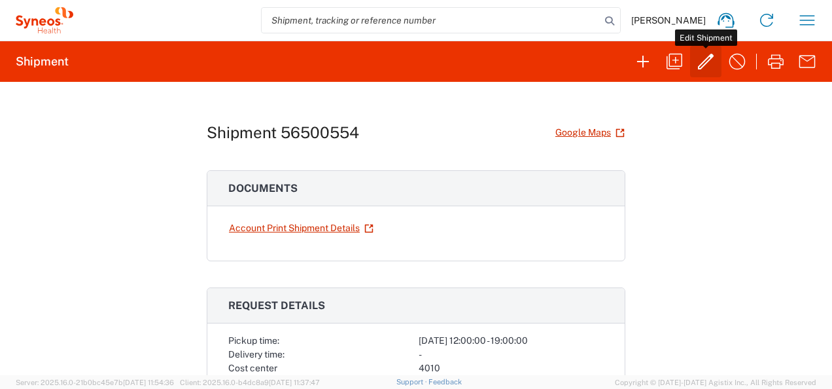
click at [704, 60] on icon "button" at bounding box center [705, 61] width 21 height 21
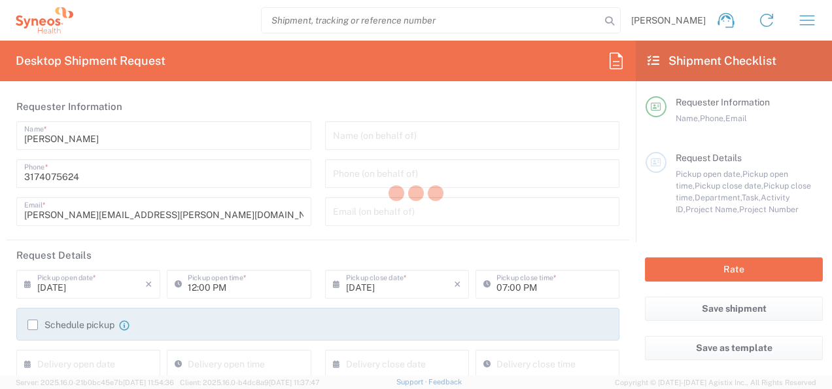
type input "4010"
type input "4010 DEPARTMENTAL EXPENSE"
type input "[US_STATE]"
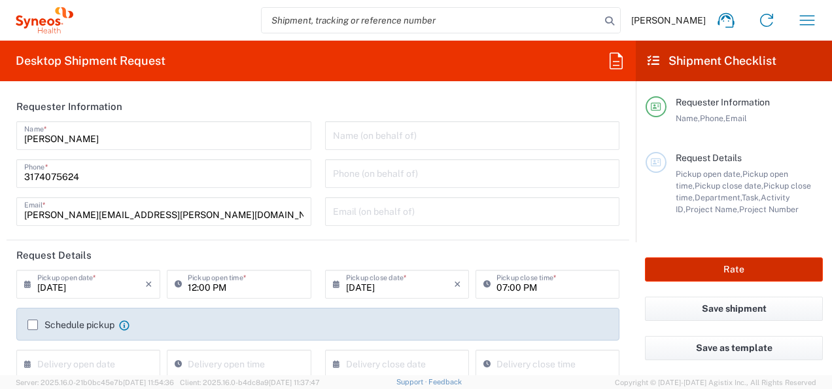
type input "Medium Box"
click at [729, 273] on button "Rate" at bounding box center [734, 269] width 178 height 24
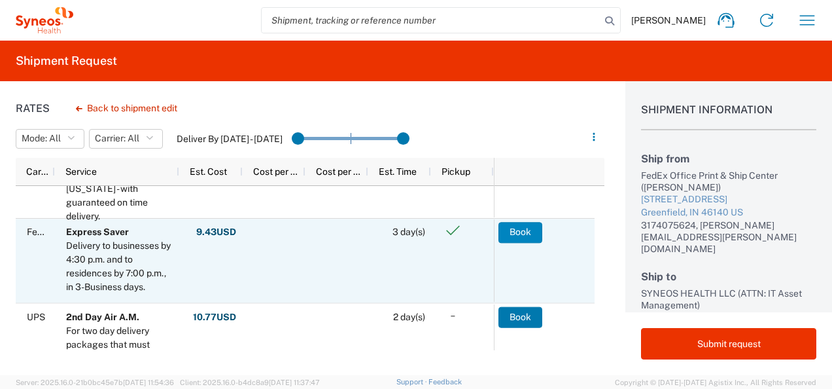
click at [517, 232] on button "Book" at bounding box center [520, 232] width 44 height 21
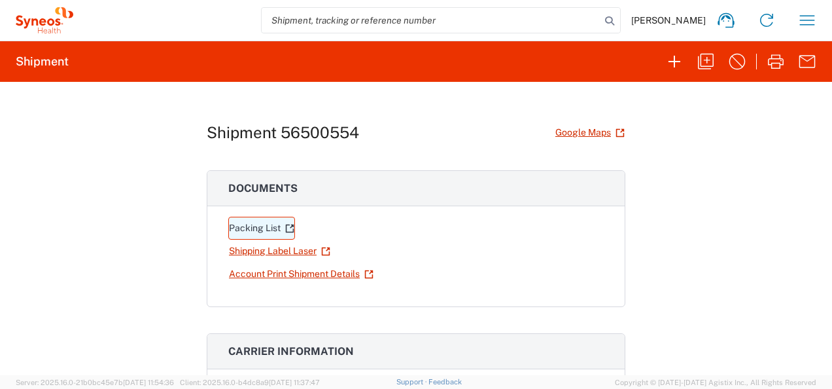
click at [256, 224] on link "Packing List" at bounding box center [261, 227] width 67 height 23
click at [274, 247] on link "Shipping Label Laser" at bounding box center [279, 250] width 103 height 23
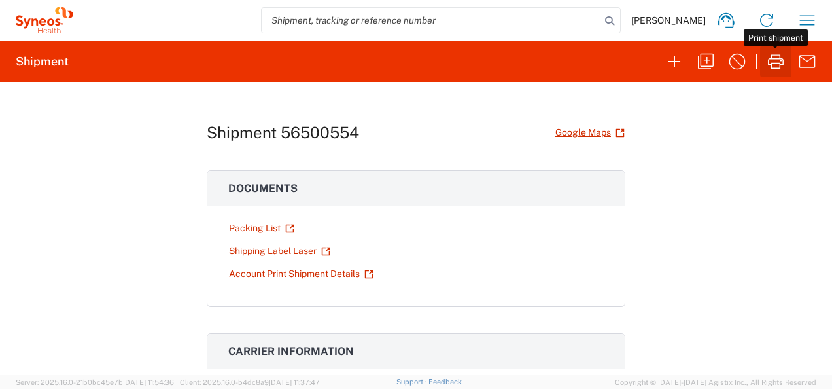
click at [778, 61] on icon "button" at bounding box center [775, 61] width 21 height 21
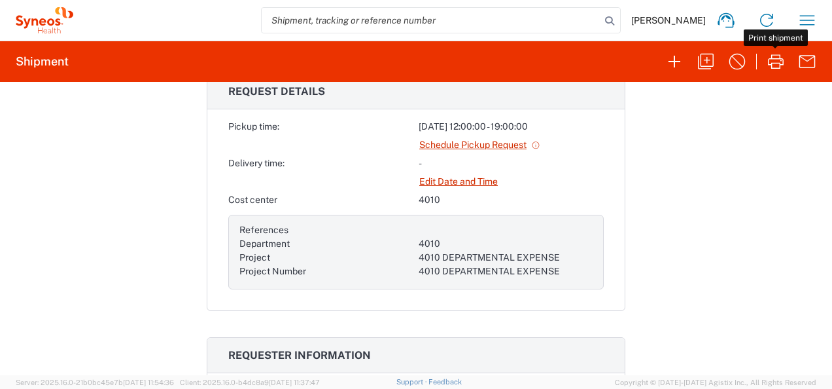
scroll to position [262, 0]
